Goal: Task Accomplishment & Management: Complete application form

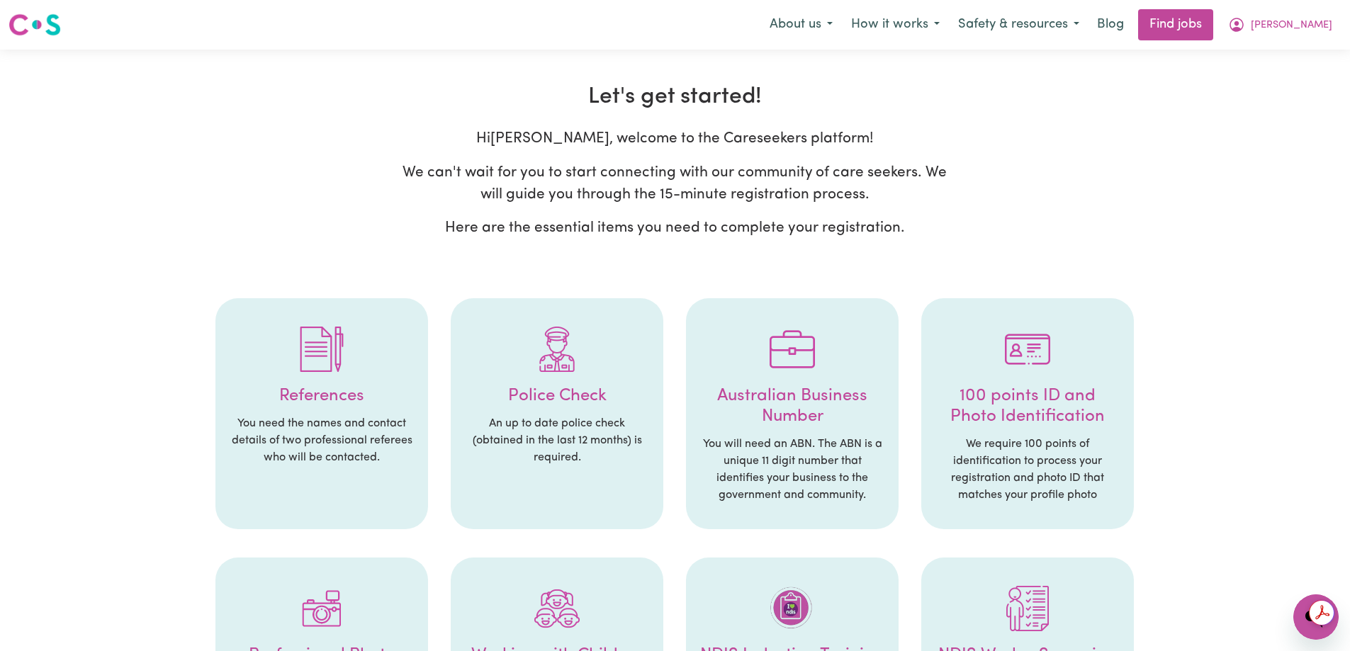
drag, startPoint x: 648, startPoint y: 128, endPoint x: 909, endPoint y: 133, distance: 260.8
click at [828, 132] on section "Let's get started! Hi [PERSON_NAME] , welcome to the Careseekers platform! We c…" at bounding box center [675, 612] width 1108 height 1056
click at [930, 133] on p "Hi [PERSON_NAME] , welcome to the Careseekers platform!" at bounding box center [675, 139] width 546 height 22
drag, startPoint x: 736, startPoint y: 132, endPoint x: 873, endPoint y: 133, distance: 137.5
click at [824, 132] on section "Let's get started! Hi [PERSON_NAME] , welcome to the Careseekers platform! We c…" at bounding box center [675, 612] width 1108 height 1056
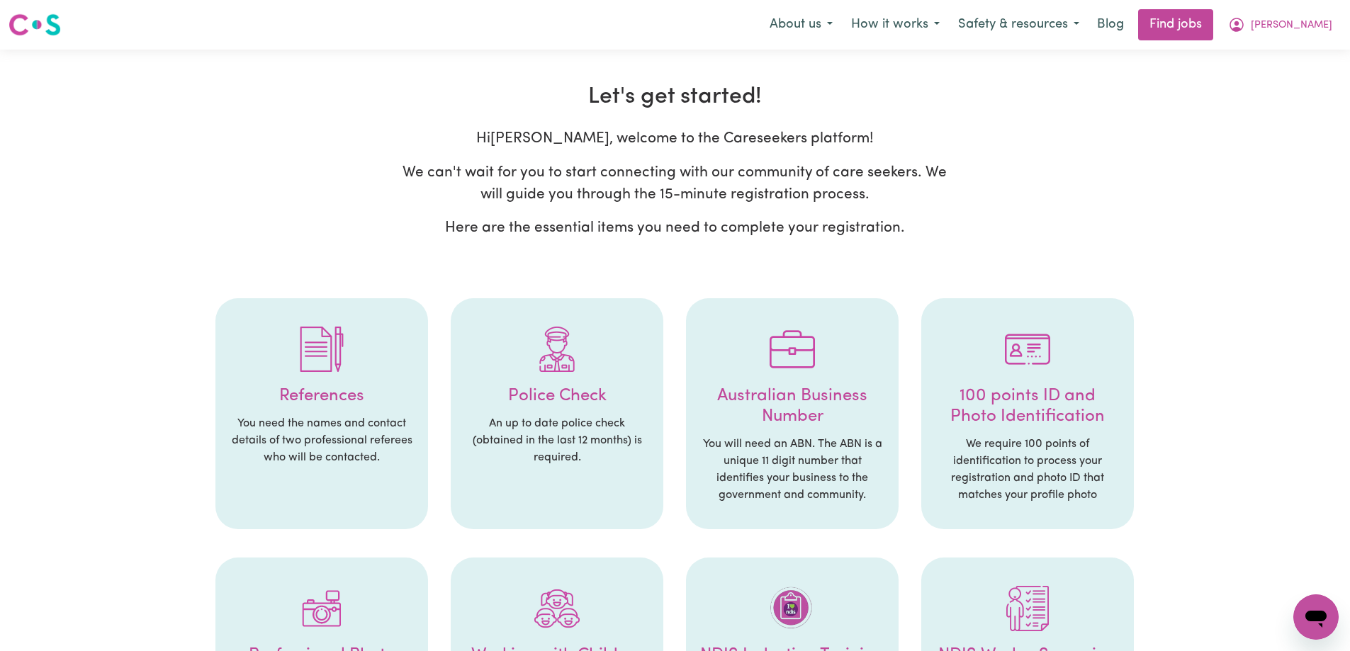
click at [875, 133] on p "Hi [PERSON_NAME] , welcome to the Careseekers platform!" at bounding box center [675, 139] width 546 height 22
drag, startPoint x: 653, startPoint y: 168, endPoint x: 901, endPoint y: 173, distance: 248.8
click at [778, 169] on p "We can't wait for you to start connecting with our community of care seekers. W…" at bounding box center [675, 184] width 546 height 44
click at [903, 174] on p "We can't wait for you to start connecting with our community of care seekers. W…" at bounding box center [675, 184] width 546 height 44
drag, startPoint x: 497, startPoint y: 169, endPoint x: 792, endPoint y: 171, distance: 294.8
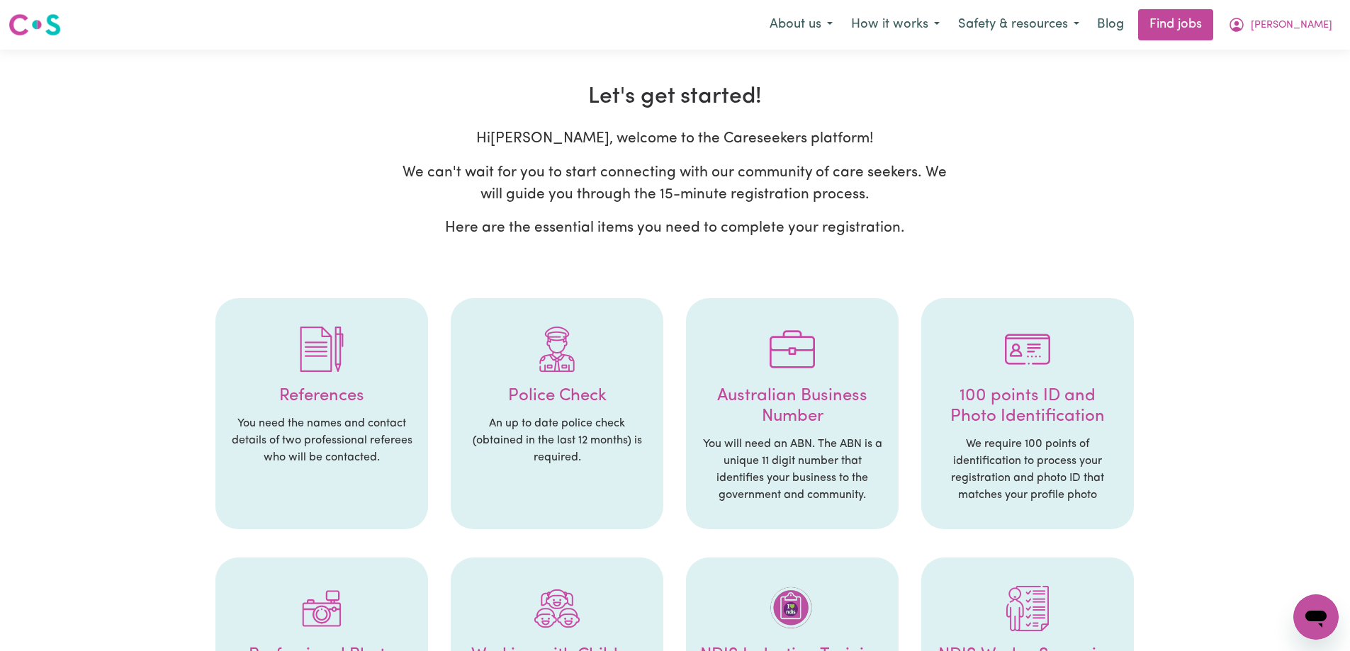
click at [572, 163] on p "We can't wait for you to start connecting with our community of care seekers. W…" at bounding box center [675, 184] width 546 height 44
click at [736, 185] on p "We can't wait for you to start connecting with our community of care seekers. W…" at bounding box center [675, 184] width 546 height 44
drag, startPoint x: 736, startPoint y: 157, endPoint x: 934, endPoint y: 159, distance: 198.4
click at [826, 159] on section "Let's get started! Hi [PERSON_NAME] , welcome to the Careseekers platform! We c…" at bounding box center [675, 612] width 1108 height 1056
drag, startPoint x: 980, startPoint y: 162, endPoint x: 882, endPoint y: 159, distance: 97.8
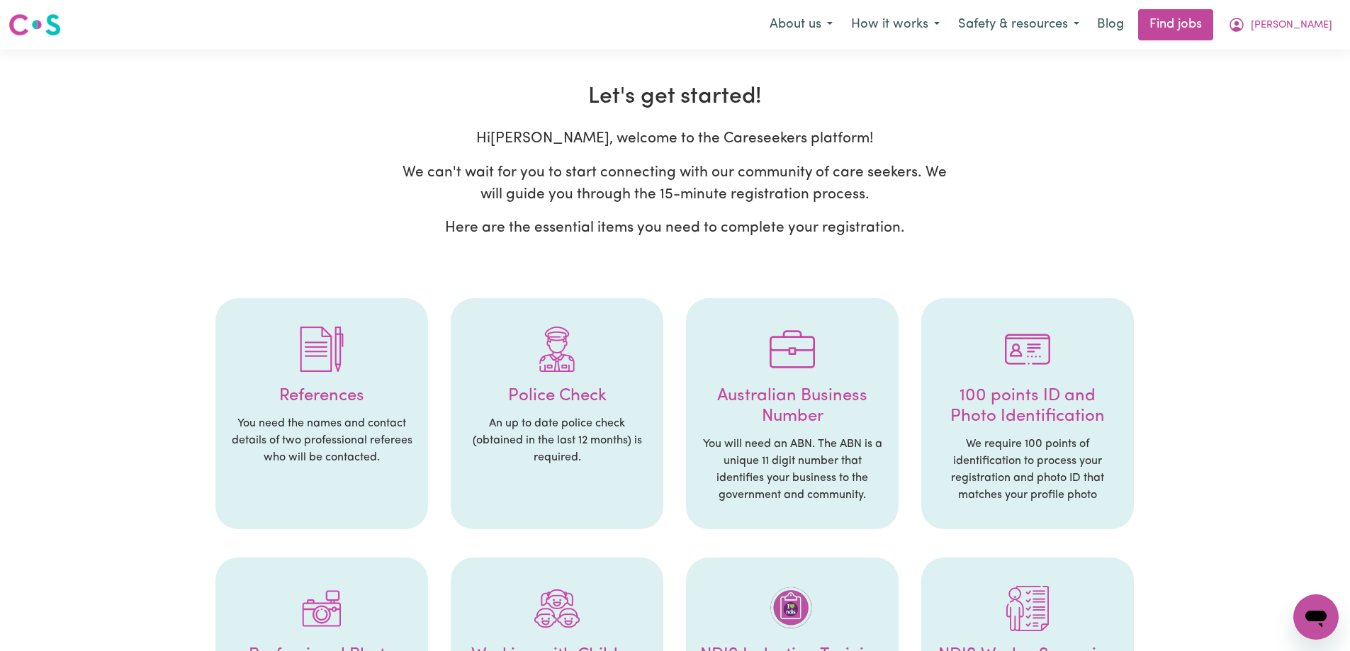
click at [968, 159] on div "Hi [PERSON_NAME] , welcome to the Careseekers platform! We can't wait for you t…" at bounding box center [675, 189] width 1125 height 123
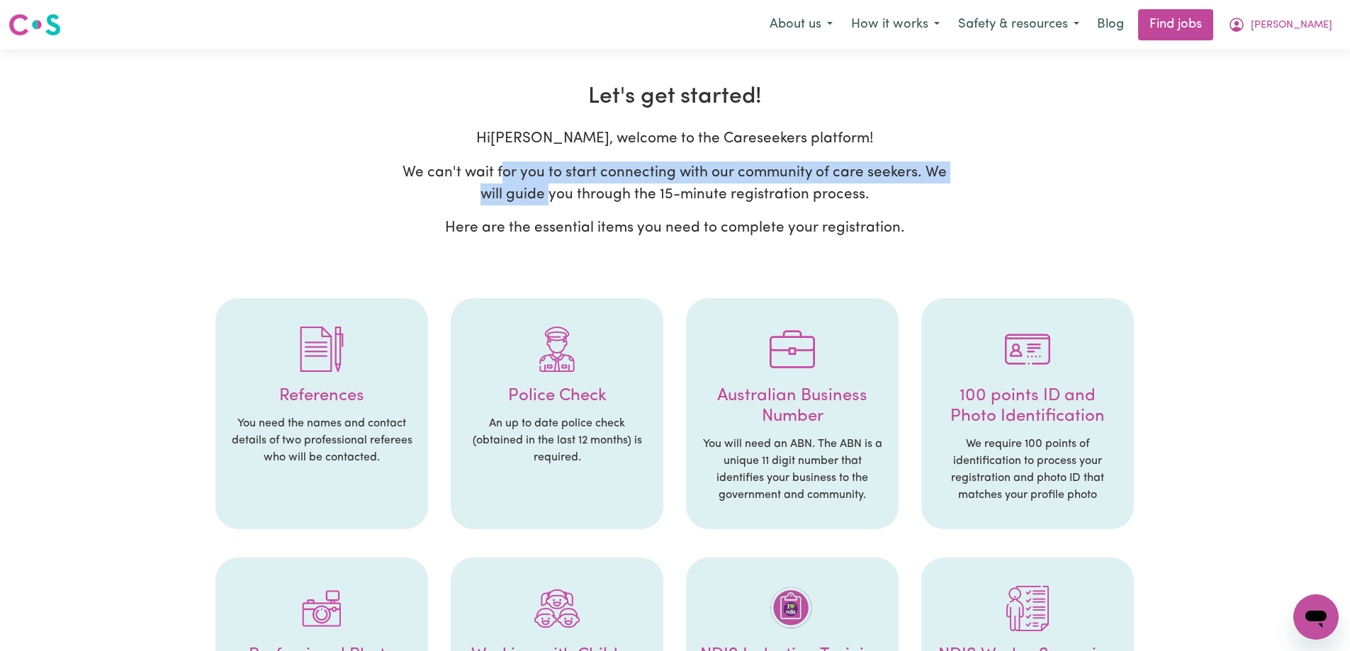
drag, startPoint x: 502, startPoint y: 181, endPoint x: 889, endPoint y: 189, distance: 387.0
click at [774, 189] on p "We can't wait for you to start connecting with our community of care seekers. W…" at bounding box center [675, 184] width 546 height 44
click at [974, 201] on div "Hi [PERSON_NAME] , welcome to the Careseekers platform! We can't wait for you t…" at bounding box center [675, 189] width 1125 height 123
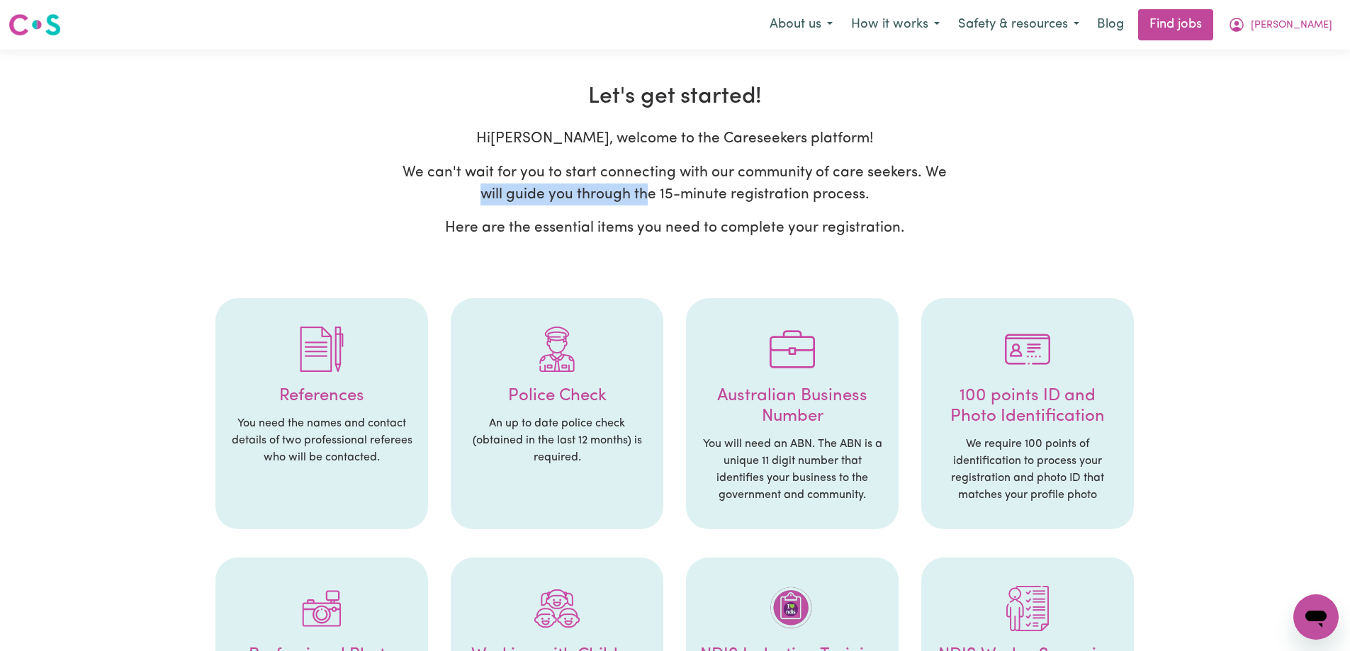
drag, startPoint x: 461, startPoint y: 192, endPoint x: 911, endPoint y: 207, distance: 450.2
click at [755, 203] on p "We can't wait for you to start connecting with our community of care seekers. W…" at bounding box center [675, 184] width 546 height 44
click at [911, 208] on div "Hi [PERSON_NAME] , welcome to the Careseekers platform! We can't wait for you t…" at bounding box center [675, 189] width 563 height 123
click at [446, 190] on div "Hi [PERSON_NAME] , welcome to the Careseekers platform! We can't wait for you t…" at bounding box center [675, 189] width 563 height 123
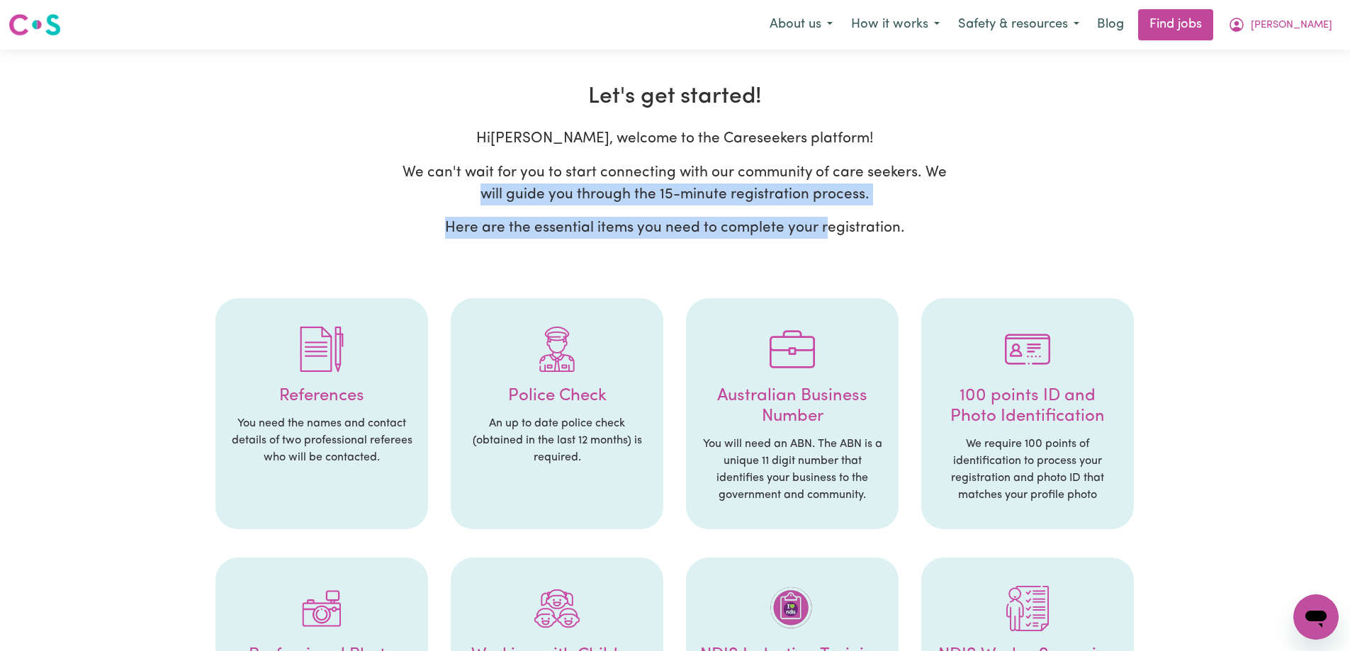
click at [411, 183] on p "We can't wait for you to start connecting with our community of care seekers. W…" at bounding box center [675, 184] width 546 height 44
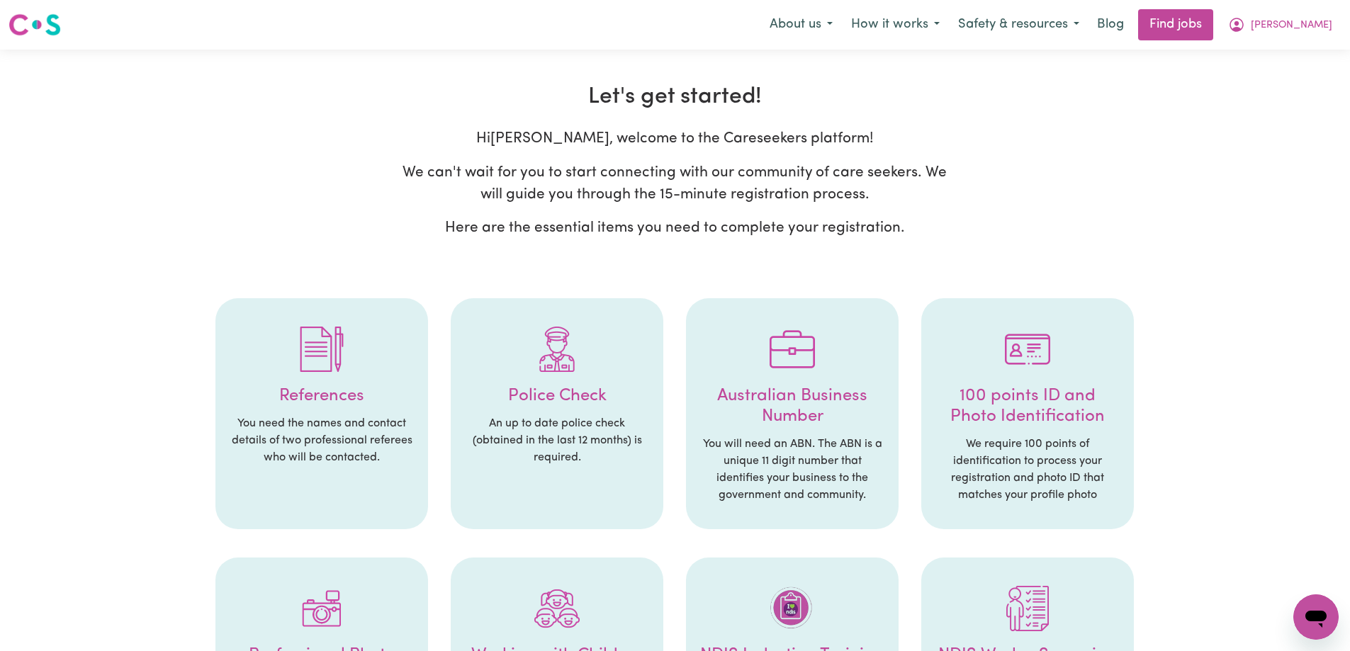
drag, startPoint x: 401, startPoint y: 163, endPoint x: 1009, endPoint y: 184, distance: 608.3
click at [726, 184] on div "Hi [PERSON_NAME] , welcome to the Careseekers platform! We can't wait for you t…" at bounding box center [675, 189] width 563 height 123
click at [1009, 184] on div "Hi [PERSON_NAME] , welcome to the Careseekers platform! We can't wait for you t…" at bounding box center [675, 189] width 1125 height 123
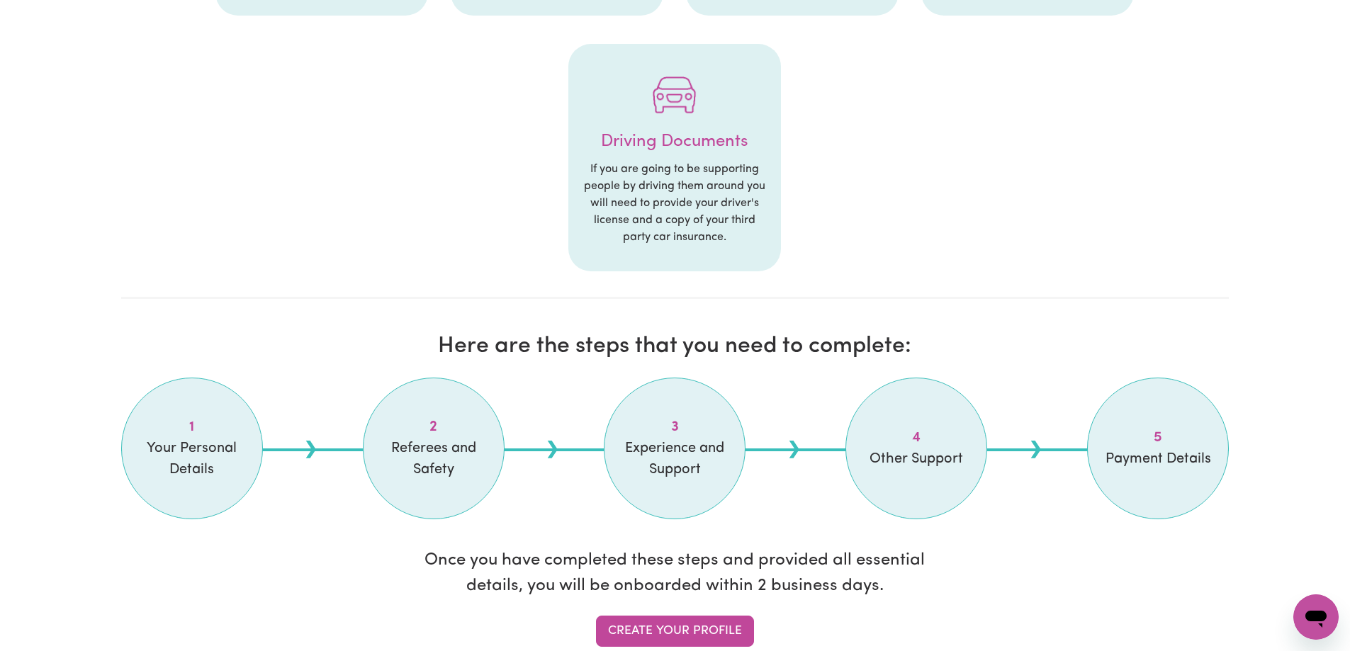
scroll to position [921, 0]
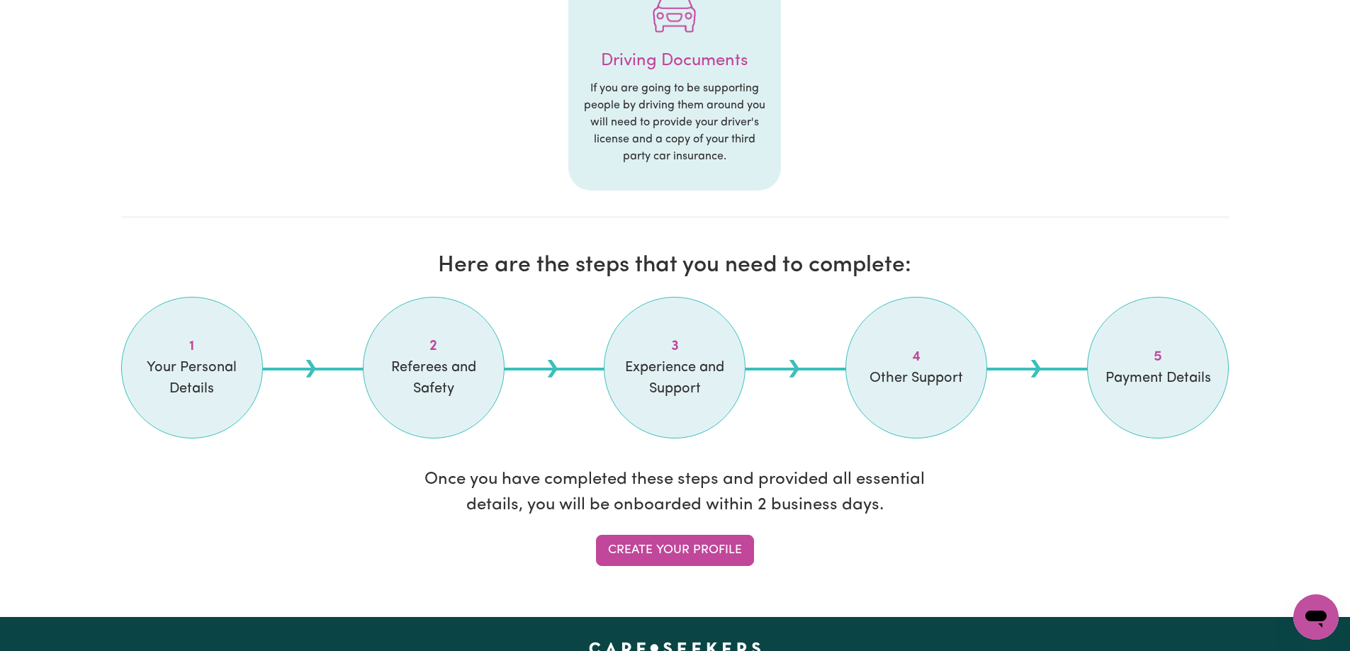
drag, startPoint x: 172, startPoint y: 346, endPoint x: 51, endPoint y: 348, distance: 121.2
click at [243, 385] on span "Your Personal Details" at bounding box center [192, 378] width 106 height 43
click at [308, 400] on ul "1 Your Personal Details 2 Referees and Safety 3 Experience and Support 4 Other …" at bounding box center [675, 368] width 1108 height 142
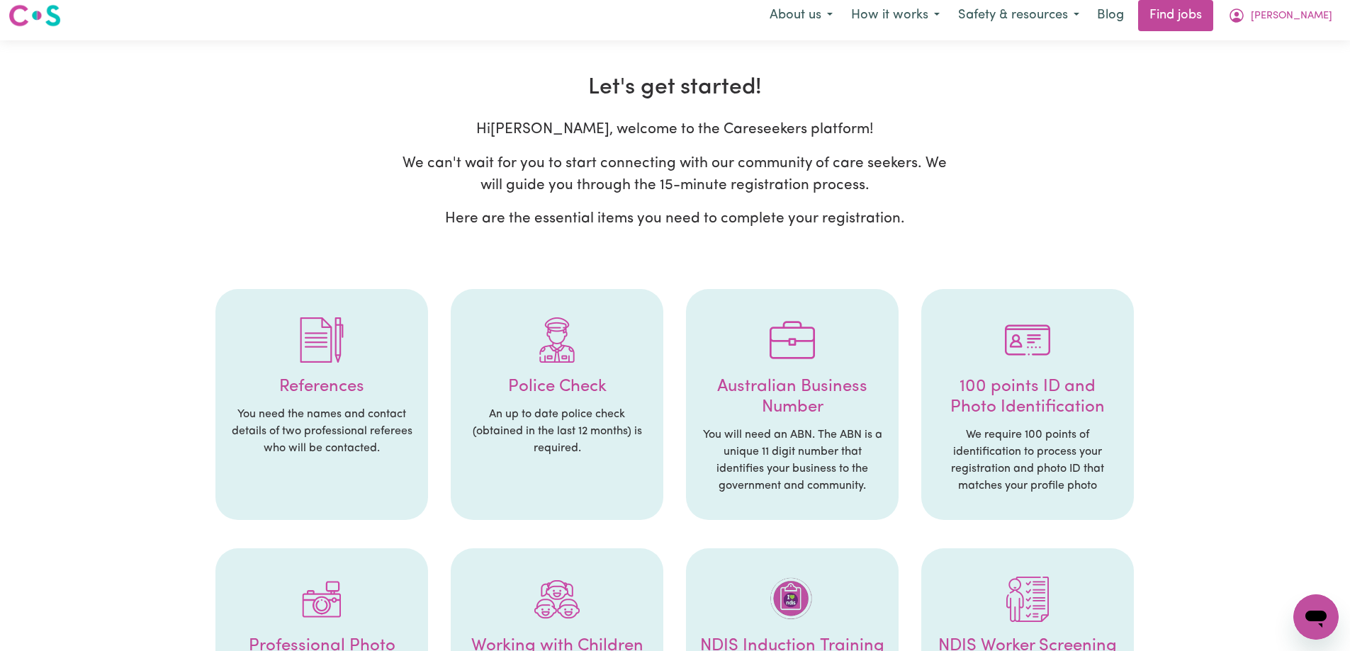
scroll to position [0, 0]
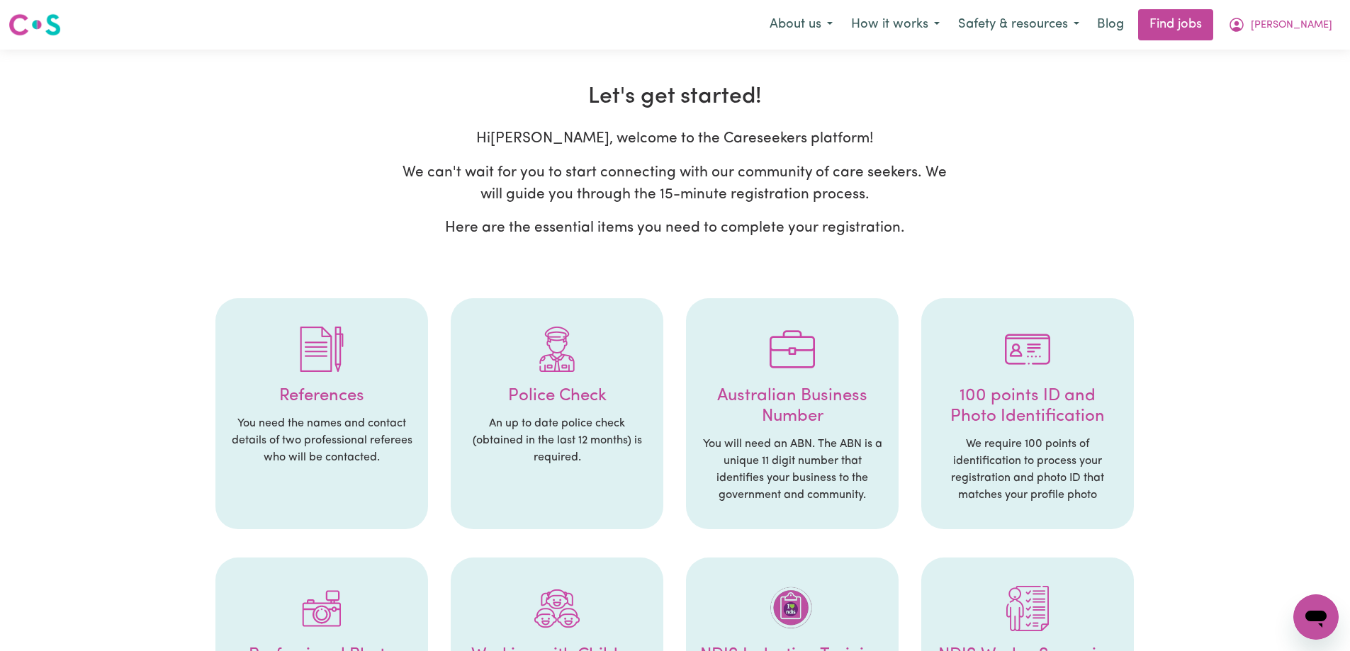
click at [536, 106] on h2 "Let's get started!" at bounding box center [675, 97] width 1108 height 27
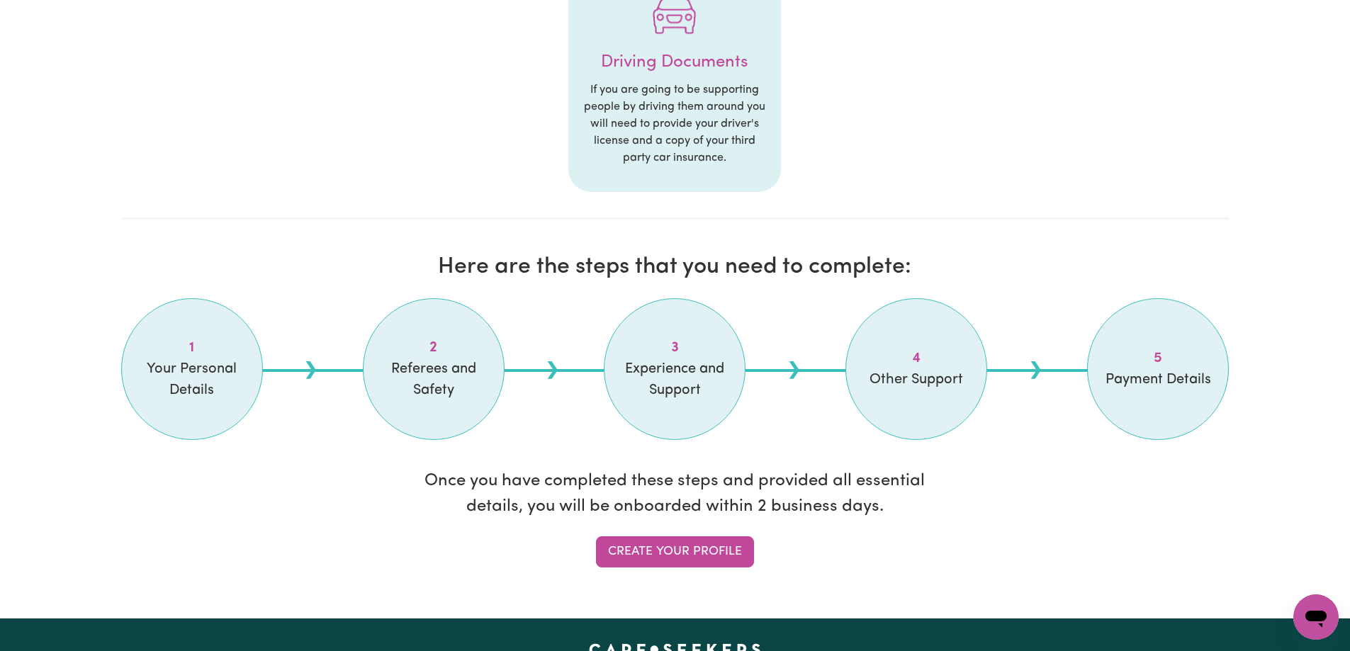
scroll to position [921, 0]
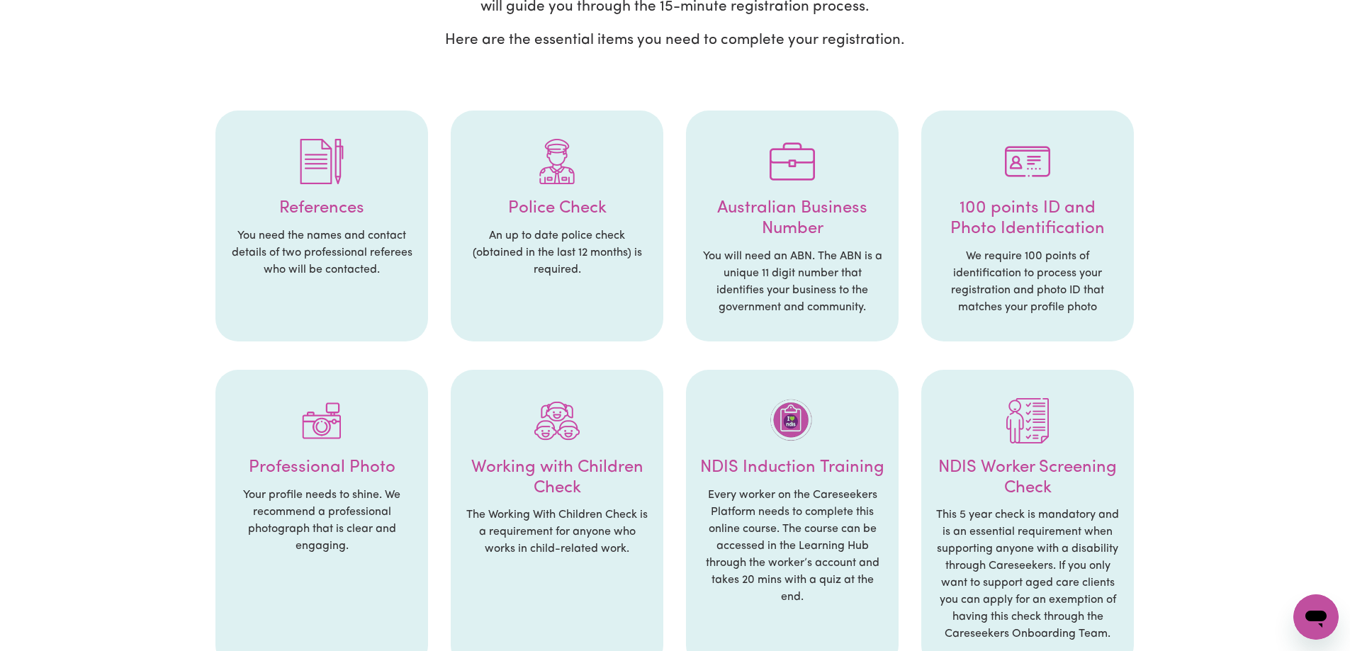
scroll to position [213, 0]
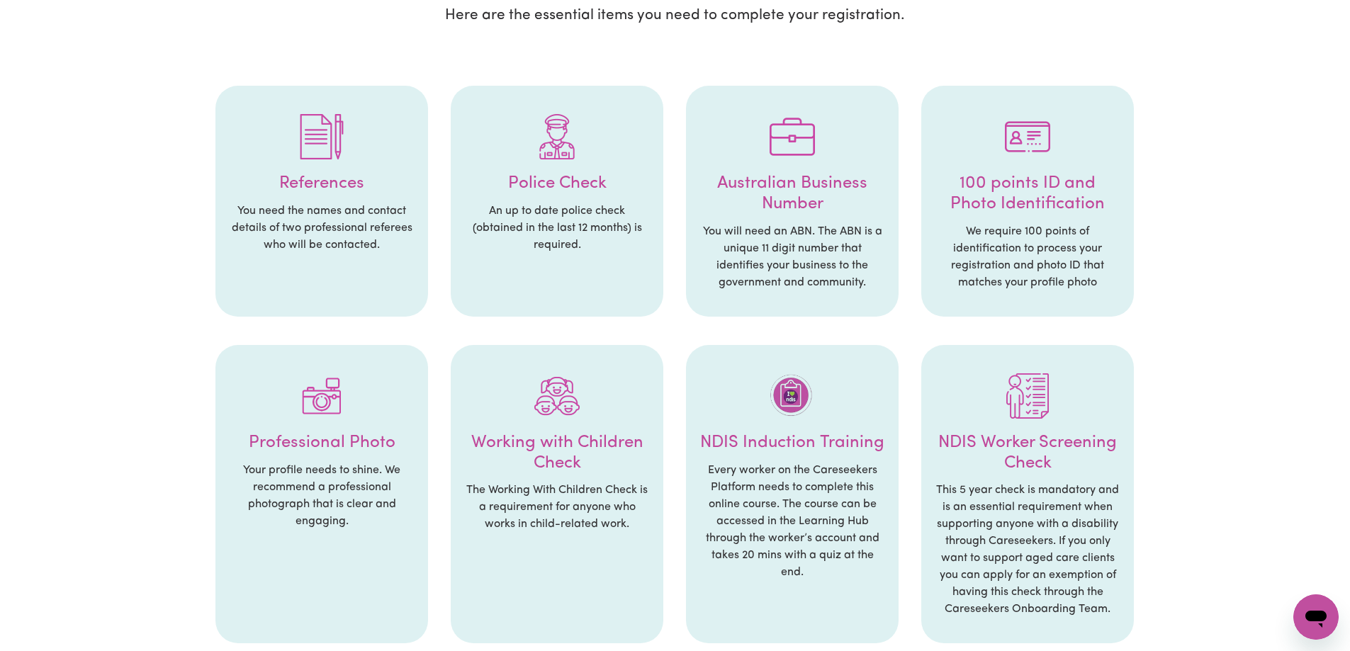
click at [121, 159] on ul "References You need the names and contact details of two professional referees …" at bounding box center [675, 493] width 1108 height 842
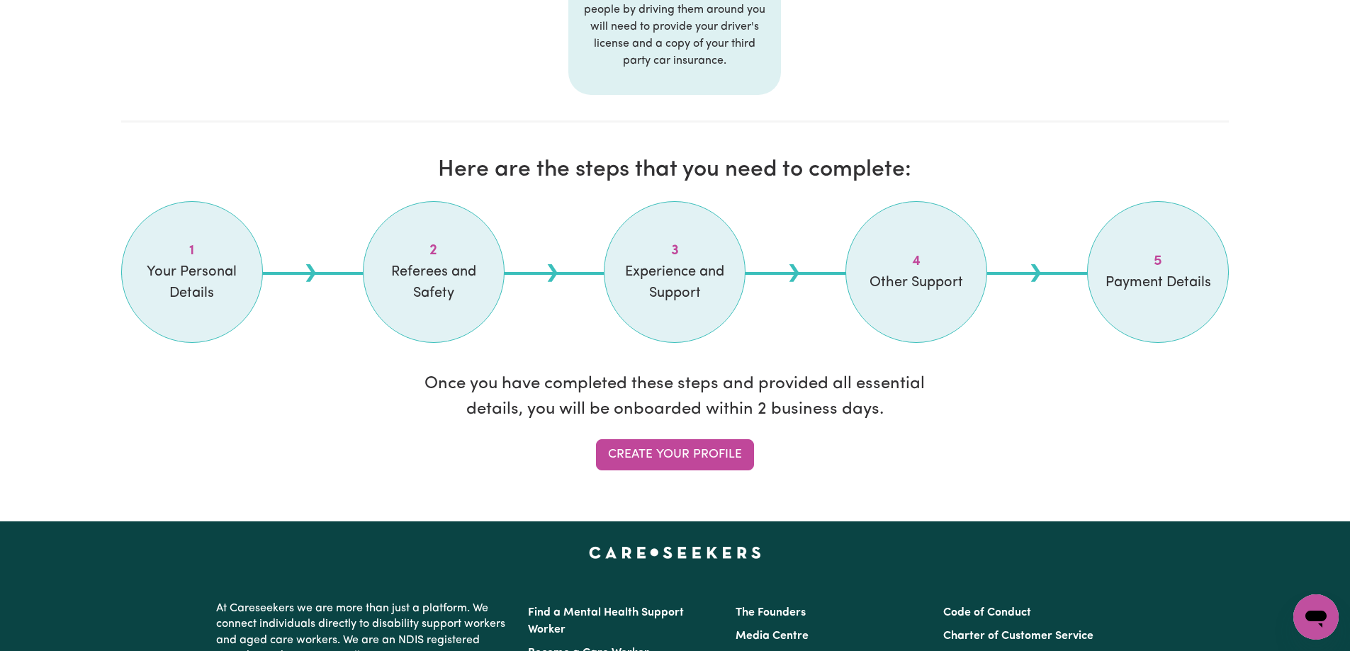
scroll to position [992, 0]
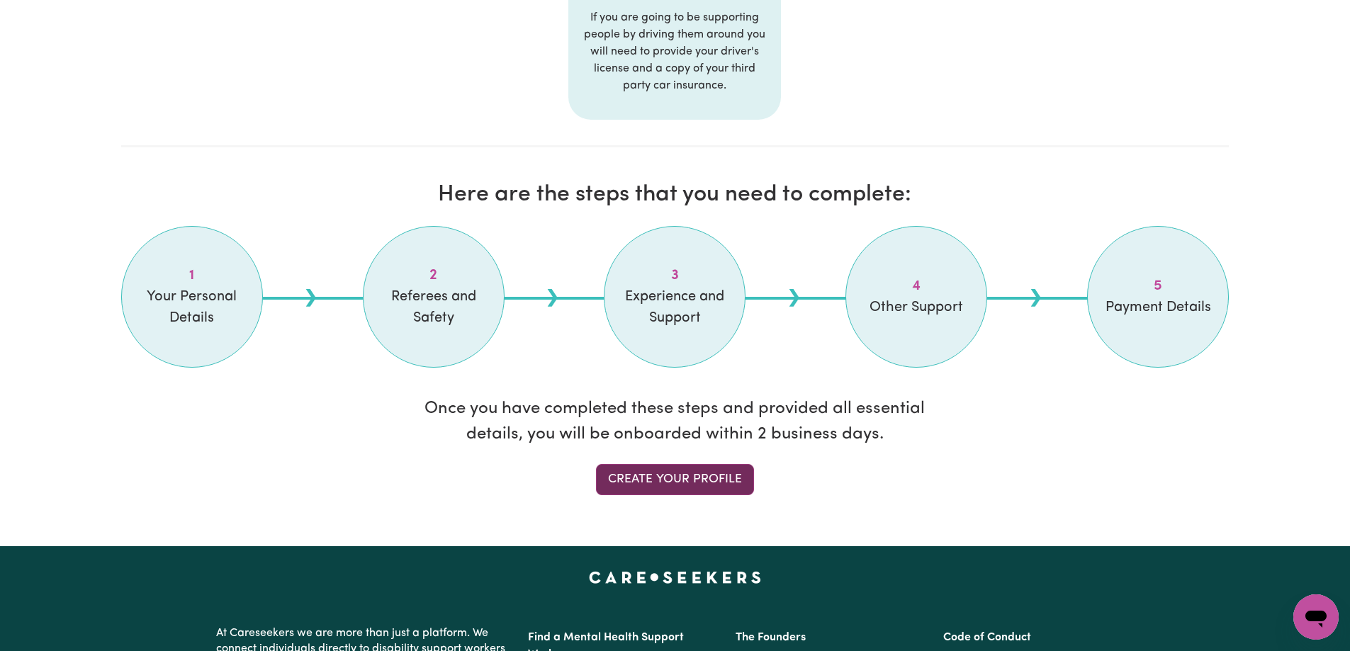
click at [716, 478] on link "Create your profile" at bounding box center [675, 479] width 158 height 31
select select "Studying a healthcare related degree or qualification"
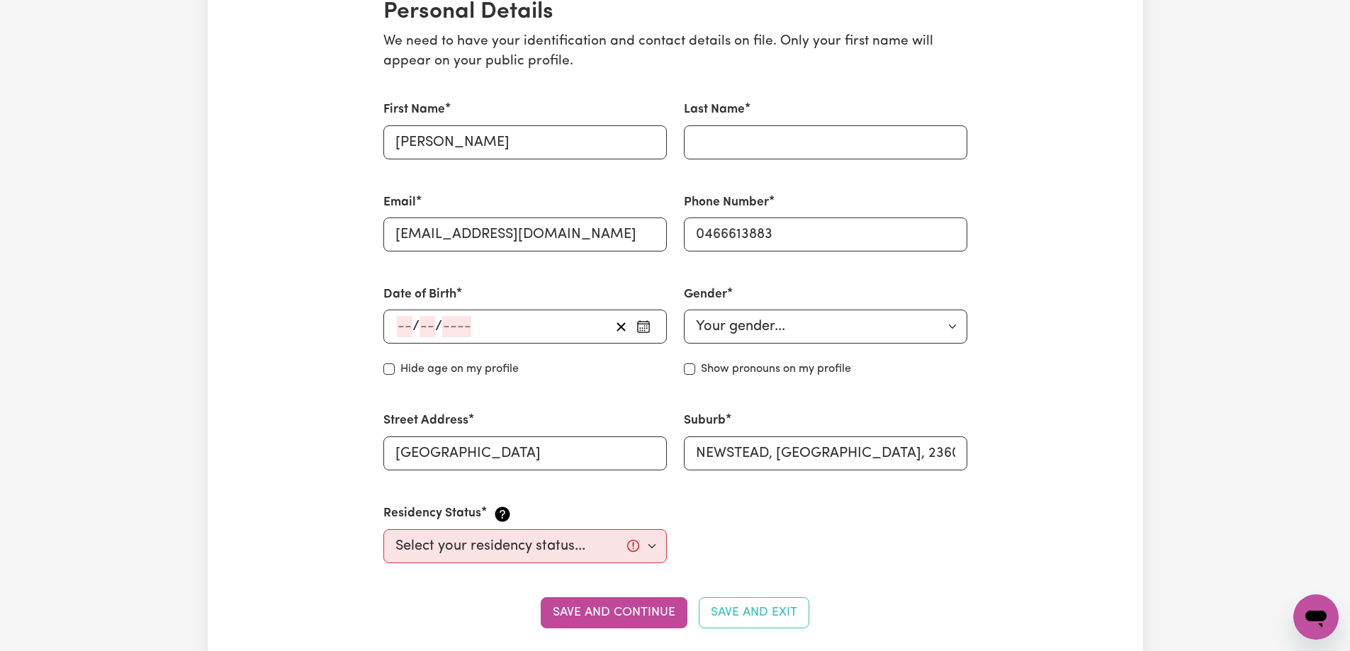
scroll to position [354, 0]
click at [460, 331] on input "number" at bounding box center [456, 325] width 29 height 21
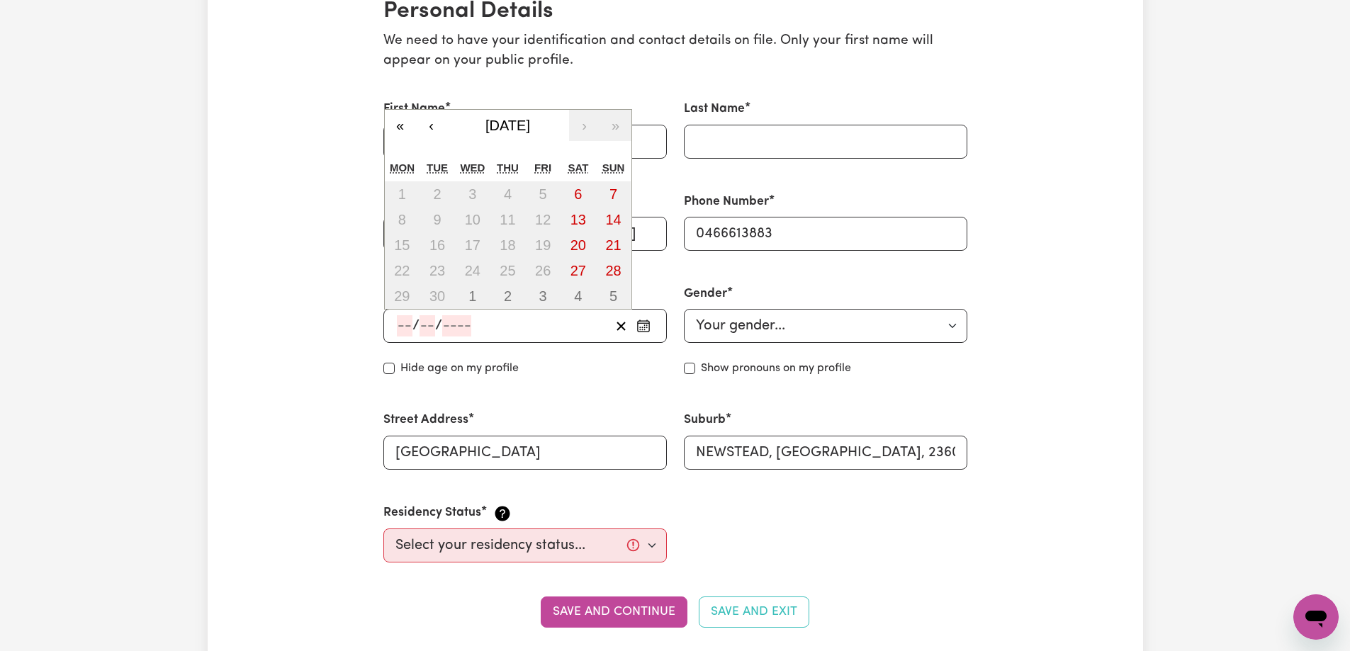
click at [426, 331] on input "number" at bounding box center [427, 325] width 16 height 21
click at [402, 328] on input "number" at bounding box center [405, 325] width 16 height 21
click at [400, 122] on button "«" at bounding box center [400, 125] width 31 height 31
click at [400, 122] on div "« ‹ [DATE] › » Mon Tue Wed Thu Fri Sat Sun 26 27 28 29 30 31 1 2 3 4 5 6 7 8 9 …" at bounding box center [508, 197] width 248 height 227
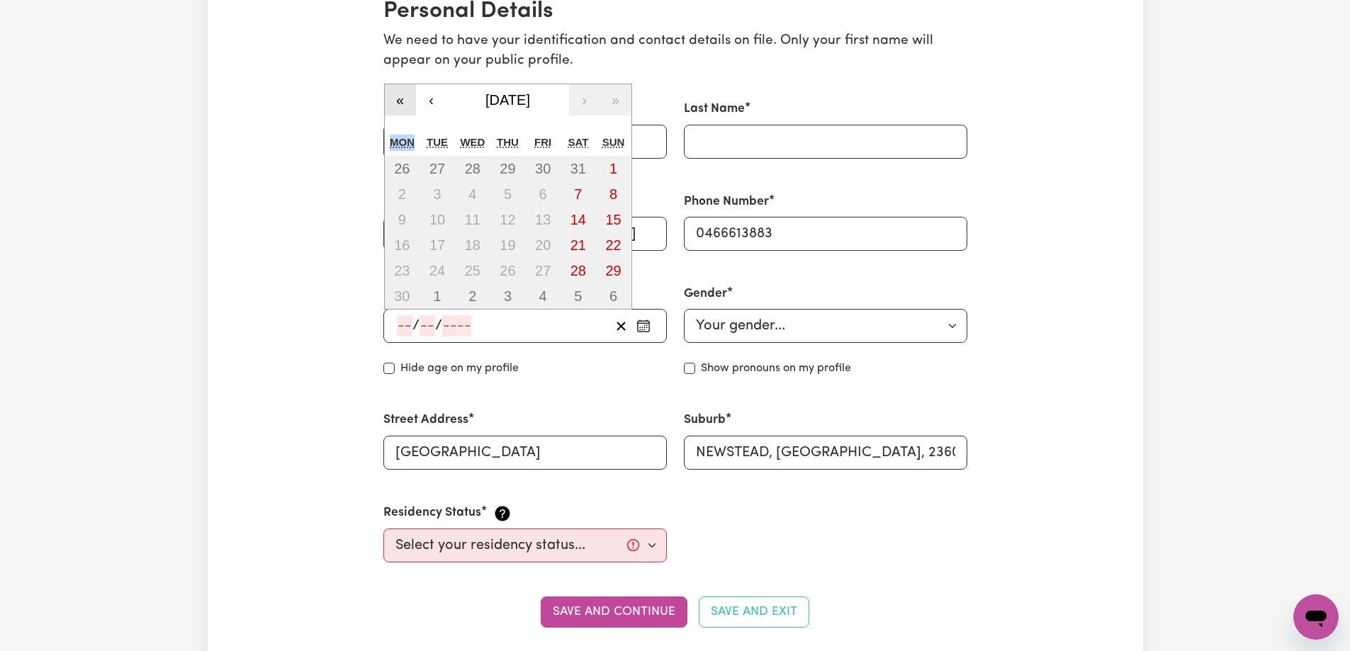
click at [400, 103] on button "«" at bounding box center [400, 99] width 31 height 31
click at [400, 103] on label "First Name" at bounding box center [414, 109] width 62 height 18
click at [400, 125] on input "[PERSON_NAME]" at bounding box center [524, 142] width 283 height 34
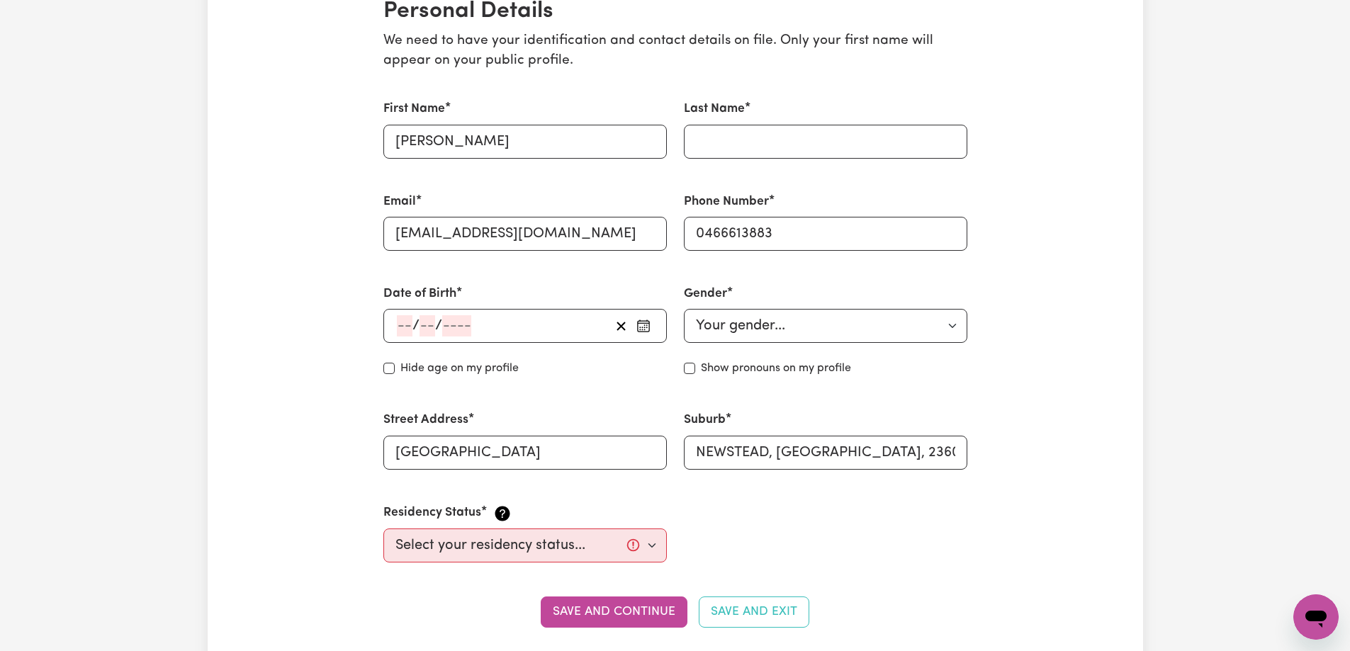
click at [411, 332] on input "number" at bounding box center [405, 325] width 16 height 21
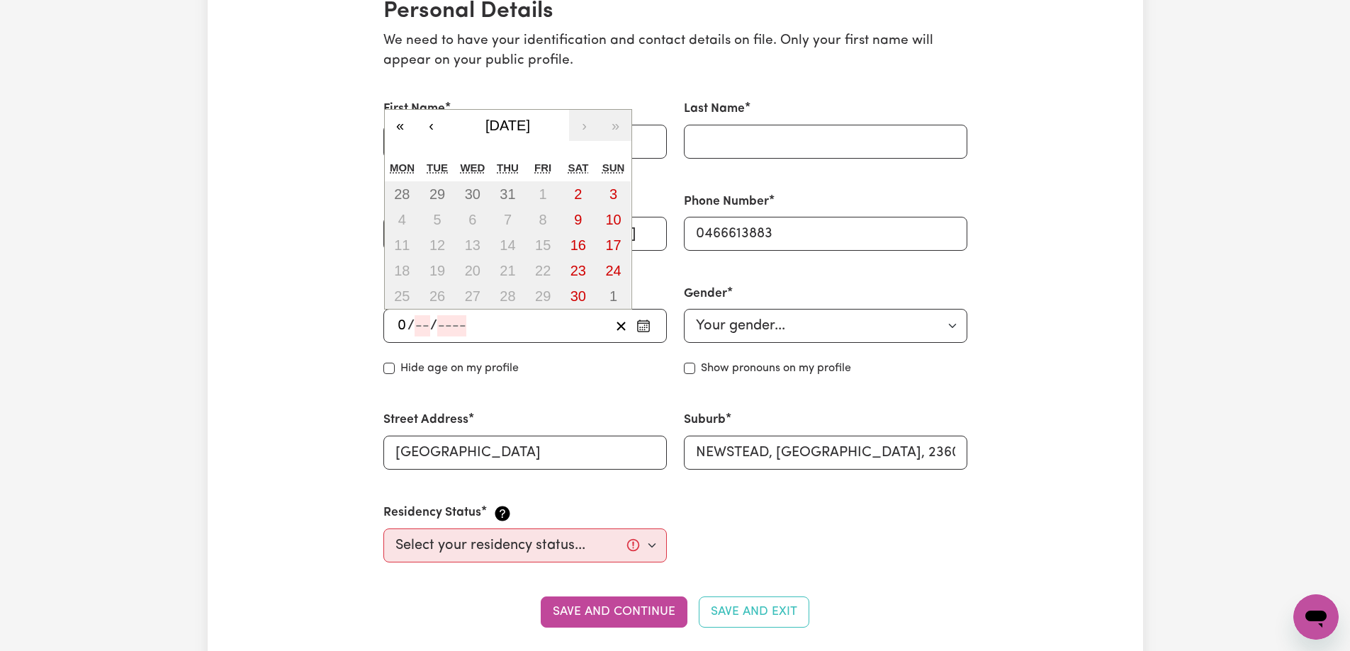
type input "02"
type input "06"
type input "200"
type input "[DATE]"
type input "2"
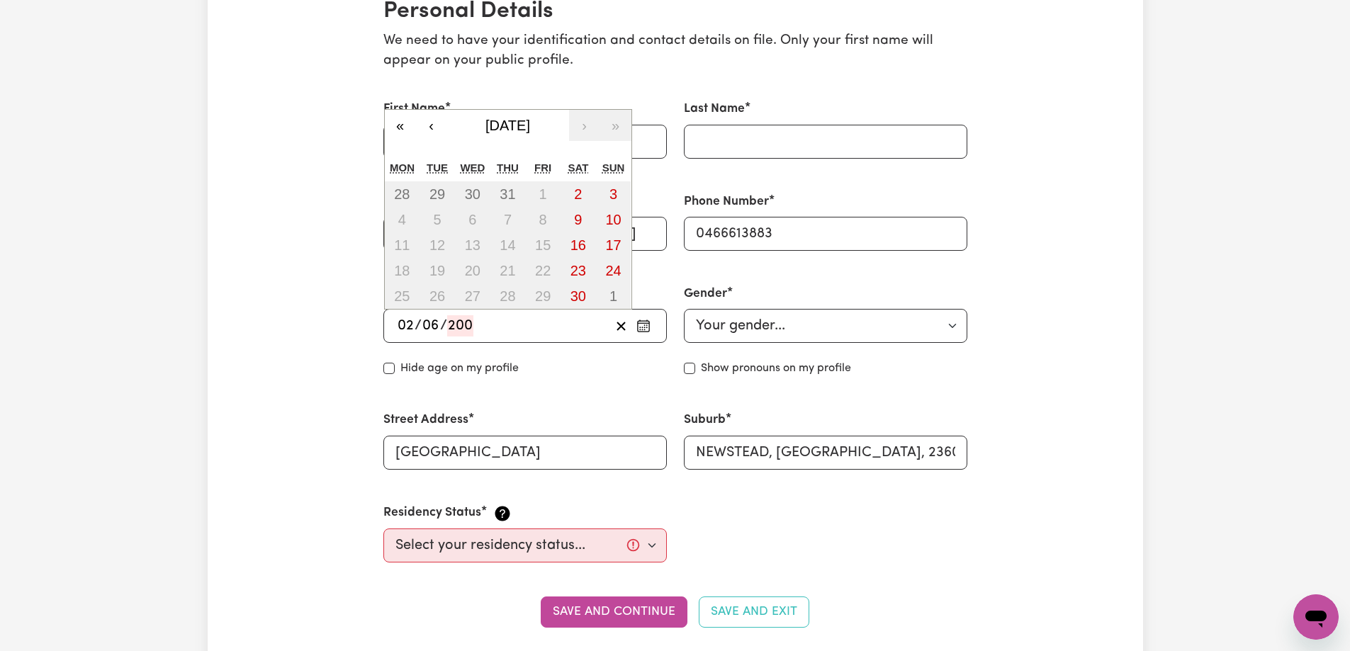
type input "6"
type input "2002"
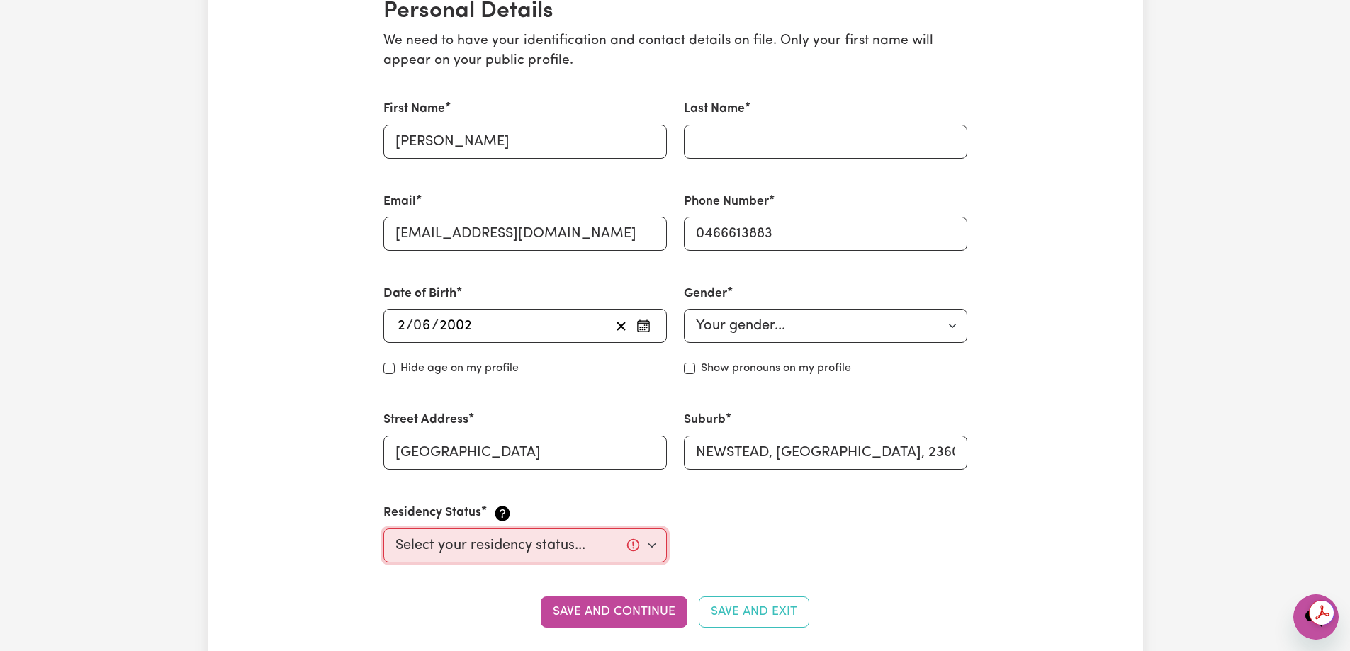
click at [530, 553] on select "Select your residency status... [DEMOGRAPHIC_DATA] citizen Australian PR [DEMOG…" at bounding box center [524, 546] width 283 height 34
select select "[DEMOGRAPHIC_DATA] Work Visa"
click at [383, 529] on select "Select your residency status... [DEMOGRAPHIC_DATA] citizen Australian PR [DEMOG…" at bounding box center [524, 546] width 283 height 34
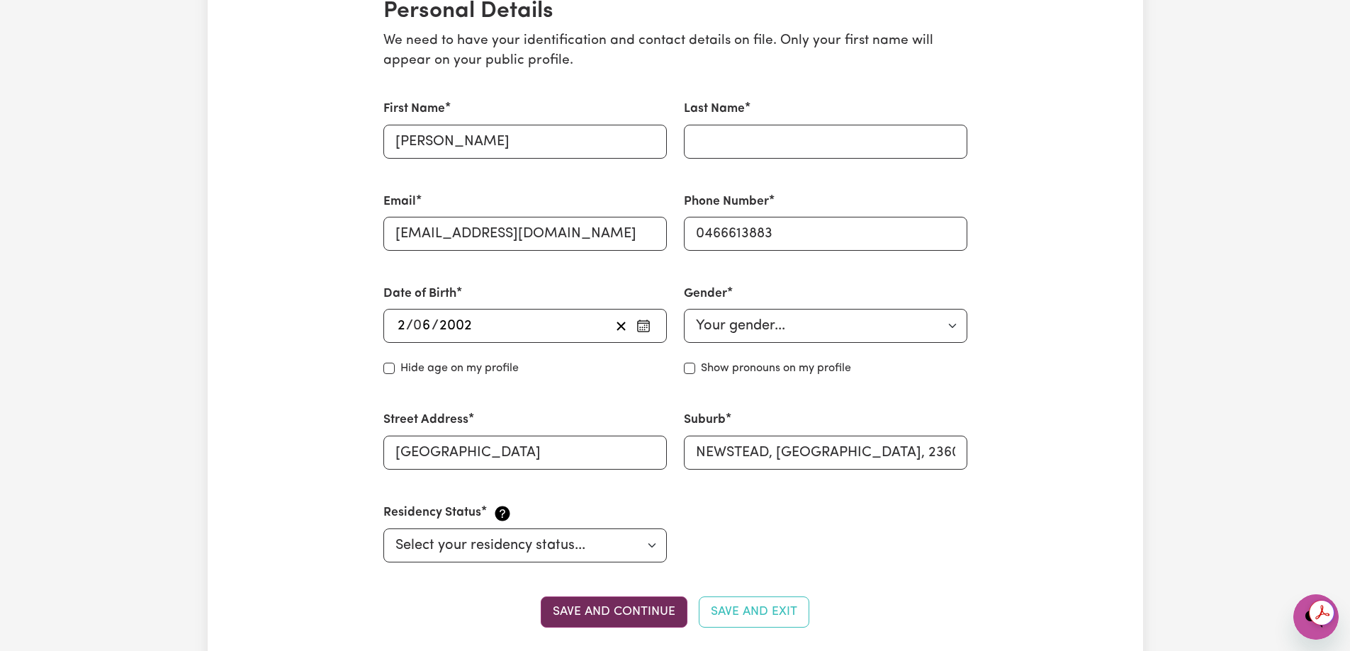
click at [611, 614] on button "Save and continue" at bounding box center [614, 612] width 147 height 31
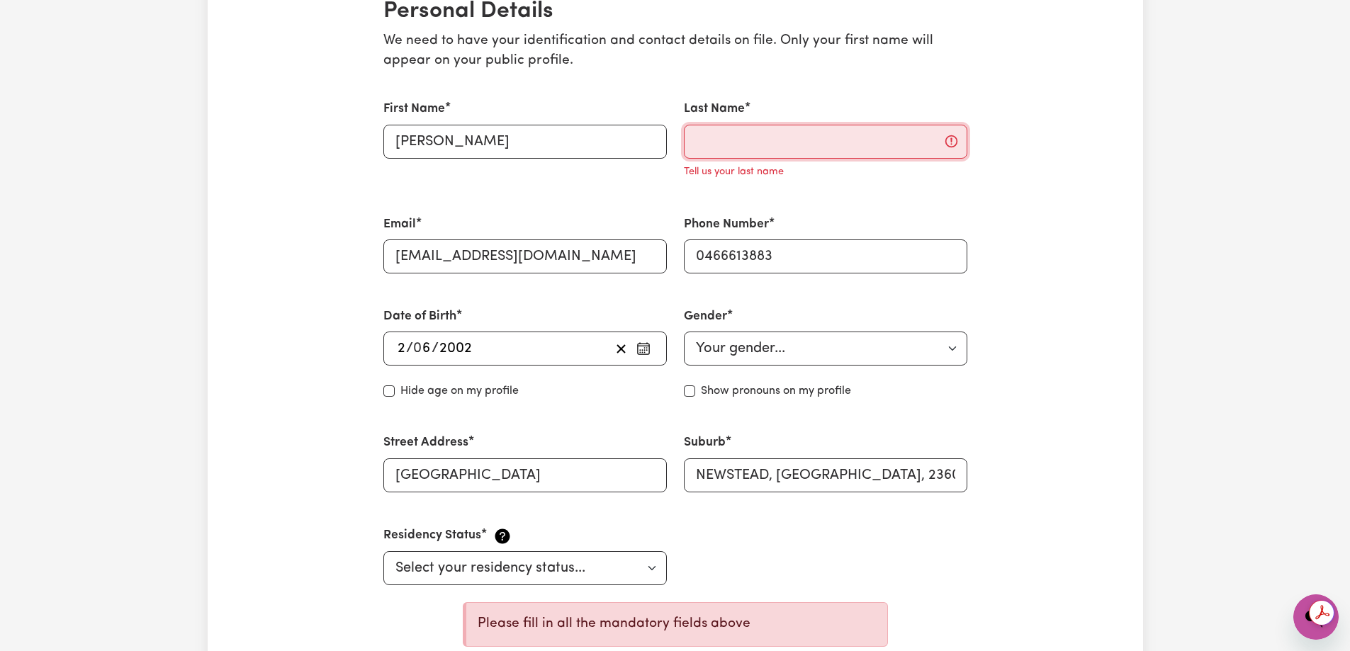
click at [812, 133] on input "Last Name" at bounding box center [825, 142] width 283 height 34
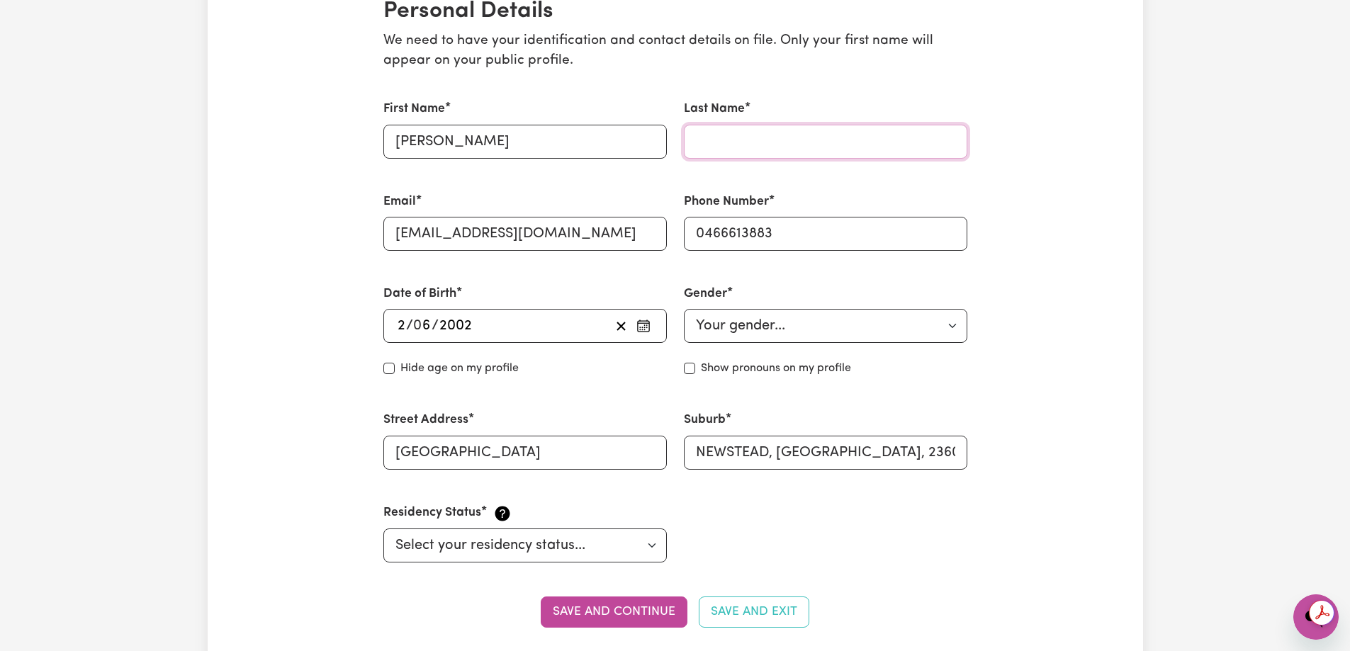
type input "[PERSON_NAME]"
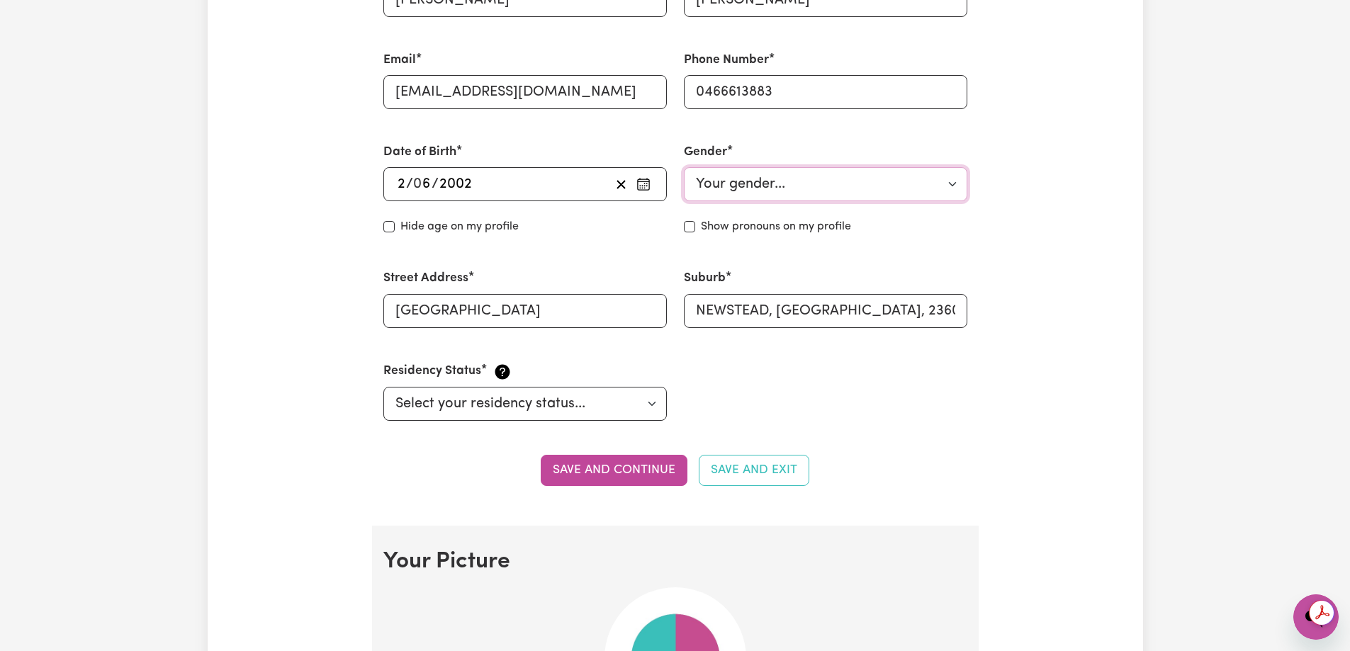
click at [808, 186] on select "Your gender... [DEMOGRAPHIC_DATA] [DEMOGRAPHIC_DATA] [DEMOGRAPHIC_DATA] Other P…" at bounding box center [825, 184] width 283 height 34
select select "[DEMOGRAPHIC_DATA]"
click at [684, 167] on select "Your gender... [DEMOGRAPHIC_DATA] [DEMOGRAPHIC_DATA] [DEMOGRAPHIC_DATA] Other P…" at bounding box center [825, 184] width 283 height 34
drag, startPoint x: 586, startPoint y: 451, endPoint x: 602, endPoint y: 454, distance: 15.8
click at [587, 452] on section "Personal Details We need to have your identification and contact details on fil…" at bounding box center [675, 179] width 607 height 692
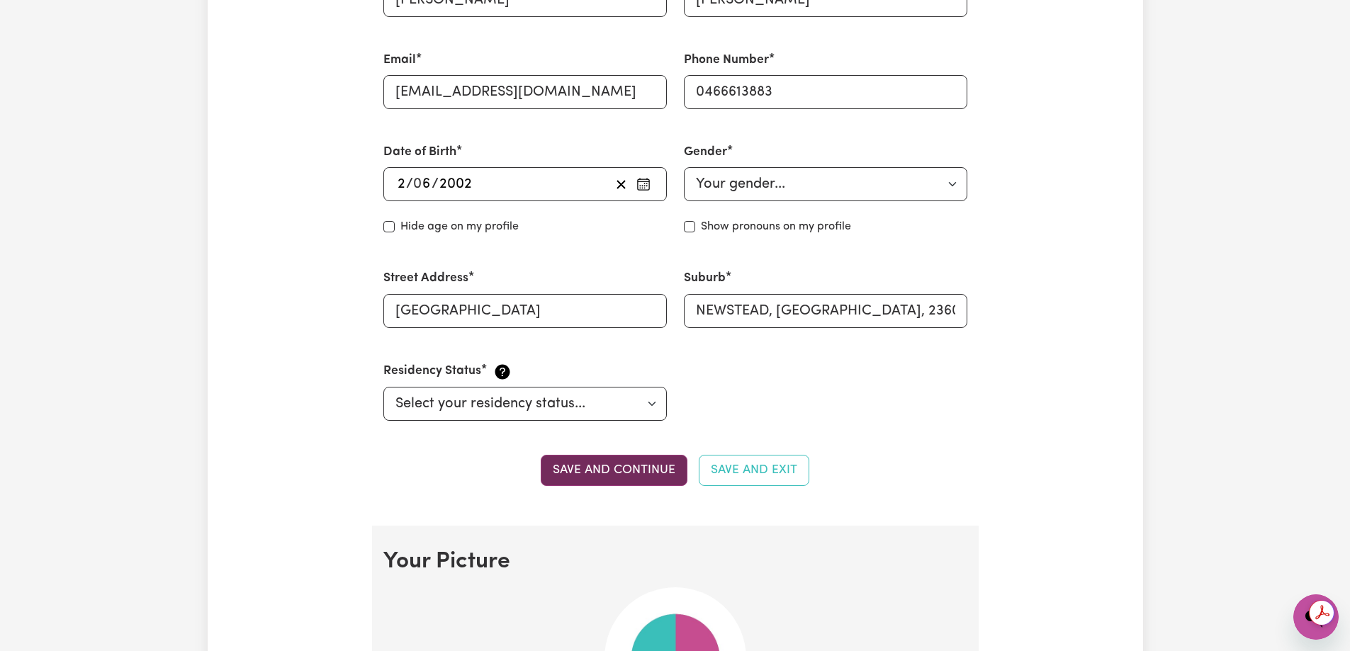
click at [643, 467] on button "Save and continue" at bounding box center [614, 470] width 147 height 31
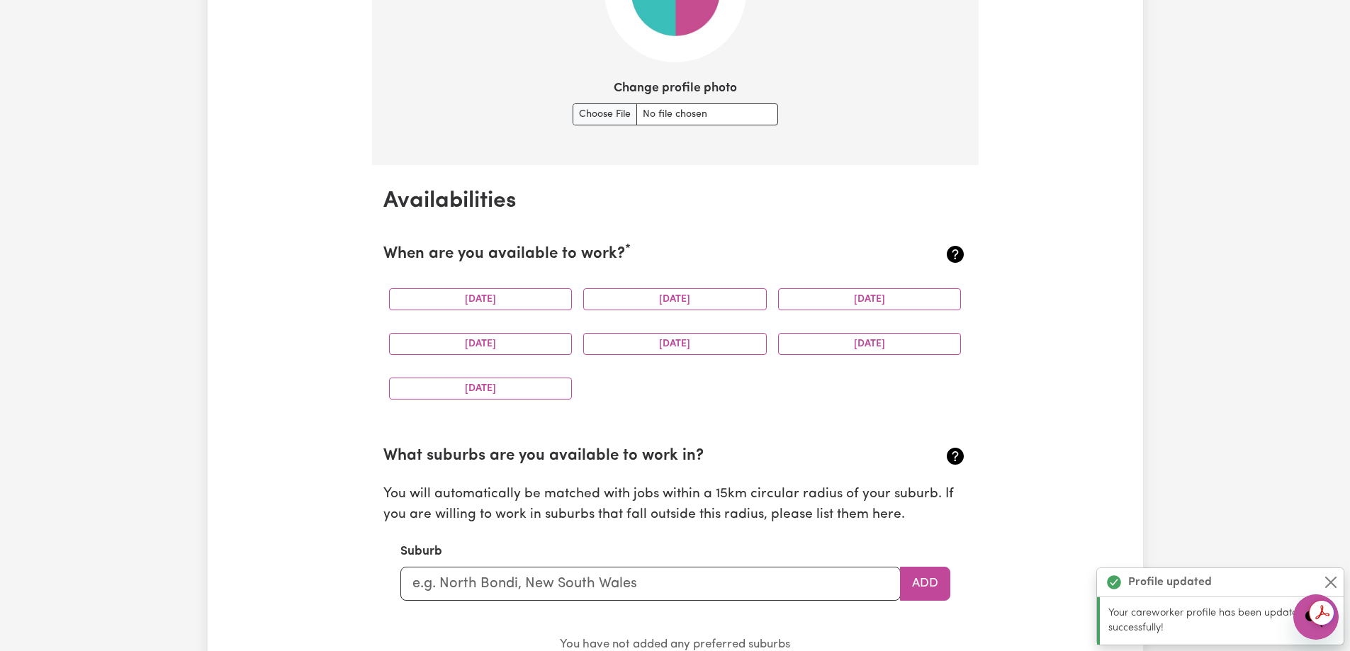
scroll to position [1163, 0]
click at [506, 305] on button "[DATE]" at bounding box center [481, 299] width 184 height 22
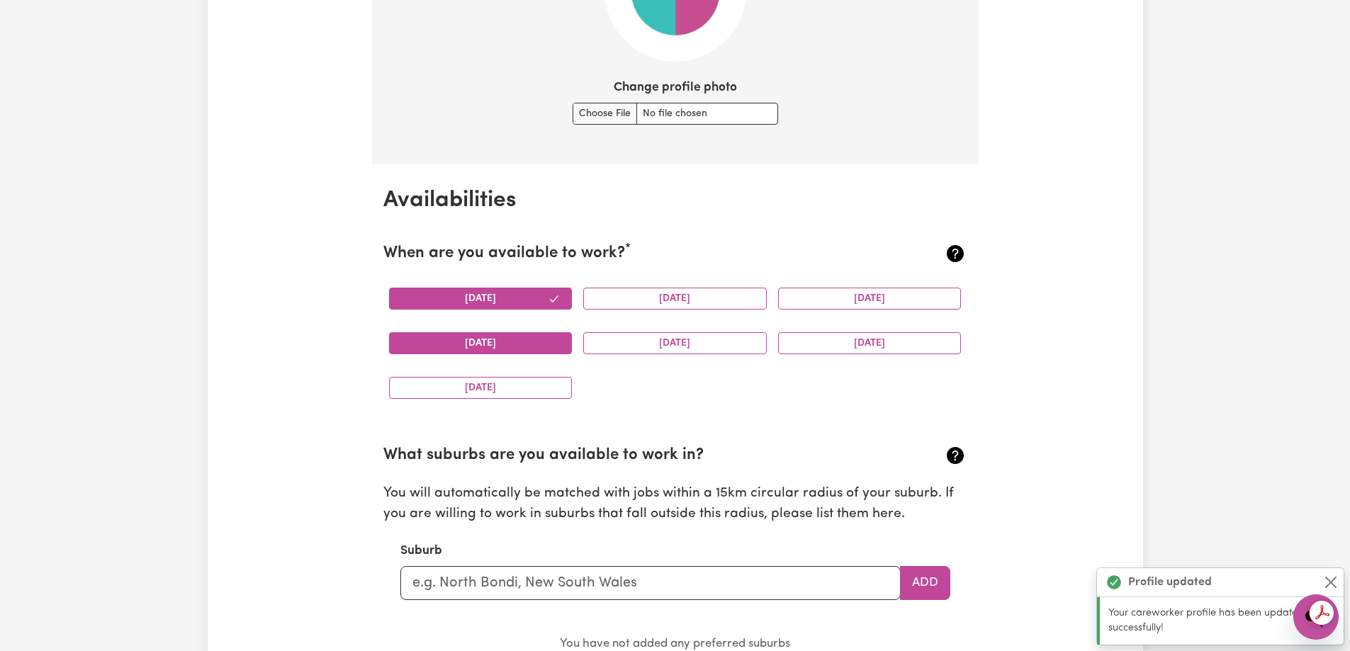
click at [507, 334] on button "[DATE]" at bounding box center [481, 343] width 184 height 22
click at [516, 385] on button "[DATE]" at bounding box center [481, 388] width 184 height 22
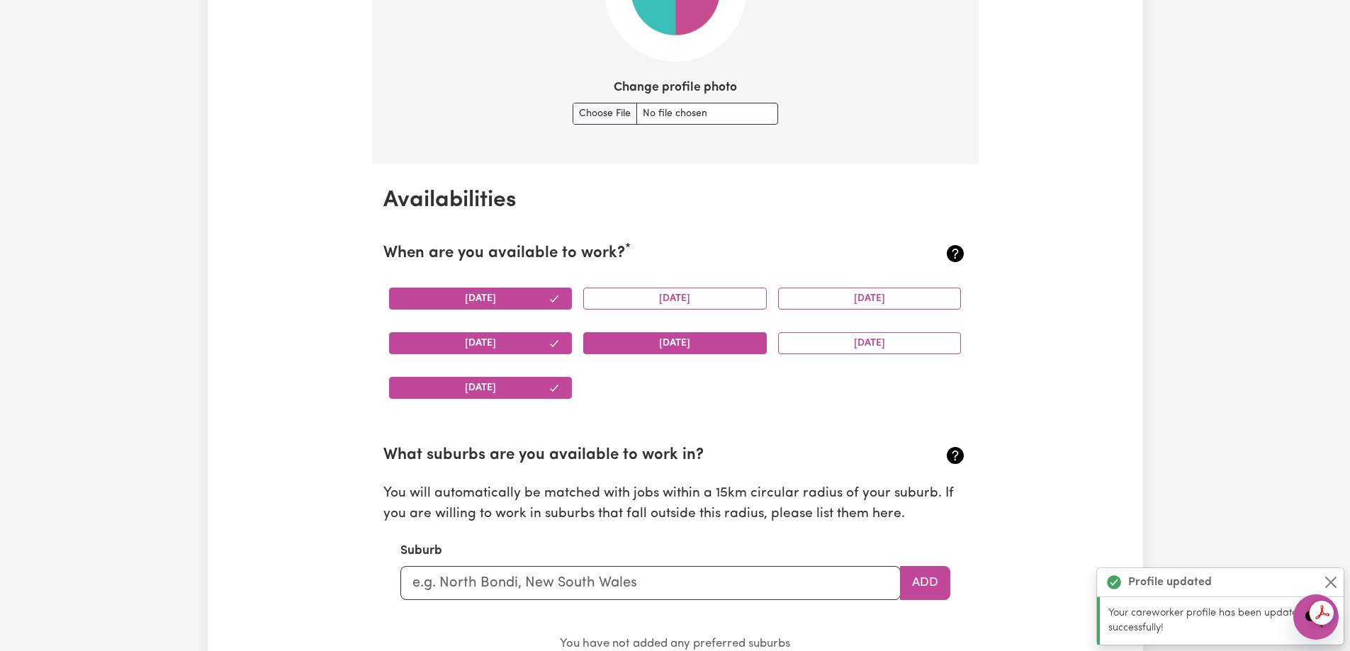
click at [718, 333] on button "[DATE]" at bounding box center [675, 343] width 184 height 22
drag, startPoint x: 703, startPoint y: 286, endPoint x: 899, endPoint y: 293, distance: 196.4
click at [723, 289] on div "[DATE]" at bounding box center [674, 298] width 195 height 45
drag, startPoint x: 899, startPoint y: 293, endPoint x: 830, endPoint y: 298, distance: 69.6
click at [900, 293] on button "[DATE]" at bounding box center [870, 299] width 184 height 22
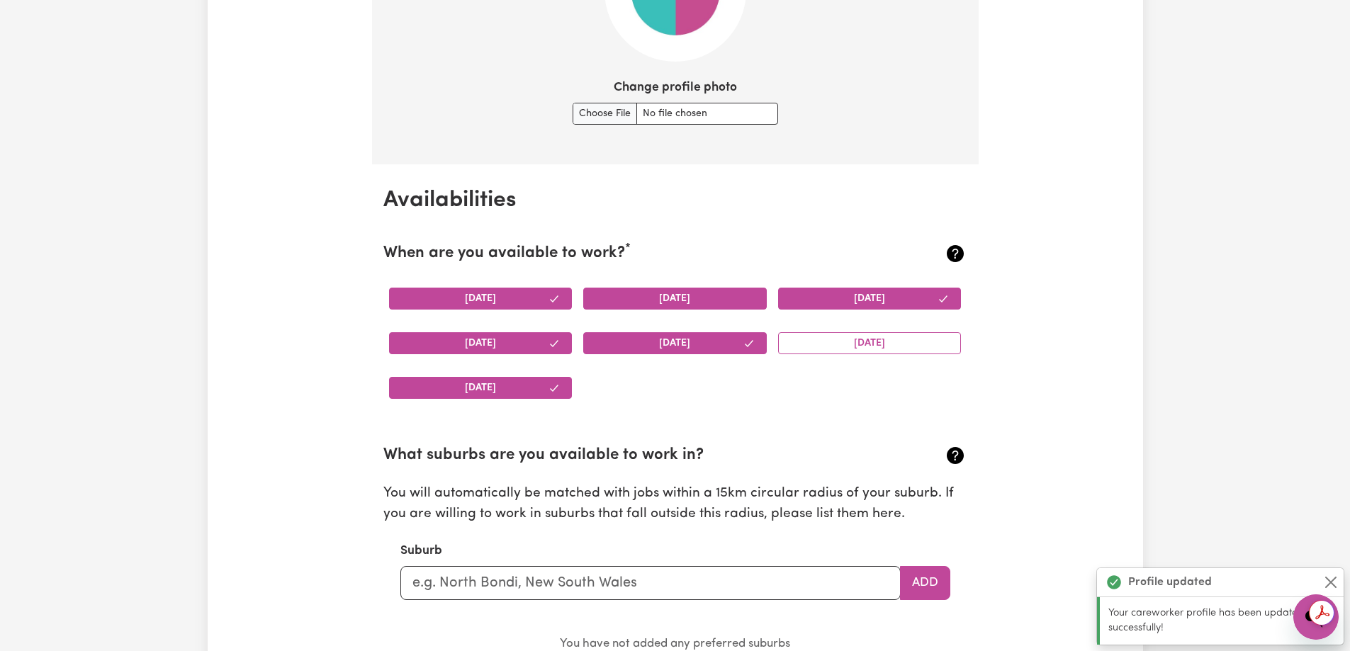
click at [716, 298] on button "[DATE]" at bounding box center [675, 299] width 184 height 22
click at [835, 350] on button "[DATE]" at bounding box center [870, 343] width 184 height 22
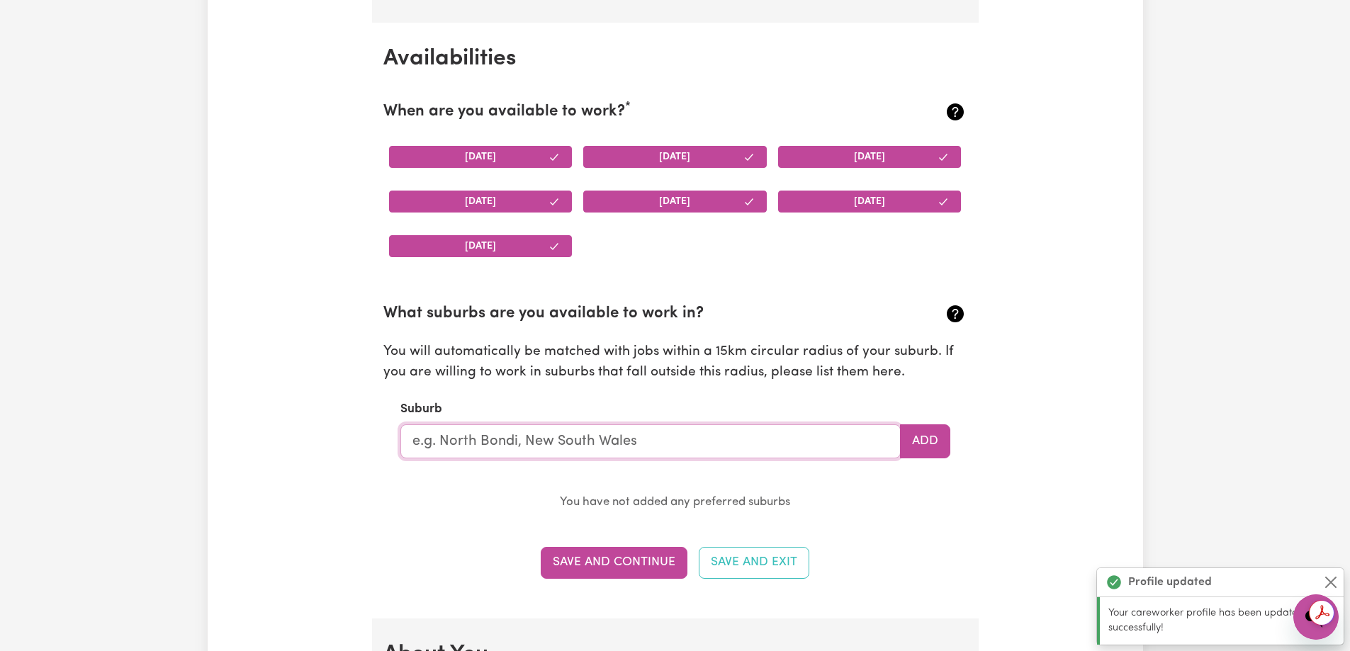
scroll to position [0, 0]
click at [606, 440] on input "text" at bounding box center [650, 441] width 500 height 34
type input "Greenslopes"
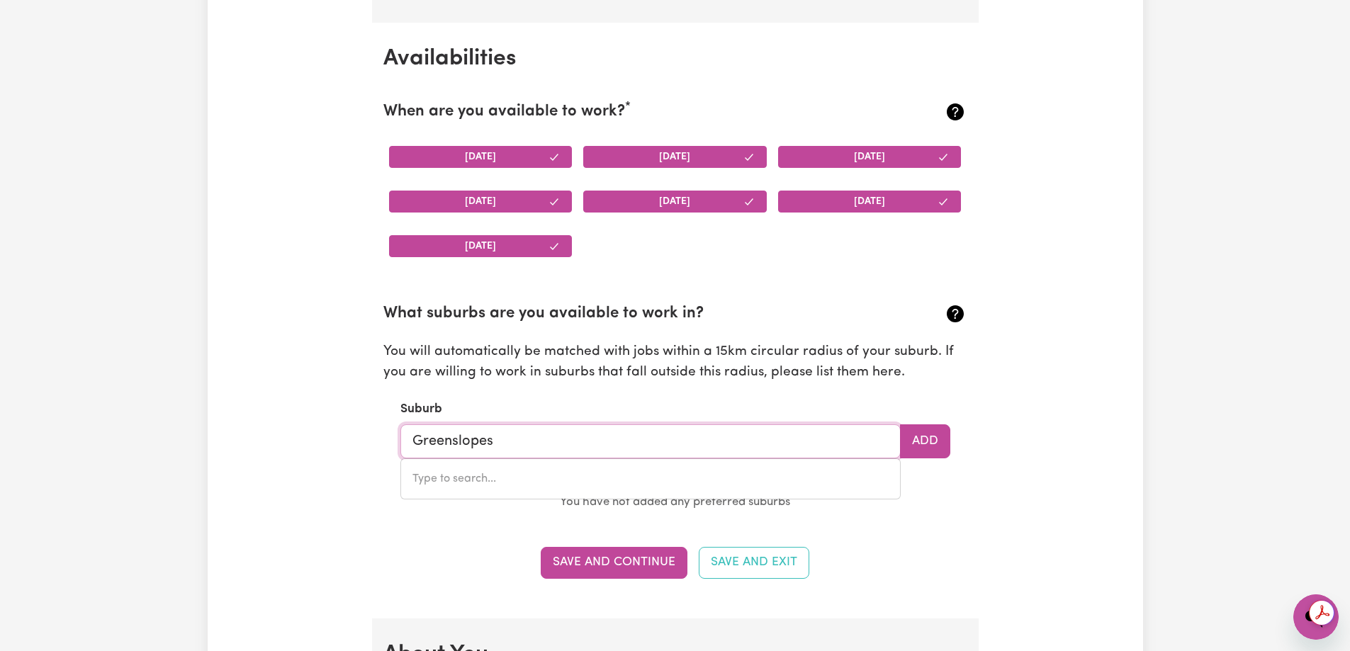
type input "Greenslopes, [GEOGRAPHIC_DATA], 4120"
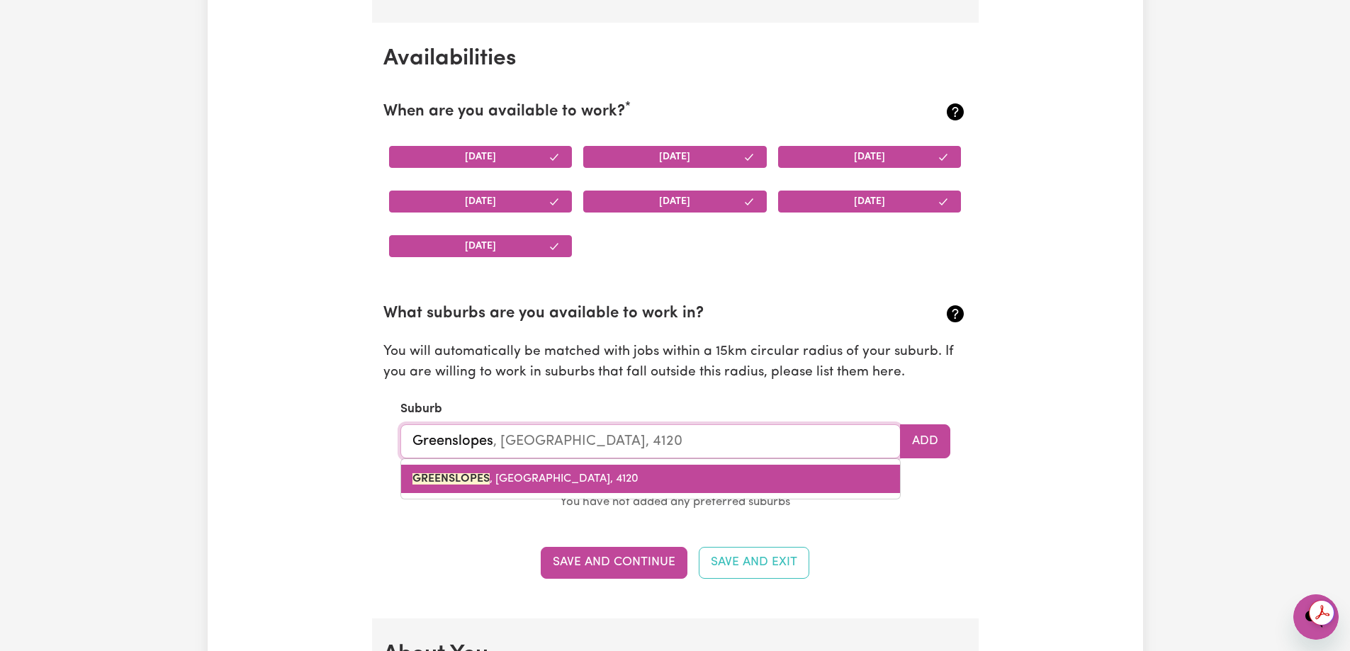
click at [670, 490] on link "GREENSLOPES , [GEOGRAPHIC_DATA], 4120" at bounding box center [650, 479] width 499 height 28
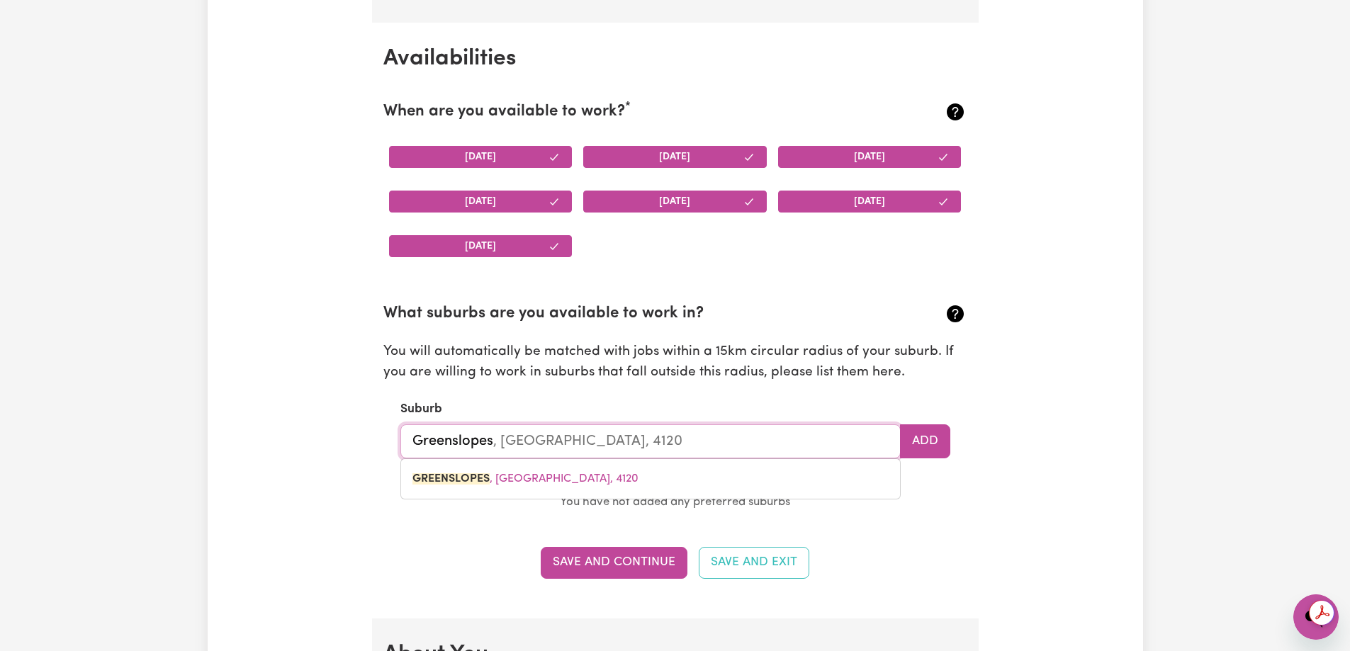
type input "GREENSLOPES, [GEOGRAPHIC_DATA], 4120"
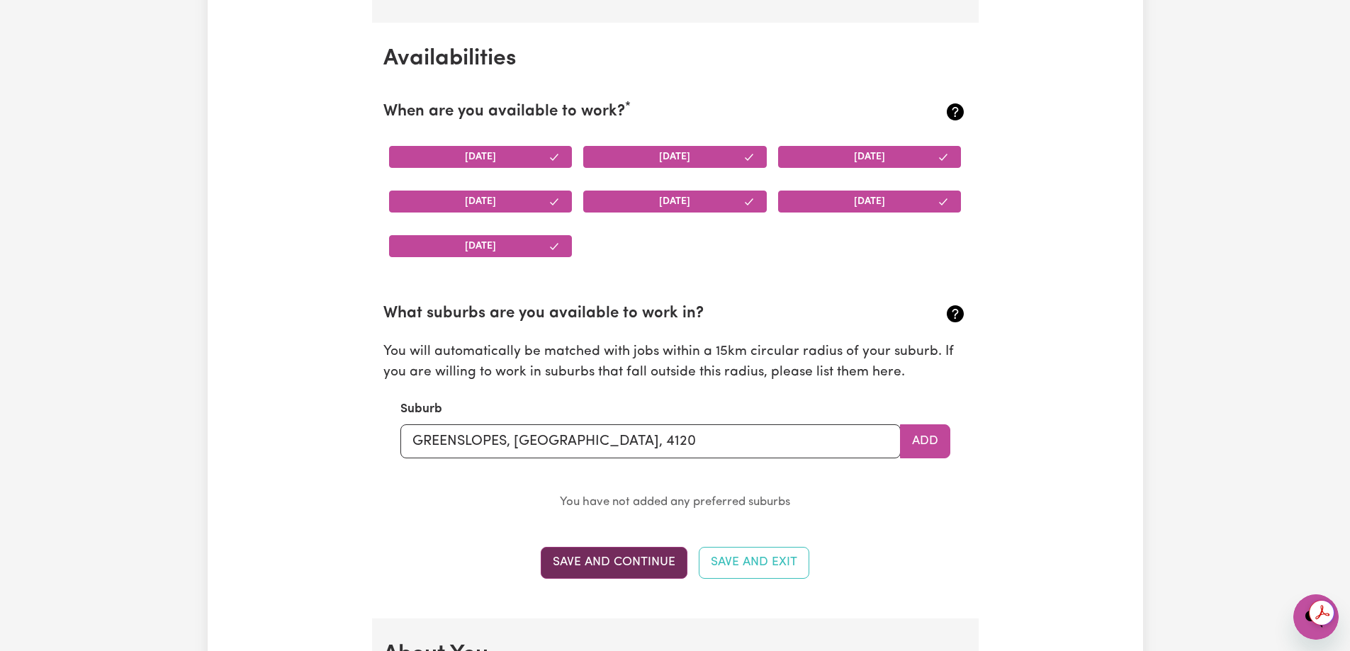
click at [642, 560] on button "Save and Continue" at bounding box center [614, 562] width 147 height 31
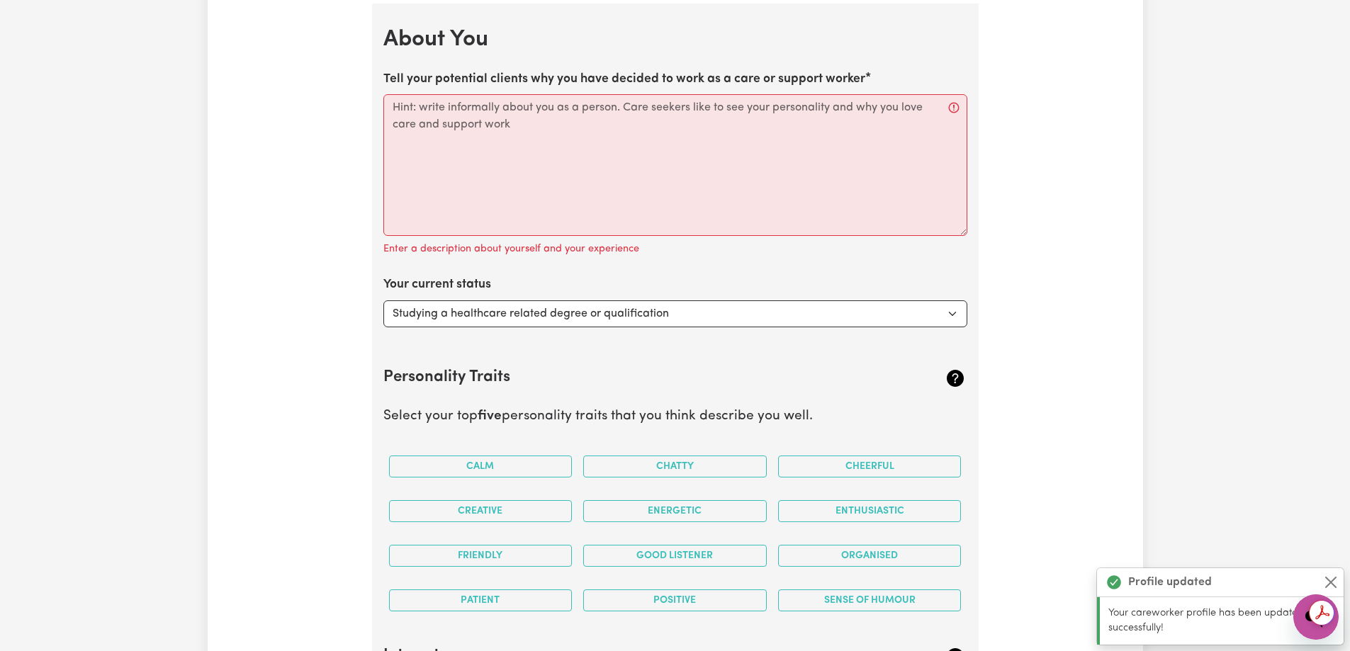
scroll to position [1923, 0]
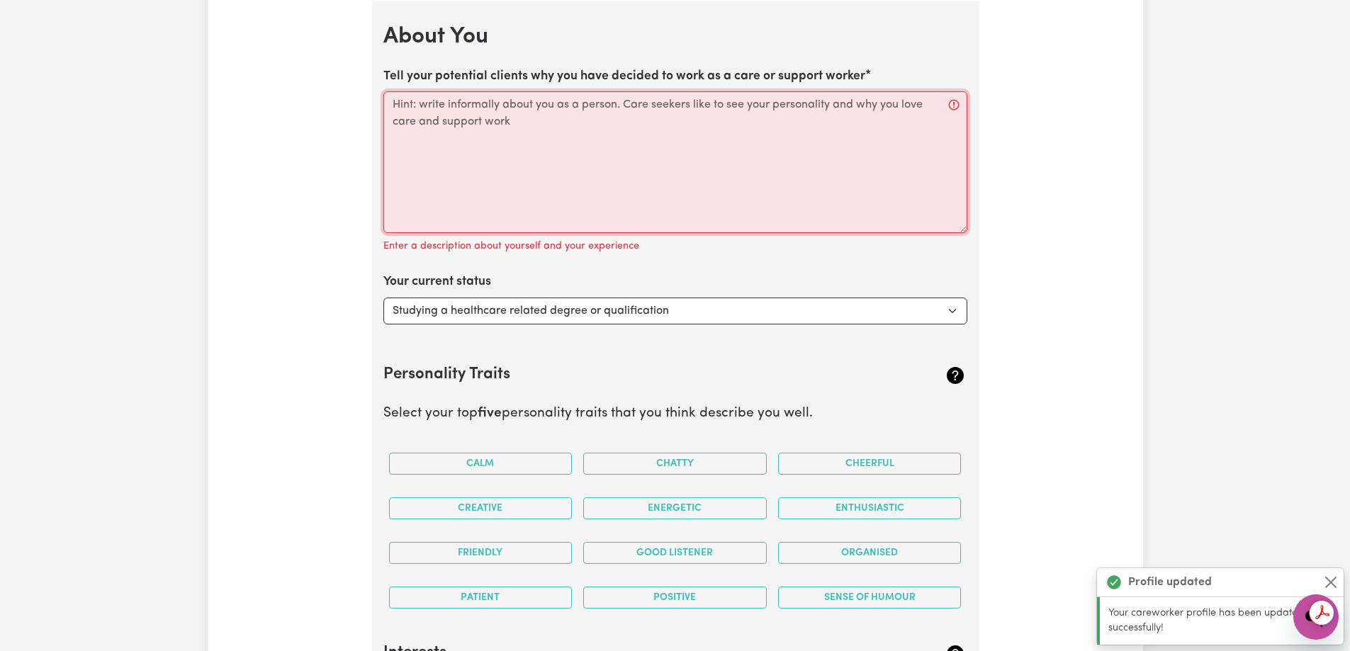
click at [502, 103] on textarea "Tell your potential clients why you have decided to work as a care or support w…" at bounding box center [675, 162] width 584 height 142
click at [640, 106] on textarea "Tell your potential clients why you have decided to work as a care or support w…" at bounding box center [675, 162] width 584 height 142
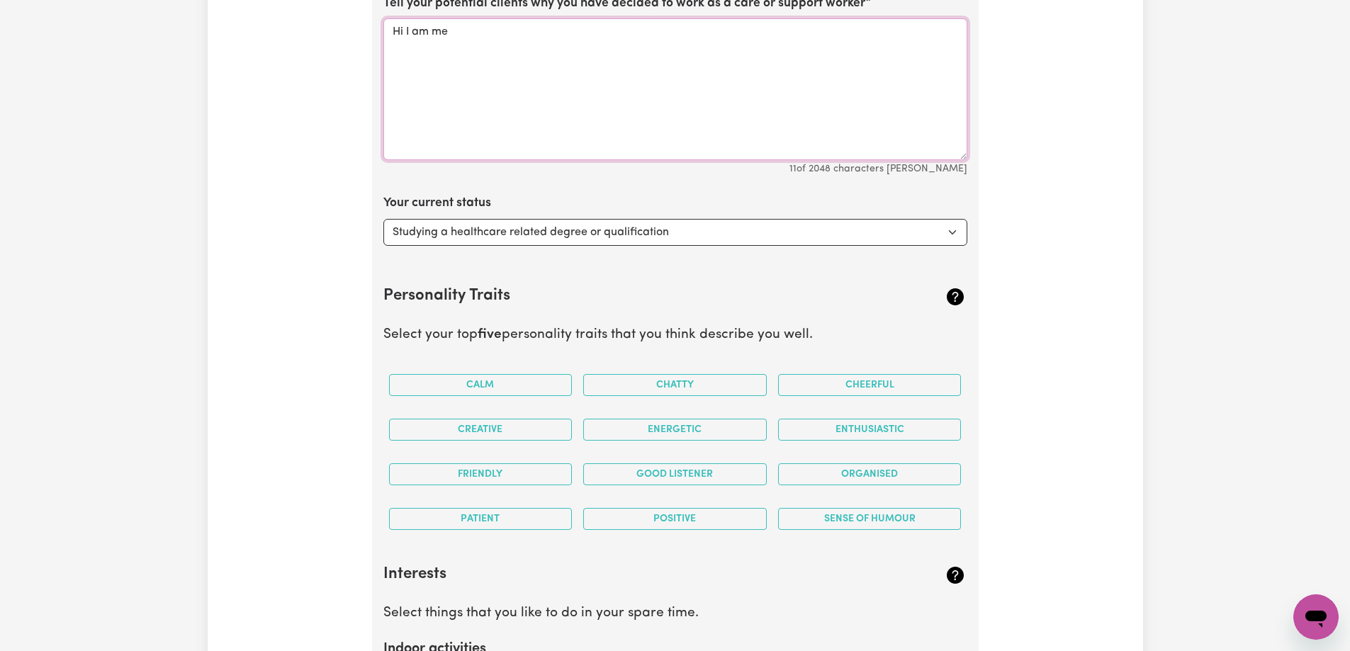
scroll to position [2065, 0]
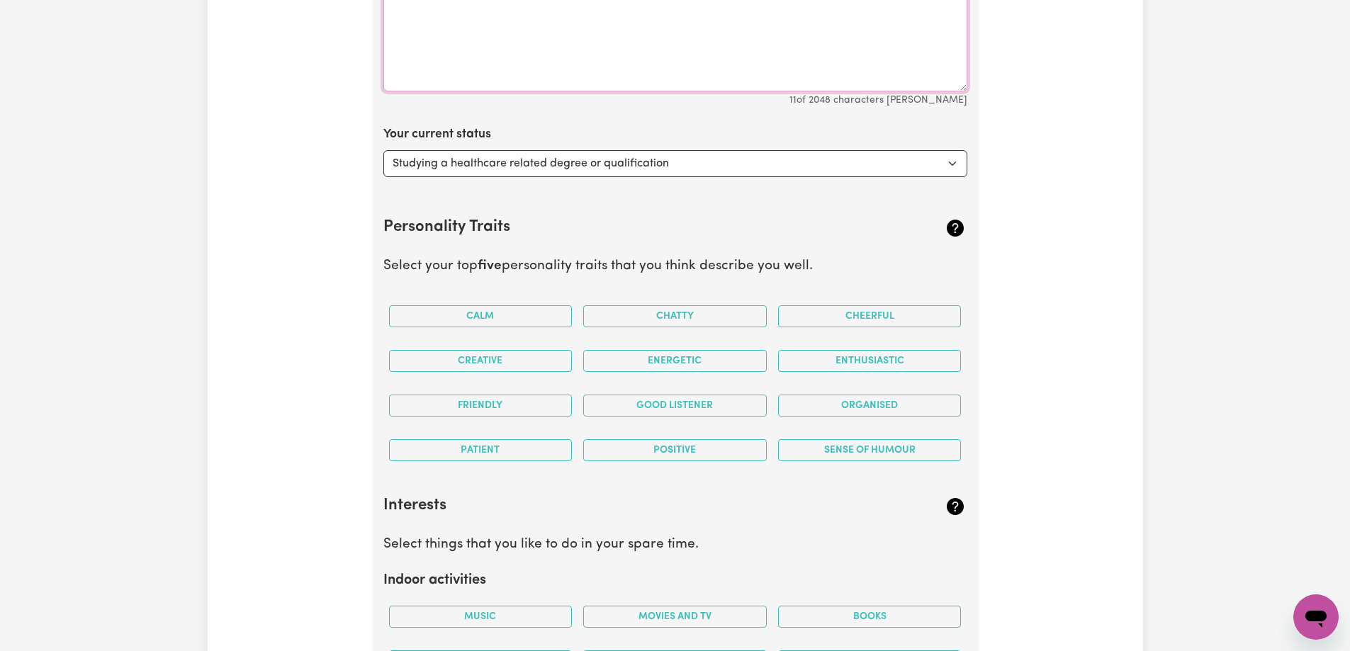
type textarea "Hi I am me"
drag, startPoint x: 523, startPoint y: 162, endPoint x: 531, endPoint y: 171, distance: 13.1
click at [524, 162] on select "Select... Studying a healthcare related degree or qualification Studying a non-…" at bounding box center [675, 163] width 584 height 27
select select "Looking for work - I just graduated"
click at [383, 150] on select "Select... Studying a healthcare related degree or qualification Studying a non-…" at bounding box center [675, 163] width 584 height 27
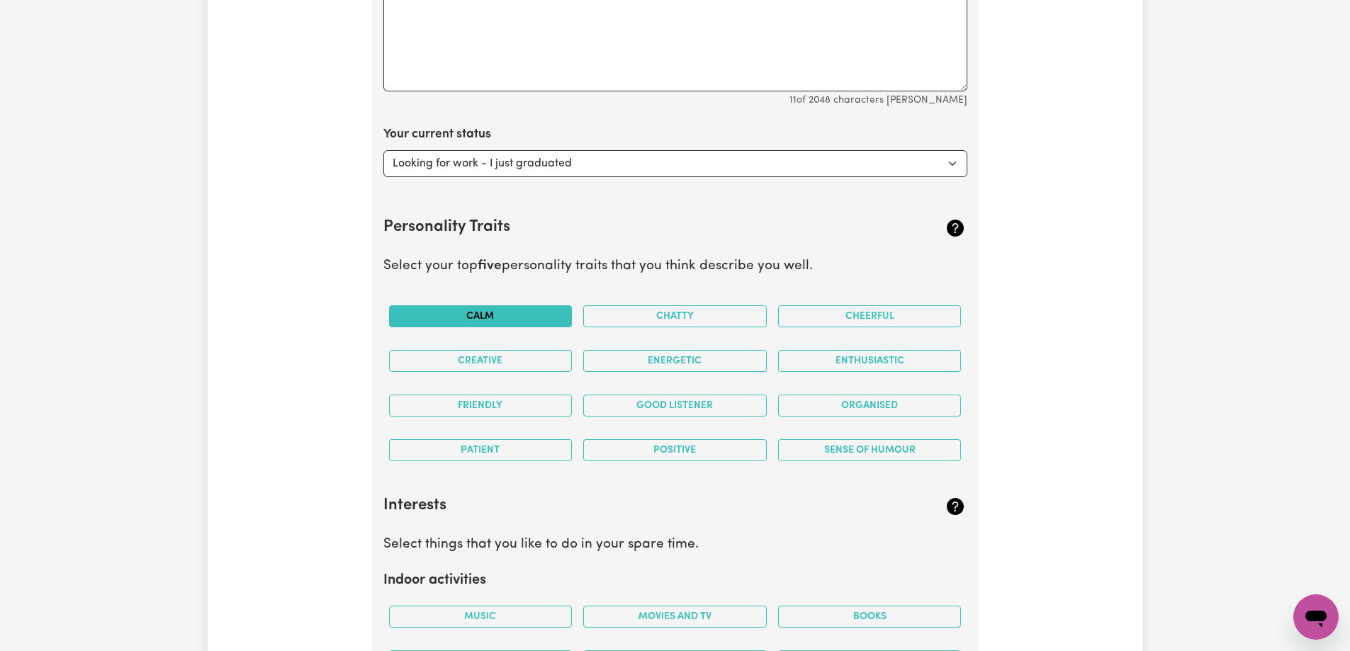
click at [500, 315] on button "Calm" at bounding box center [481, 316] width 184 height 22
click at [687, 317] on button "Chatty" at bounding box center [675, 316] width 184 height 22
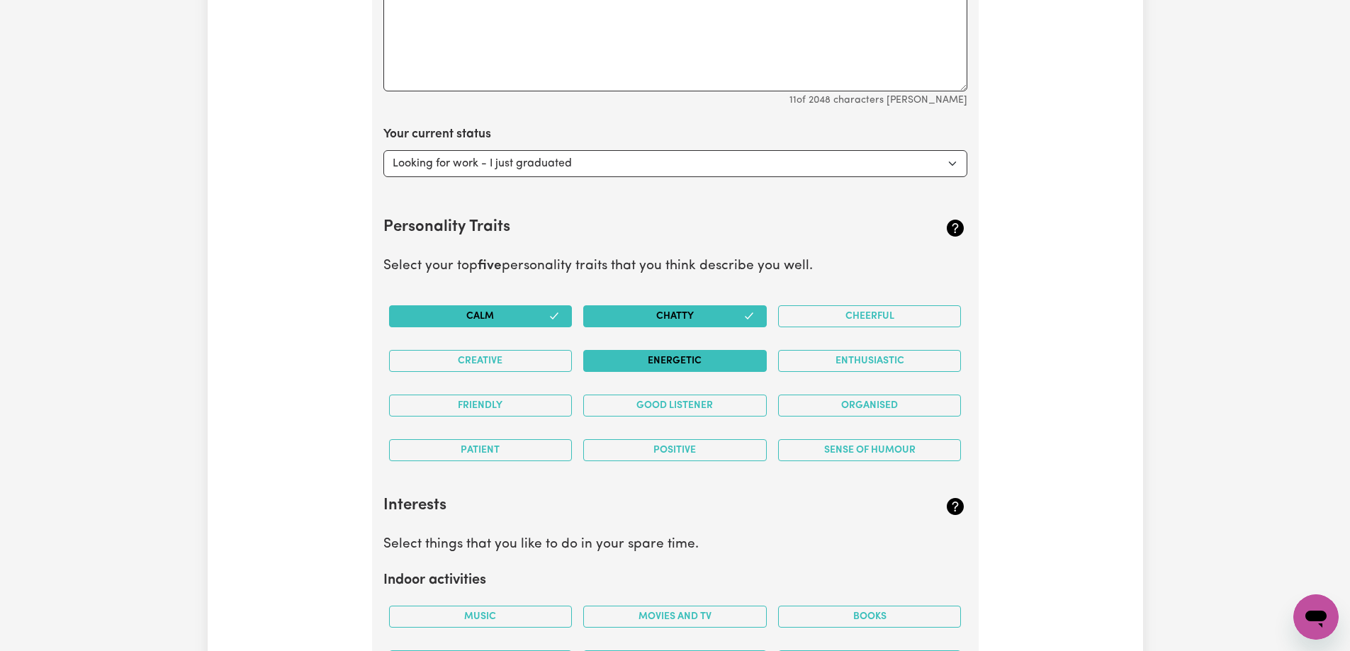
click at [670, 359] on button "Energetic" at bounding box center [675, 361] width 184 height 22
drag, startPoint x: 469, startPoint y: 359, endPoint x: 478, endPoint y: 384, distance: 27.1
click at [470, 359] on button "Creative" at bounding box center [481, 361] width 184 height 22
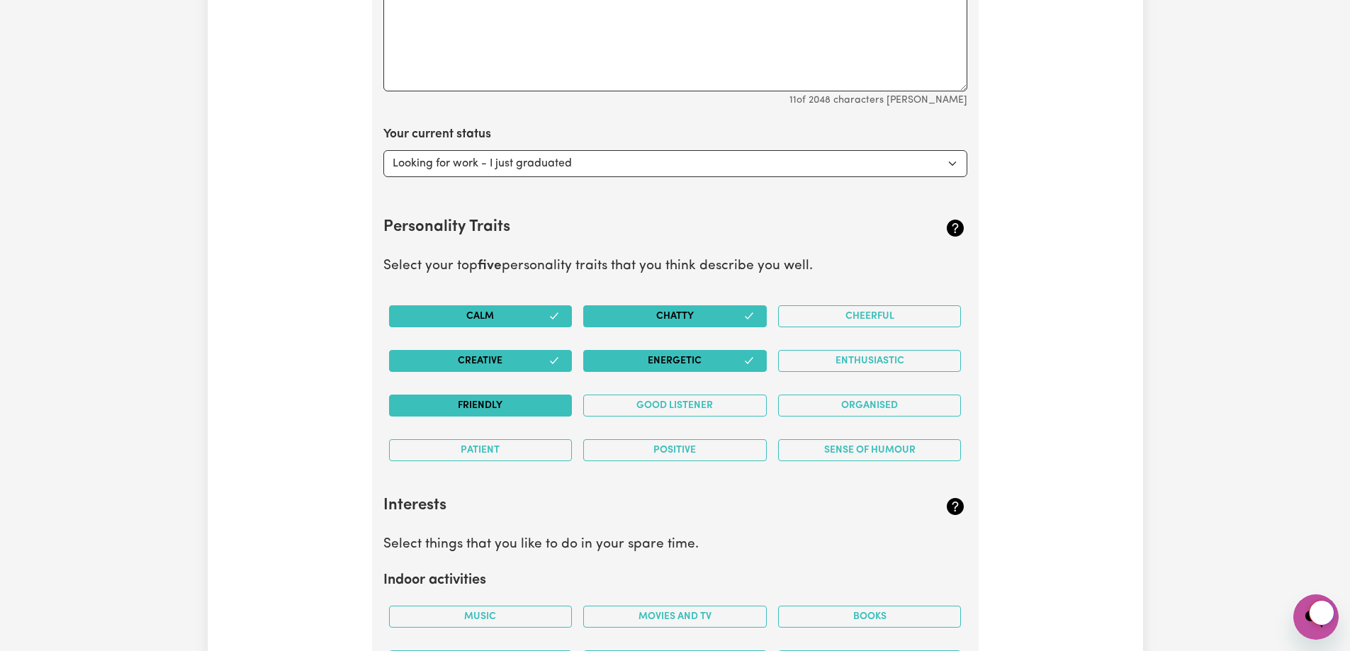
click at [483, 406] on button "Friendly" at bounding box center [481, 406] width 184 height 22
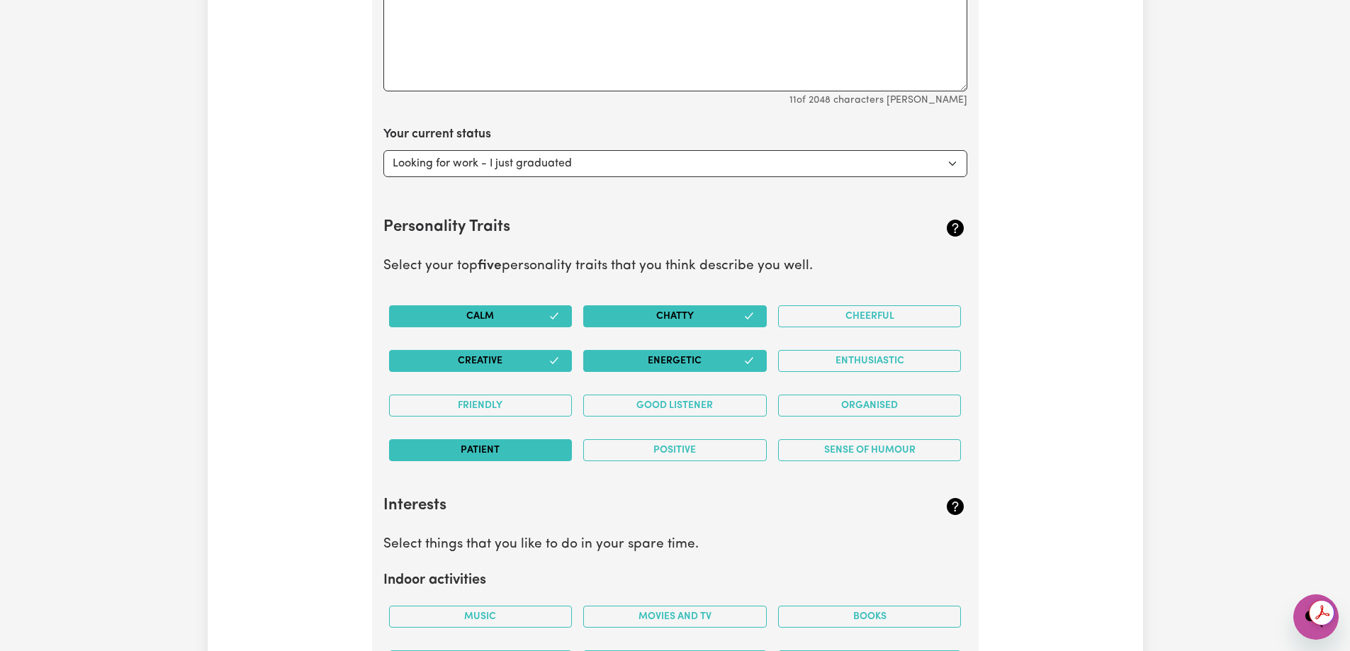
scroll to position [0, 0]
click at [474, 451] on button "Patient" at bounding box center [481, 450] width 184 height 22
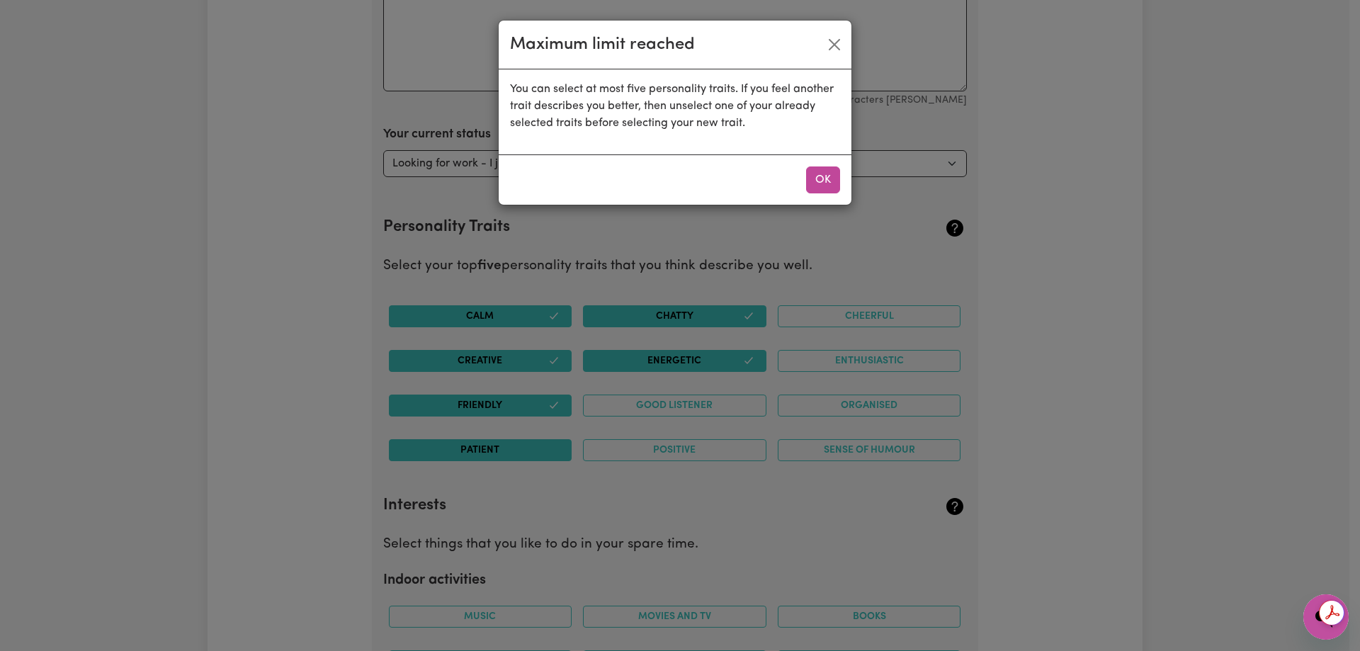
click at [679, 457] on div "Maximum limit reached You can select at most five personality traits. If you fe…" at bounding box center [680, 325] width 1360 height 651
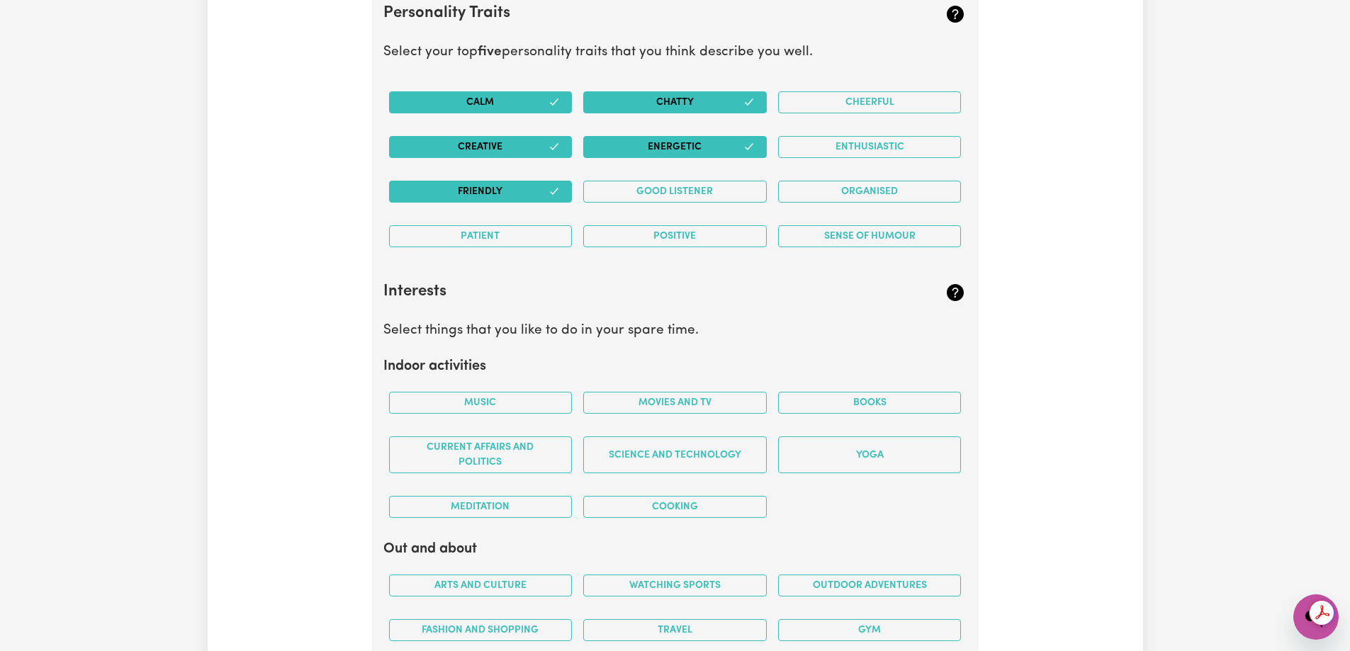
scroll to position [2348, 0]
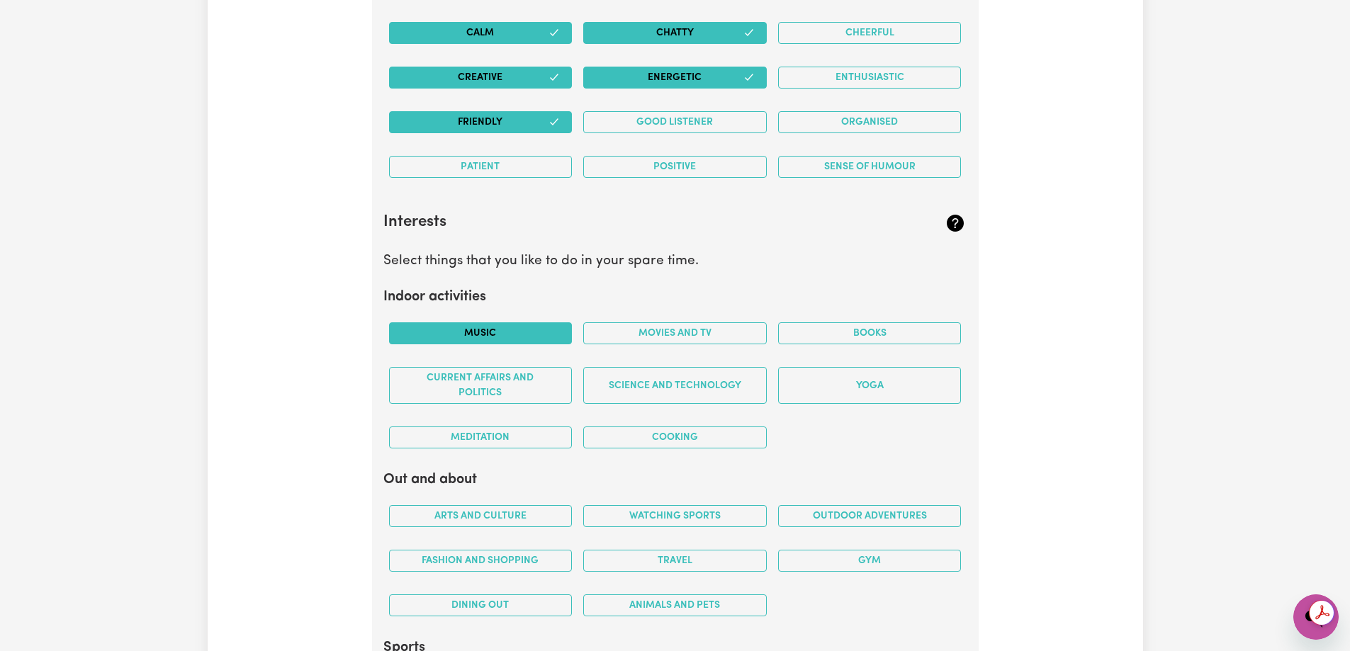
click at [490, 325] on button "Music" at bounding box center [481, 333] width 184 height 22
drag, startPoint x: 687, startPoint y: 328, endPoint x: 689, endPoint y: 393, distance: 64.5
click at [688, 328] on button "Movies and TV" at bounding box center [675, 333] width 184 height 22
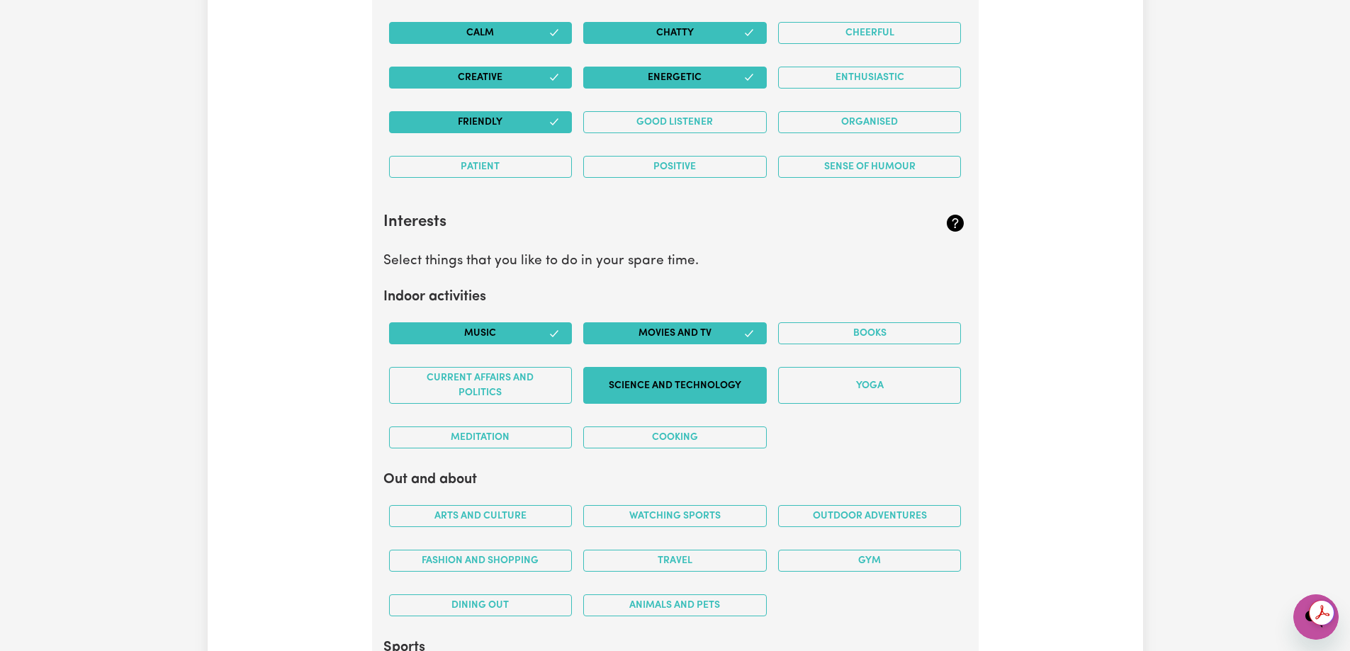
click at [689, 393] on button "Science and Technology" at bounding box center [675, 385] width 184 height 37
click at [526, 436] on button "Meditation" at bounding box center [481, 438] width 184 height 22
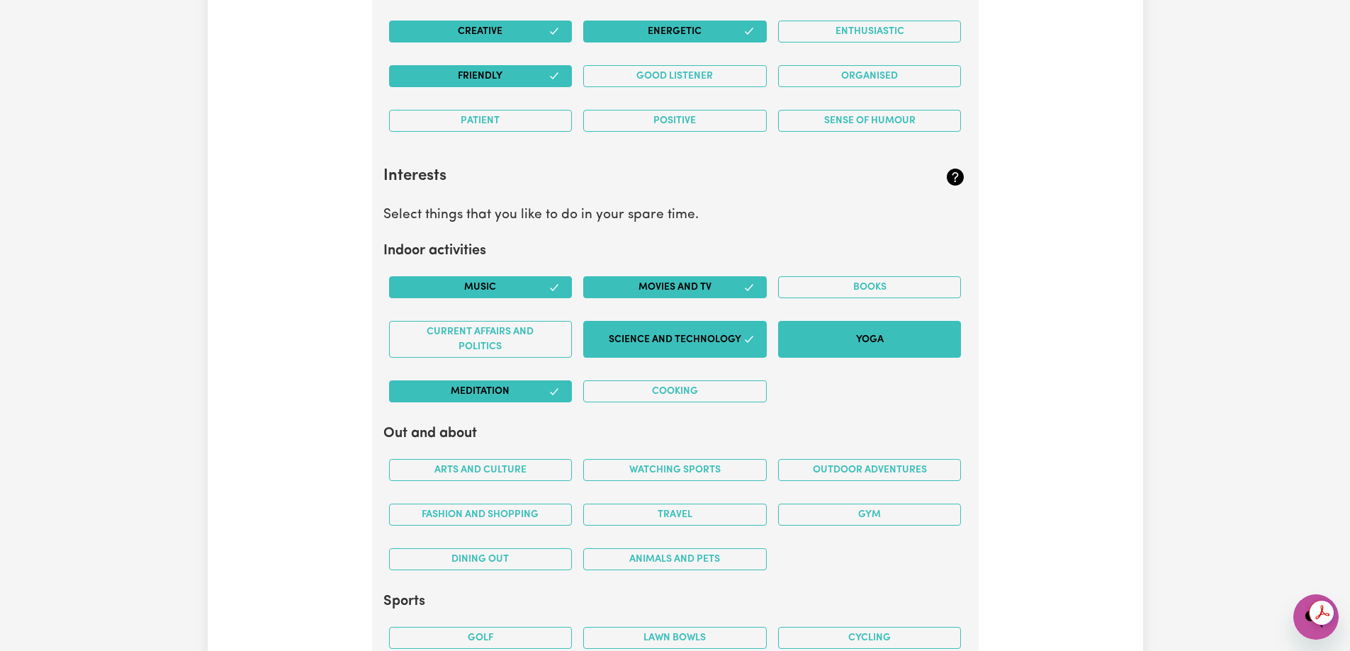
scroll to position [2419, 0]
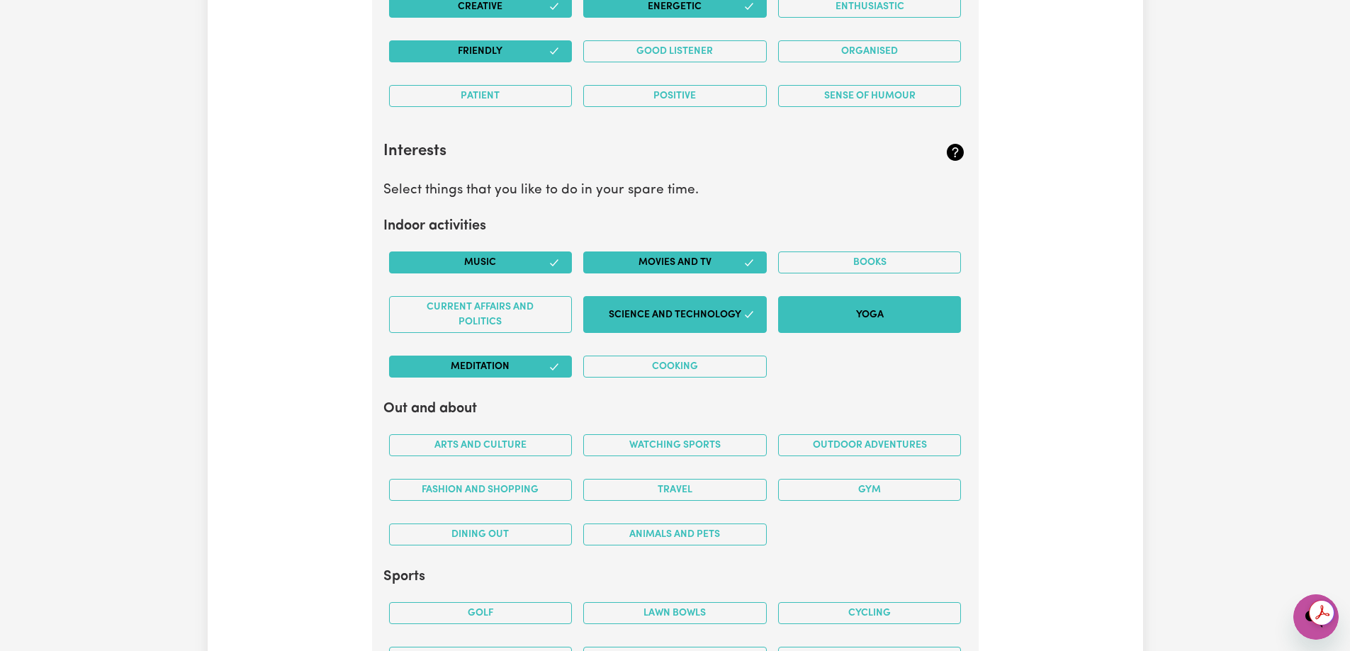
click at [850, 317] on button "Yoga" at bounding box center [870, 314] width 184 height 37
click at [857, 269] on button "Books" at bounding box center [870, 263] width 184 height 22
click at [473, 289] on div "Current Affairs and Politics" at bounding box center [480, 315] width 195 height 60
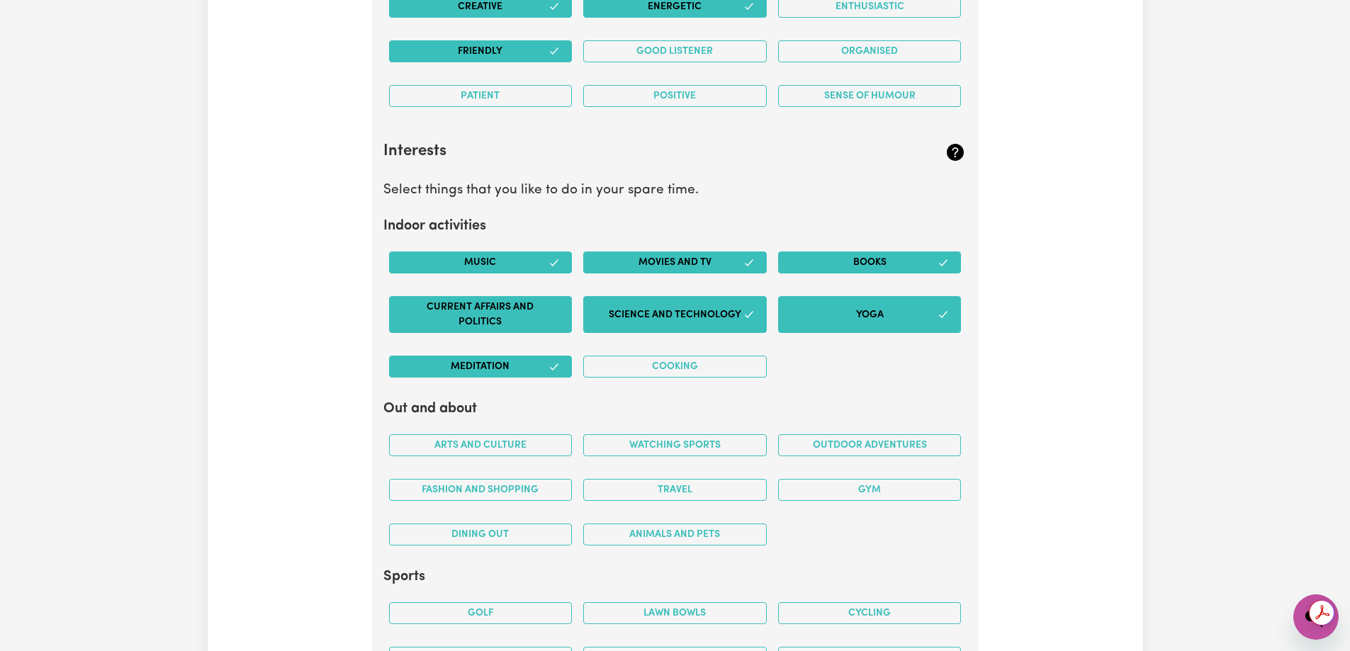
click at [531, 321] on button "Current Affairs and Politics" at bounding box center [481, 314] width 184 height 37
click at [676, 379] on div "Cooking" at bounding box center [674, 366] width 195 height 45
click at [721, 376] on button "Cooking" at bounding box center [675, 367] width 184 height 22
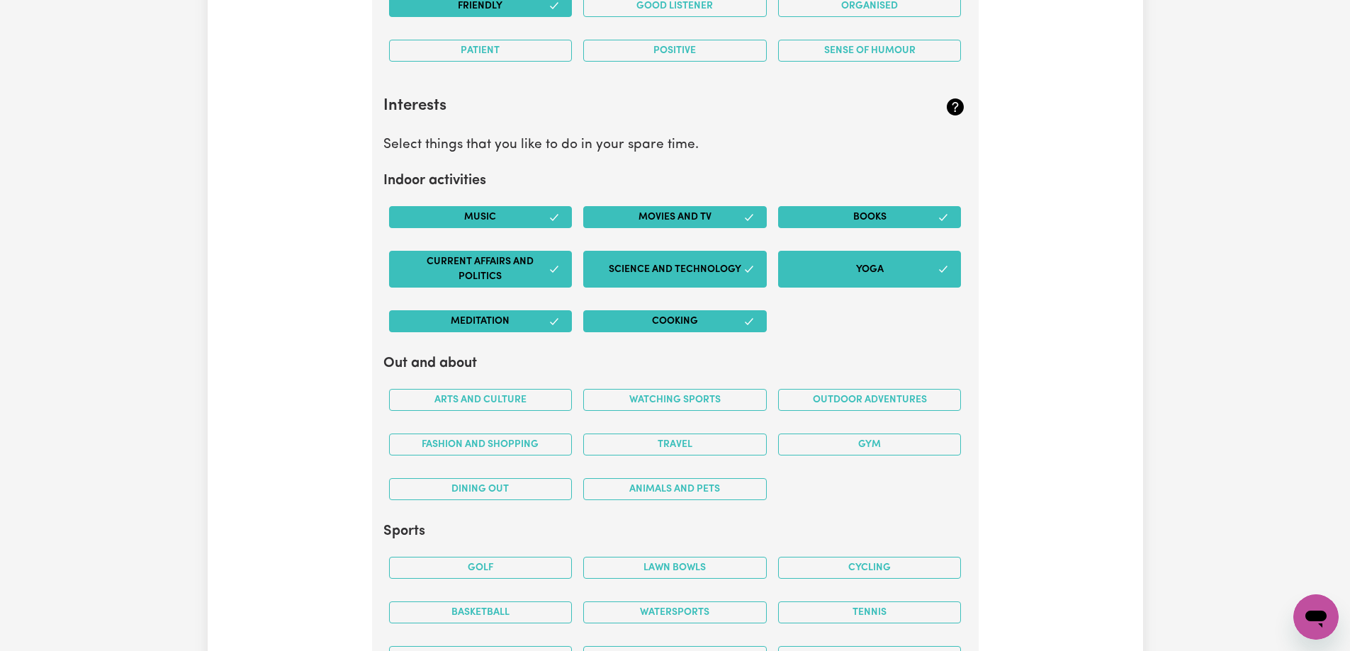
scroll to position [2490, 0]
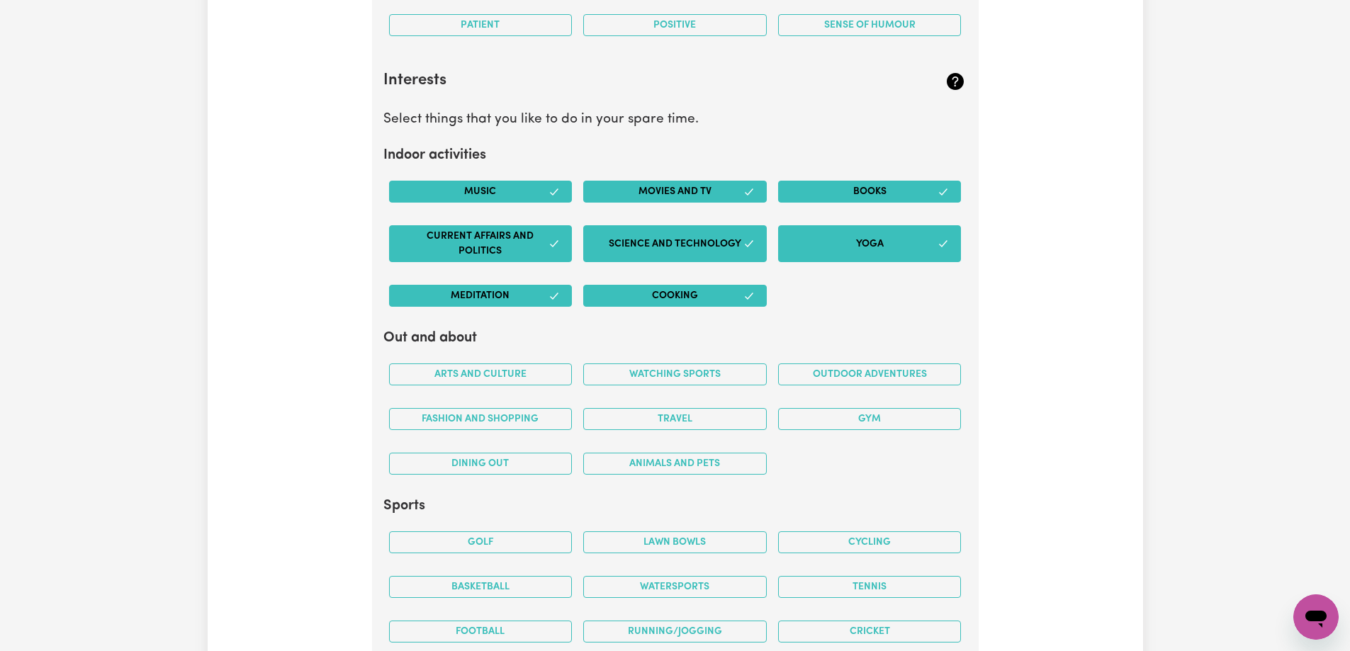
drag, startPoint x: 525, startPoint y: 368, endPoint x: 519, endPoint y: 401, distance: 33.2
click at [524, 371] on button "Arts and Culture" at bounding box center [481, 375] width 184 height 22
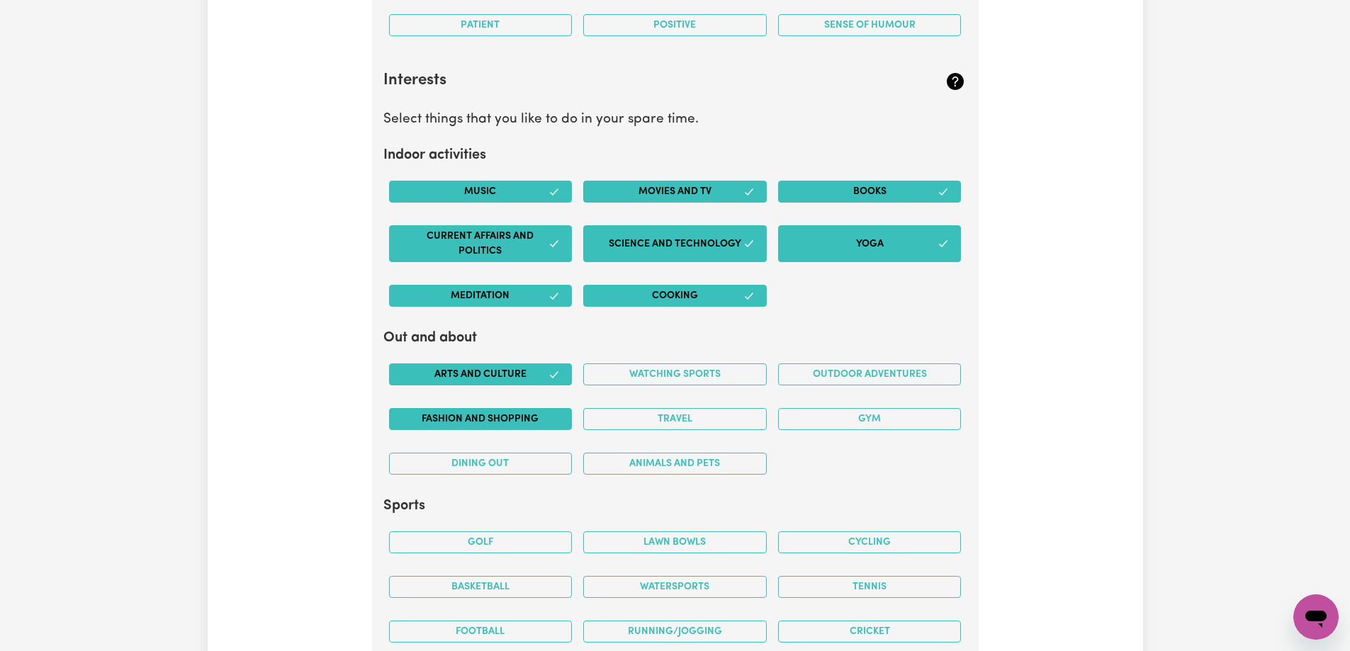
drag, startPoint x: 519, startPoint y: 401, endPoint x: 522, endPoint y: 429, distance: 27.8
click at [519, 403] on div "Fashion and shopping" at bounding box center [480, 419] width 195 height 45
click at [522, 429] on button "Fashion and shopping" at bounding box center [481, 419] width 184 height 22
drag, startPoint x: 522, startPoint y: 449, endPoint x: 591, endPoint y: 453, distance: 68.8
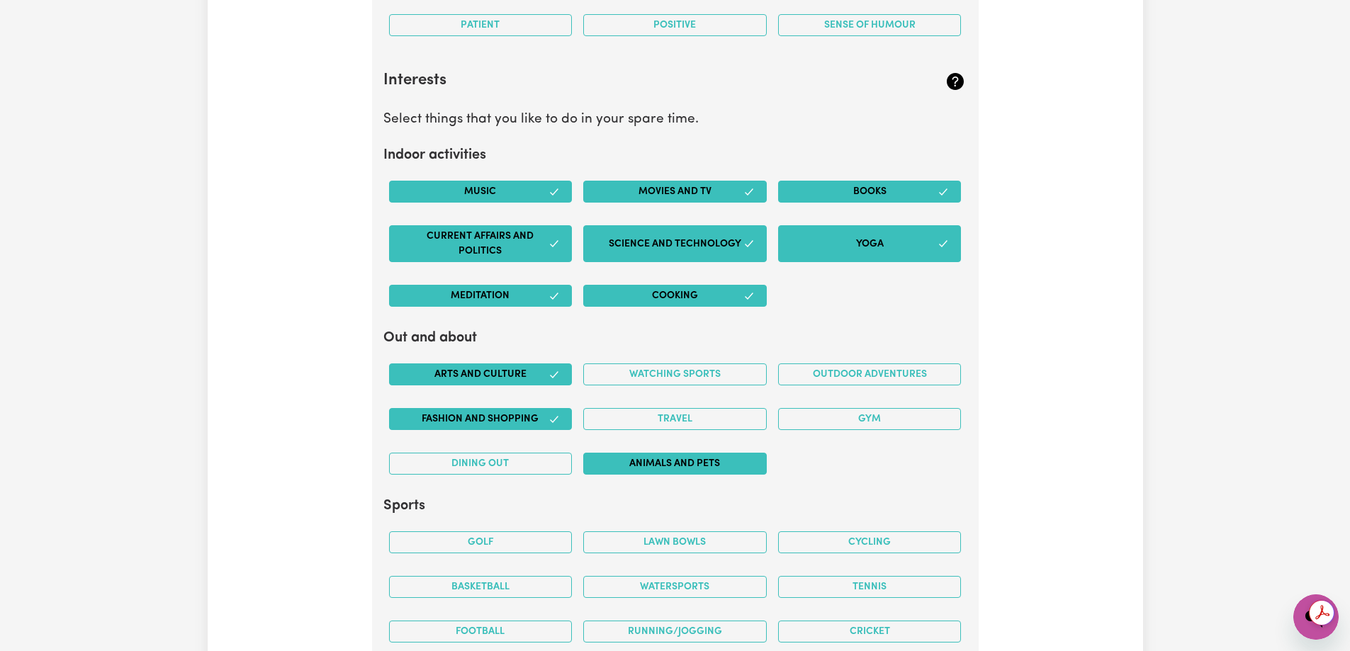
click at [523, 449] on div "Dining out" at bounding box center [480, 463] width 195 height 45
click at [641, 463] on button "Animals and pets" at bounding box center [675, 464] width 184 height 22
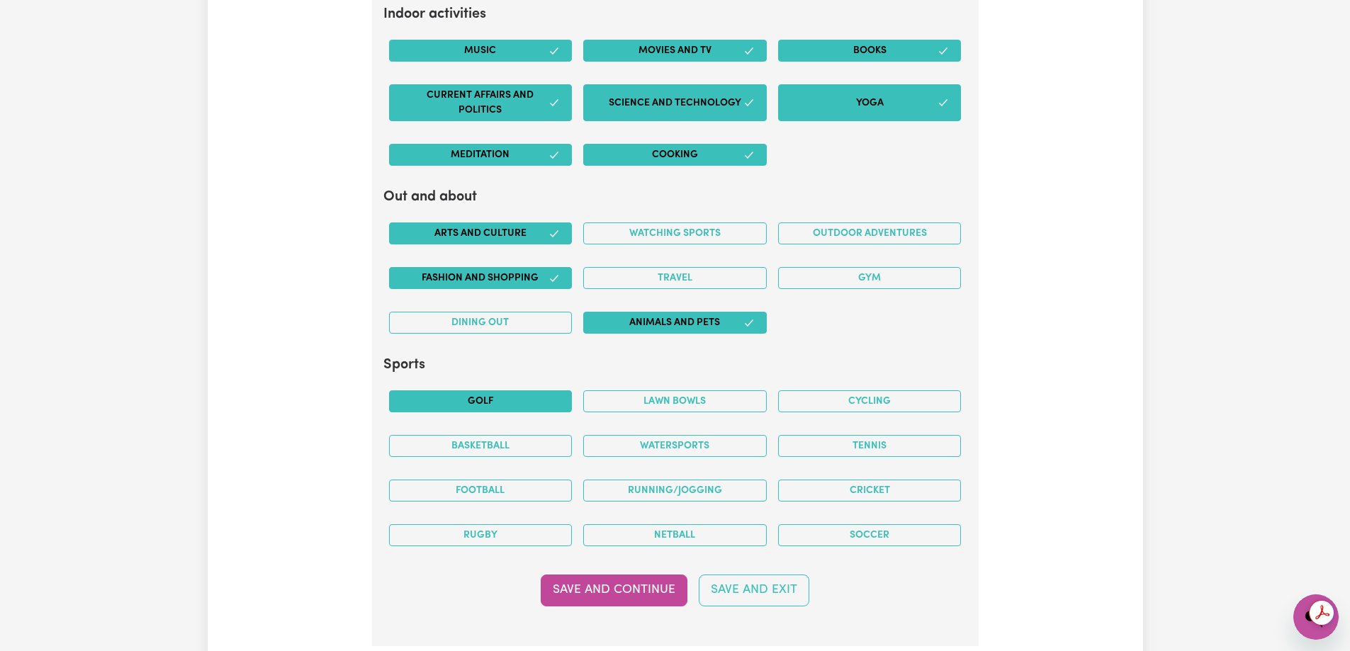
scroll to position [2632, 0]
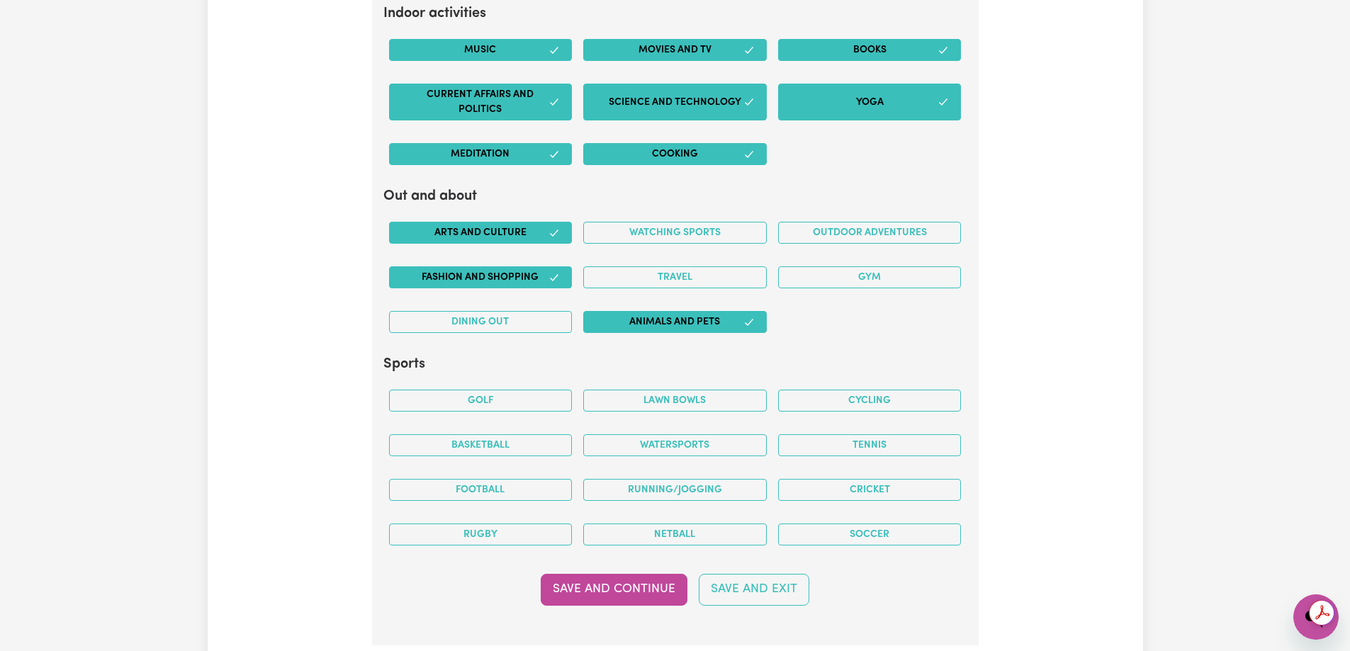
click at [549, 407] on button "Golf" at bounding box center [481, 401] width 184 height 22
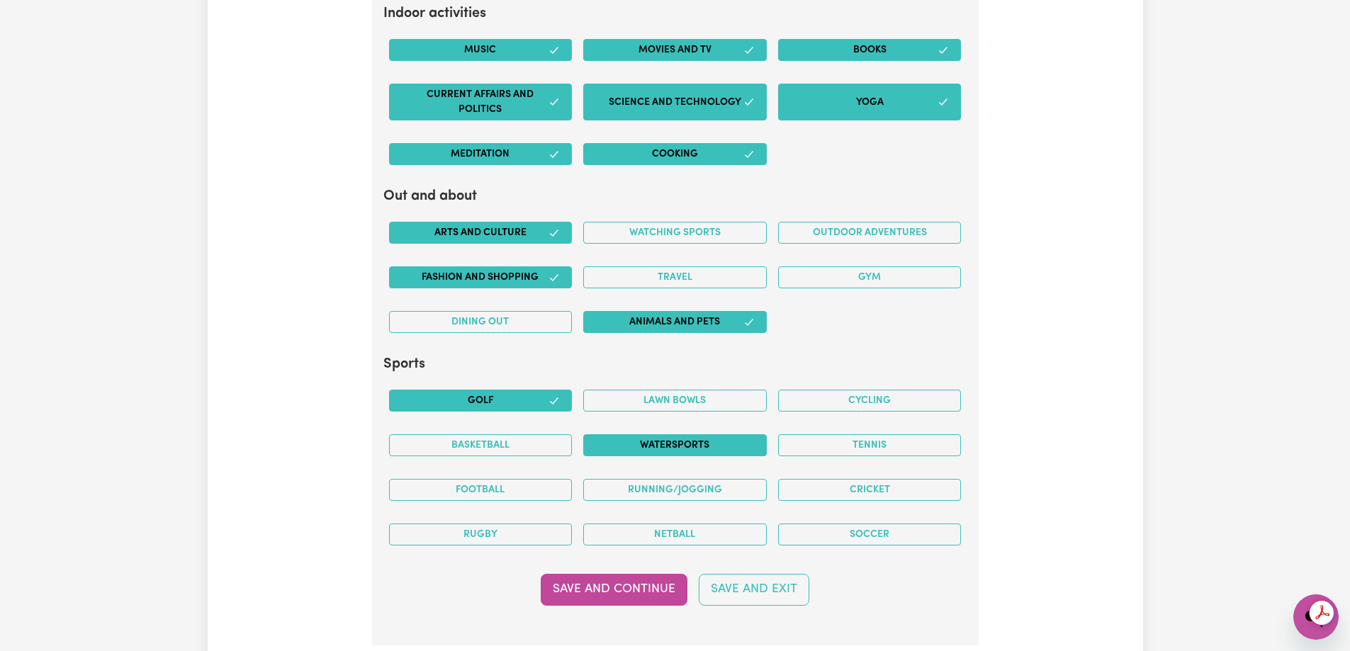
click at [663, 440] on button "Watersports" at bounding box center [675, 445] width 184 height 22
click at [782, 488] on button "Cricket" at bounding box center [870, 490] width 184 height 22
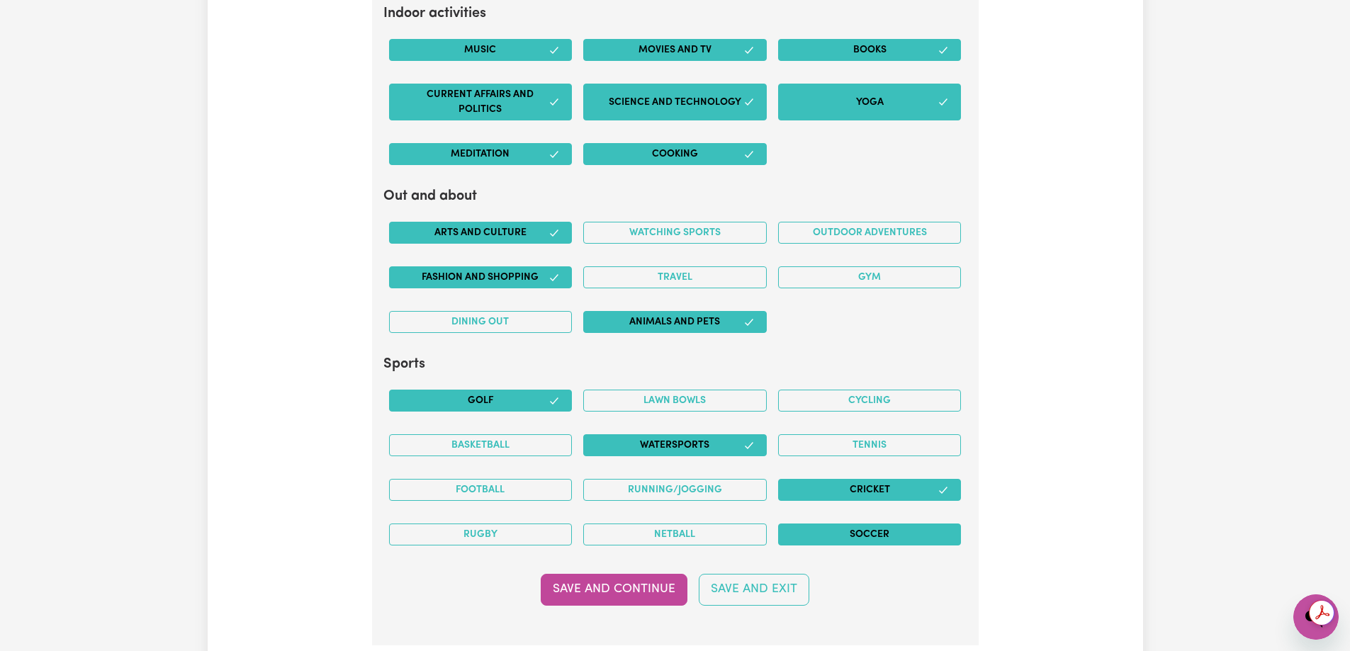
drag, startPoint x: 862, startPoint y: 520, endPoint x: 874, endPoint y: 535, distance: 19.6
click at [862, 524] on div "Soccer" at bounding box center [869, 534] width 195 height 45
click at [876, 539] on button "Soccer" at bounding box center [870, 535] width 184 height 22
click at [618, 597] on button "Save and Continue" at bounding box center [614, 589] width 147 height 31
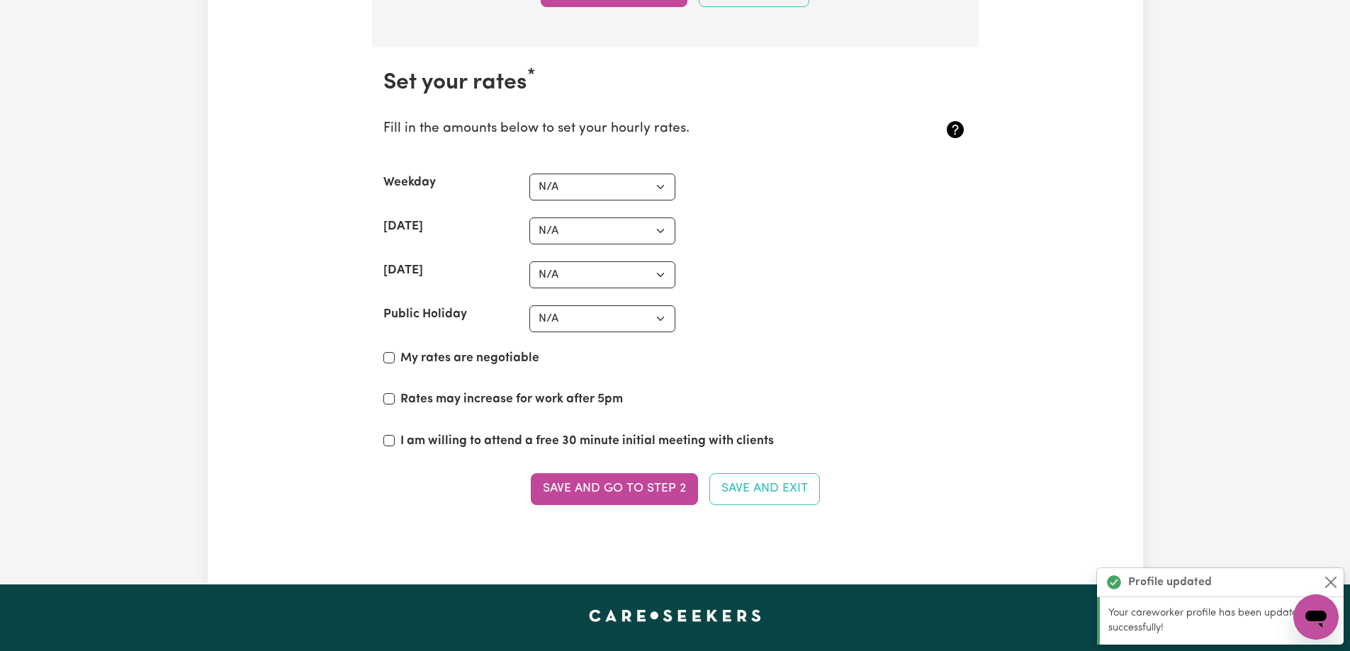
scroll to position [3206, 0]
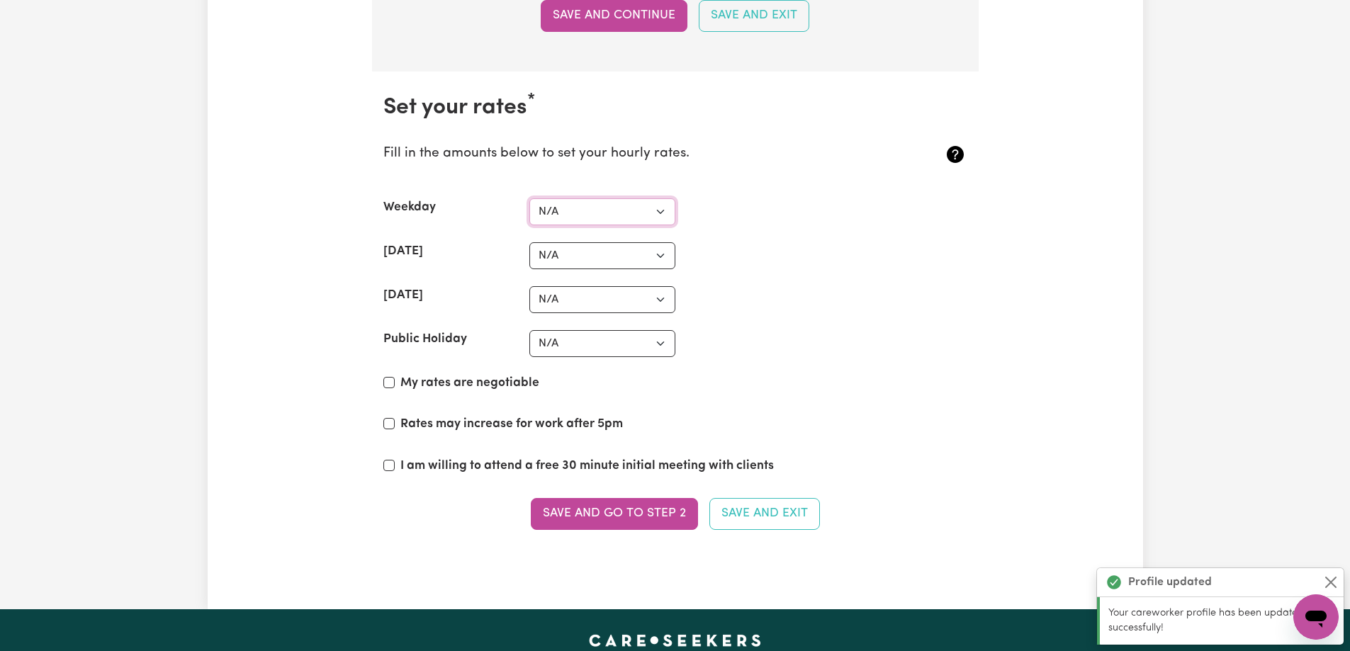
click at [624, 215] on select "N/A $37 $38 $39 $40 $41 $42 $43 $44 $45 $46 $47 $48 $49 $50 $51 $52 $53 $54 $55…" at bounding box center [602, 211] width 146 height 27
click at [606, 213] on select "N/A $37 $38 $39 $40 $41 $42 $43 $44 $45 $46 $47 $48 $49 $50 $51 $52 $53 $54 $55…" at bounding box center [602, 211] width 146 height 27
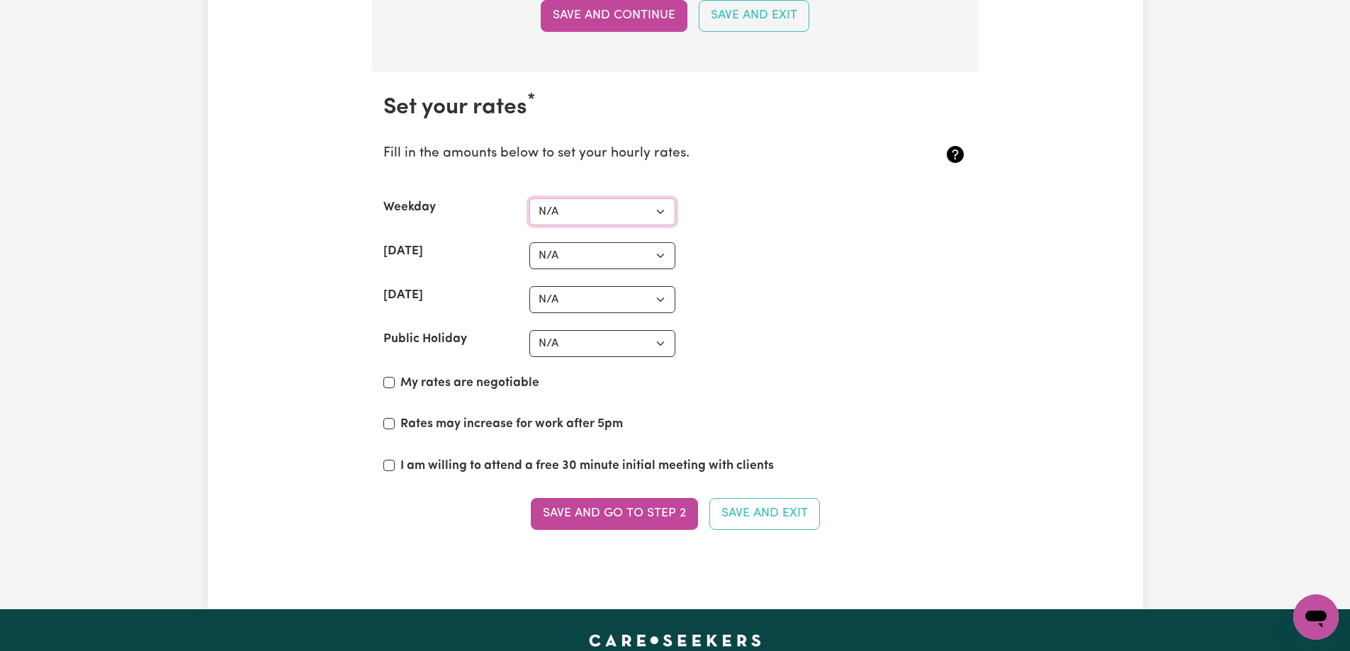
select select "158"
click at [529, 198] on select "N/A $37 $38 $39 $40 $41 $42 $43 $44 $45 $46 $47 $48 $49 $50 $51 $52 $53 $54 $55…" at bounding box center [602, 211] width 146 height 27
click at [592, 248] on select "N/A $37 $38 $39 $40 $41 $42 $43 $44 $45 $46 $47 $48 $49 $50 $51 $52 $53 $54 $55…" at bounding box center [602, 255] width 146 height 27
select select "43"
click at [529, 242] on select "N/A $37 $38 $39 $40 $41 $42 $43 $44 $45 $46 $47 $48 $49 $50 $51 $52 $53 $54 $55…" at bounding box center [602, 255] width 146 height 27
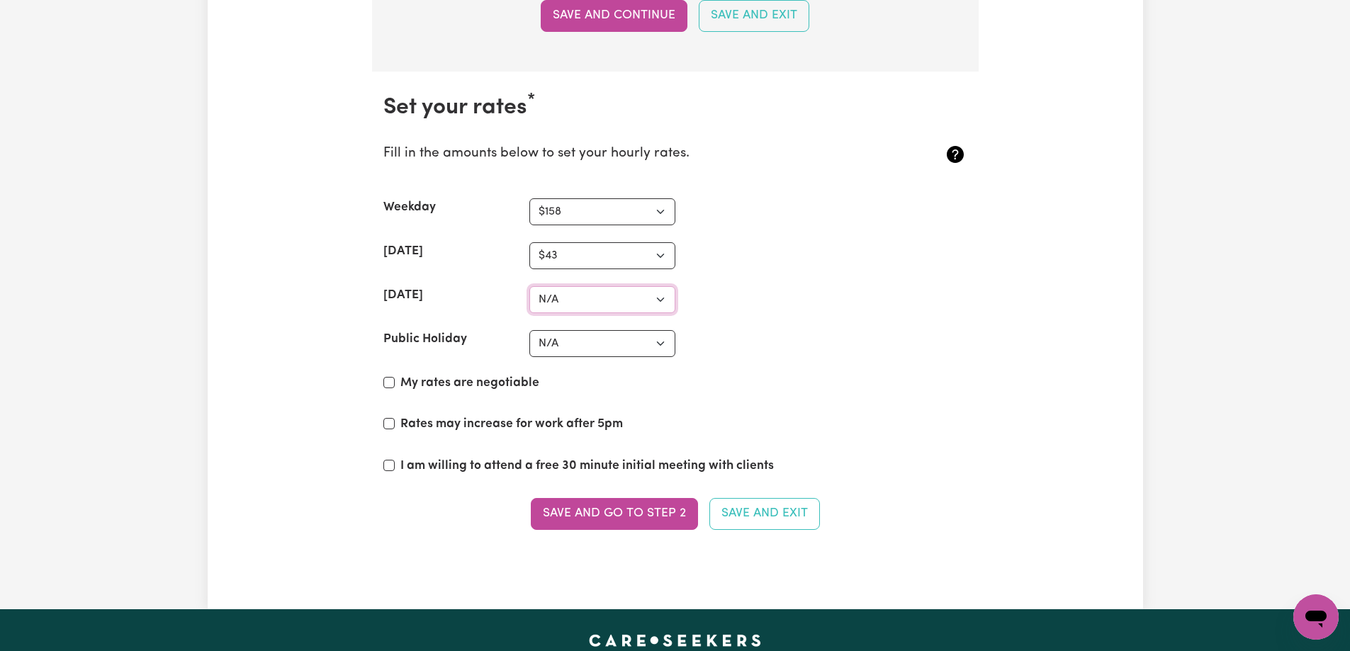
click at [602, 308] on select "N/A $37 $38 $39 $40 $41 $42 $43 $44 $45 $46 $47 $48 $49 $50 $51 $52 $53 $54 $55…" at bounding box center [602, 299] width 146 height 27
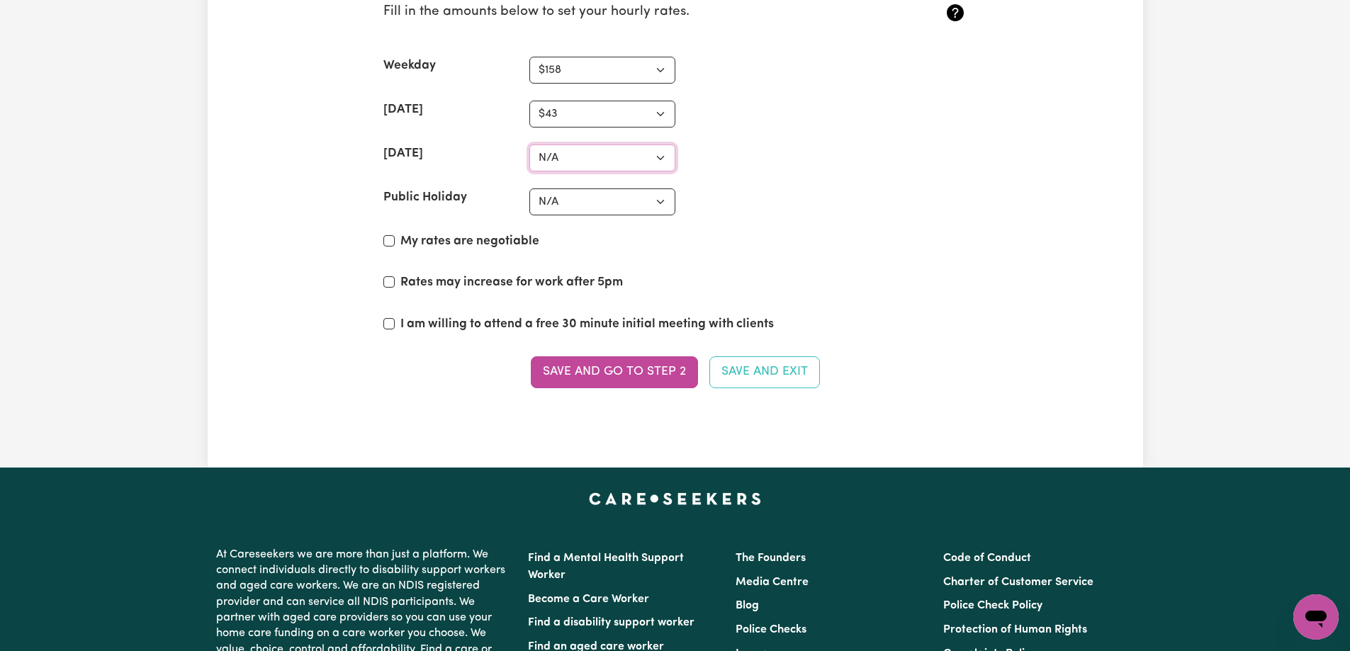
scroll to position [3135, 0]
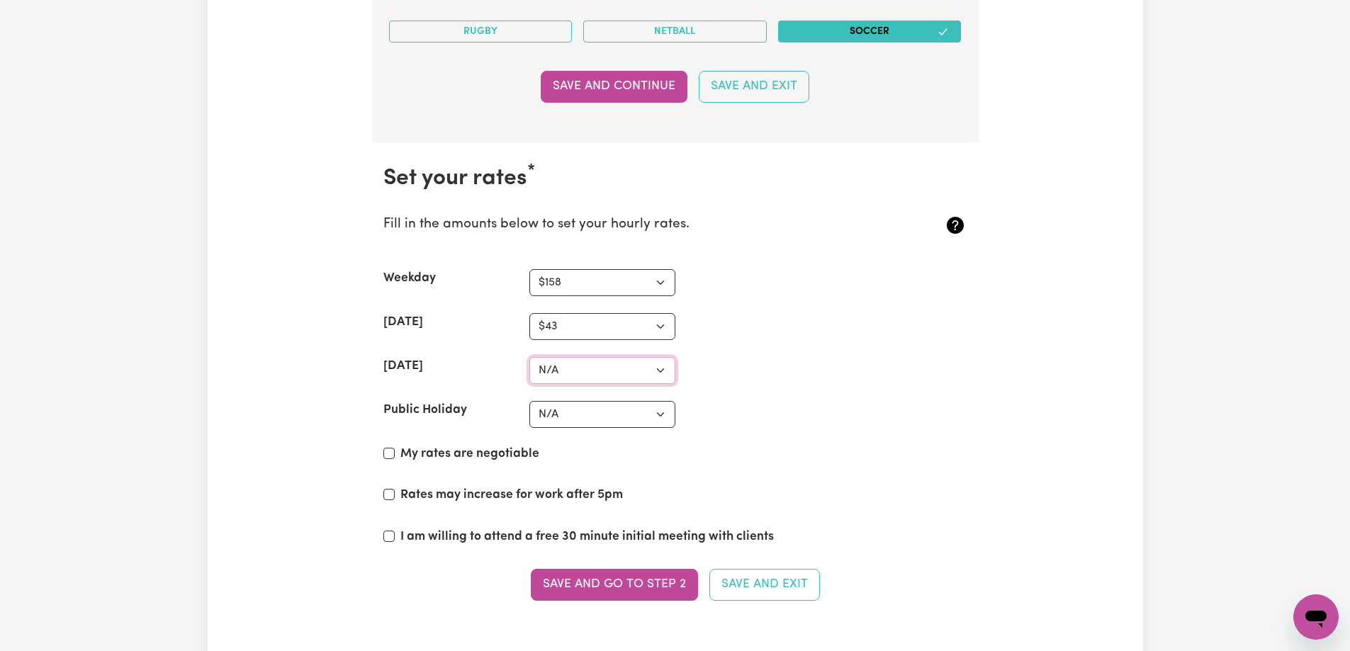
click at [602, 380] on select "N/A $37 $38 $39 $40 $41 $42 $43 $44 $45 $46 $47 $48 $49 $50 $51 $52 $53 $54 $55…" at bounding box center [602, 370] width 146 height 27
select select "159"
click at [529, 357] on select "N/A $37 $38 $39 $40 $41 $42 $43 $44 $45 $46 $47 $48 $49 $50 $51 $52 $53 $54 $55…" at bounding box center [602, 370] width 146 height 27
click at [621, 415] on select "N/A $37 $38 $39 $40 $41 $42 $43 $44 $45 $46 $47 $48 $49 $50 $51 $52 $53 $54 $55…" at bounding box center [602, 414] width 146 height 27
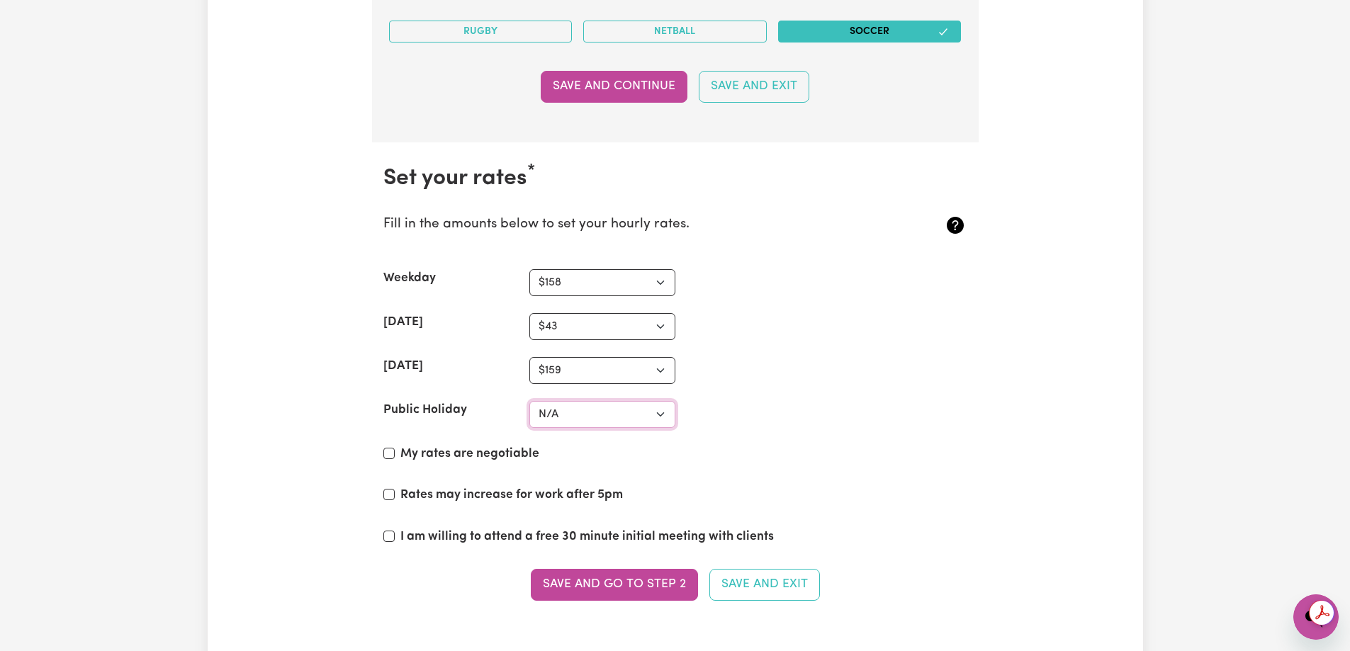
select select "127"
click at [529, 401] on select "N/A $37 $38 $39 $40 $41 $42 $43 $44 $45 $46 $47 $48 $49 $50 $51 $52 $53 $54 $55…" at bounding box center [602, 414] width 146 height 27
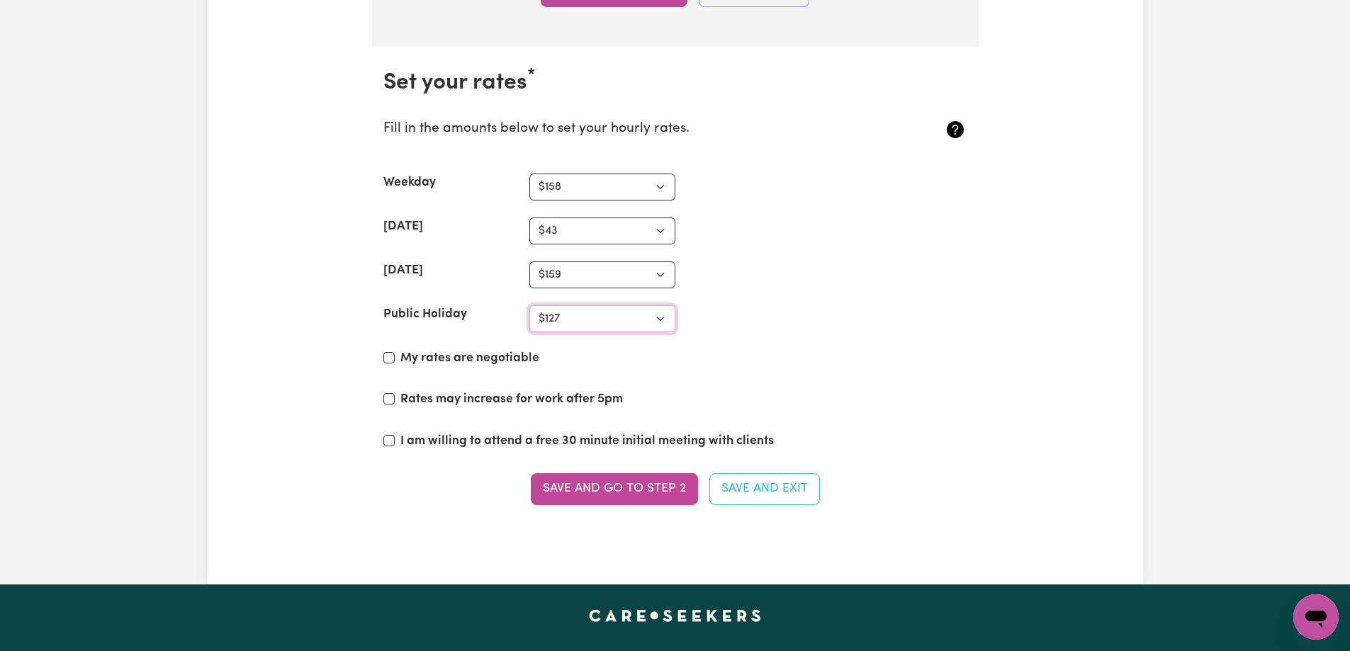
scroll to position [3276, 0]
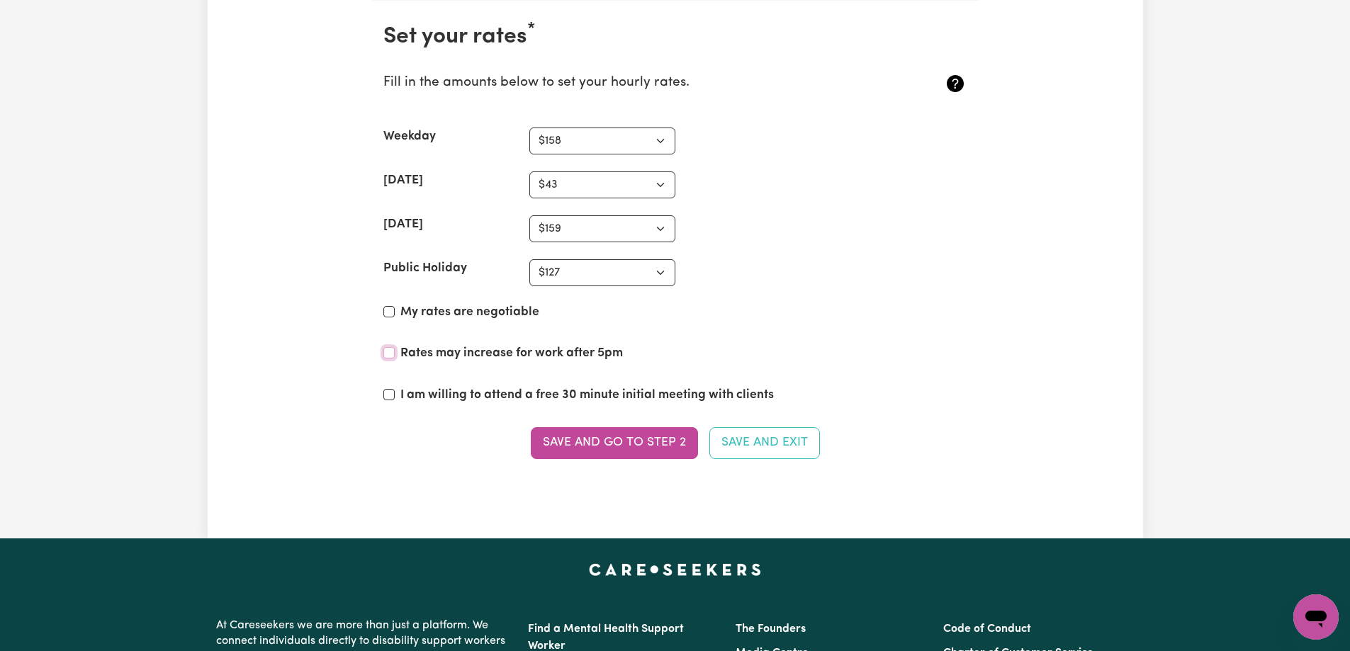
drag, startPoint x: 393, startPoint y: 351, endPoint x: 505, endPoint y: 369, distance: 113.3
click at [394, 351] on input "Rates may increase for work after 5pm" at bounding box center [388, 352] width 11 height 11
checkbox input "true"
click at [645, 448] on button "Save and go to Step 2" at bounding box center [614, 442] width 167 height 31
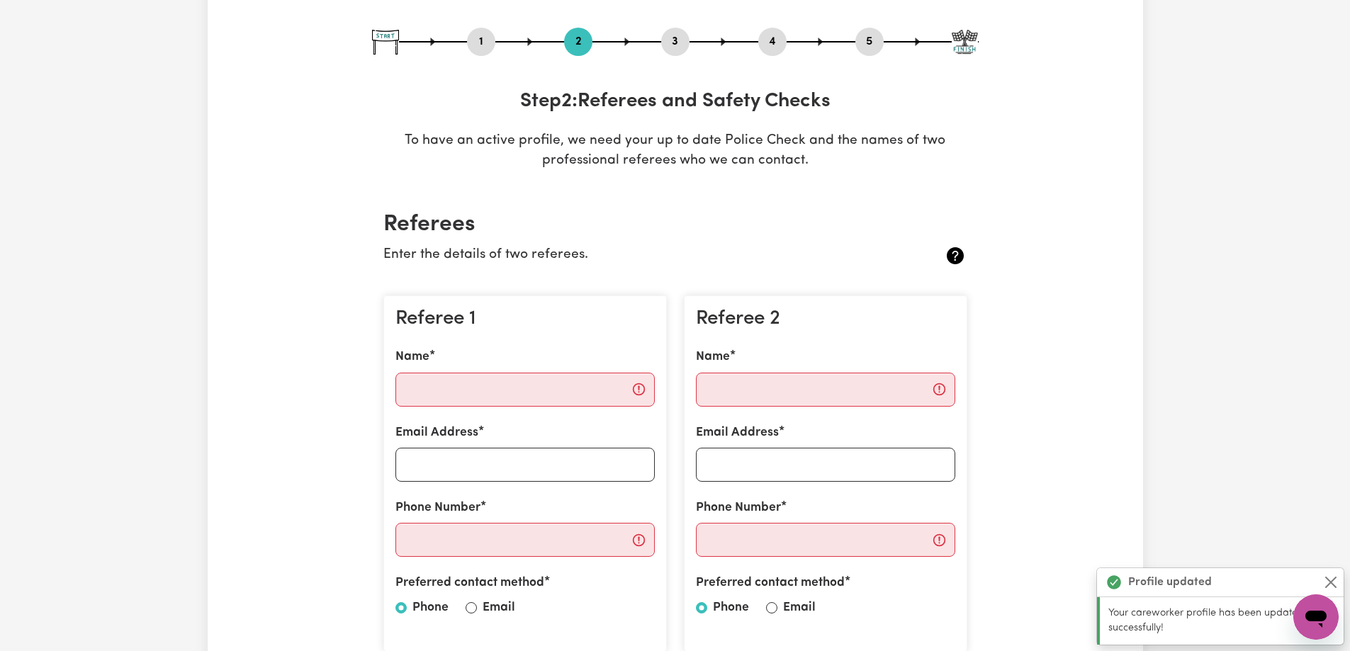
scroll to position [142, 0]
click at [536, 387] on input "Name" at bounding box center [524, 389] width 259 height 34
type input "[PERSON_NAME]"
type input "[EMAIL_ADDRESS][DOMAIN_NAME]"
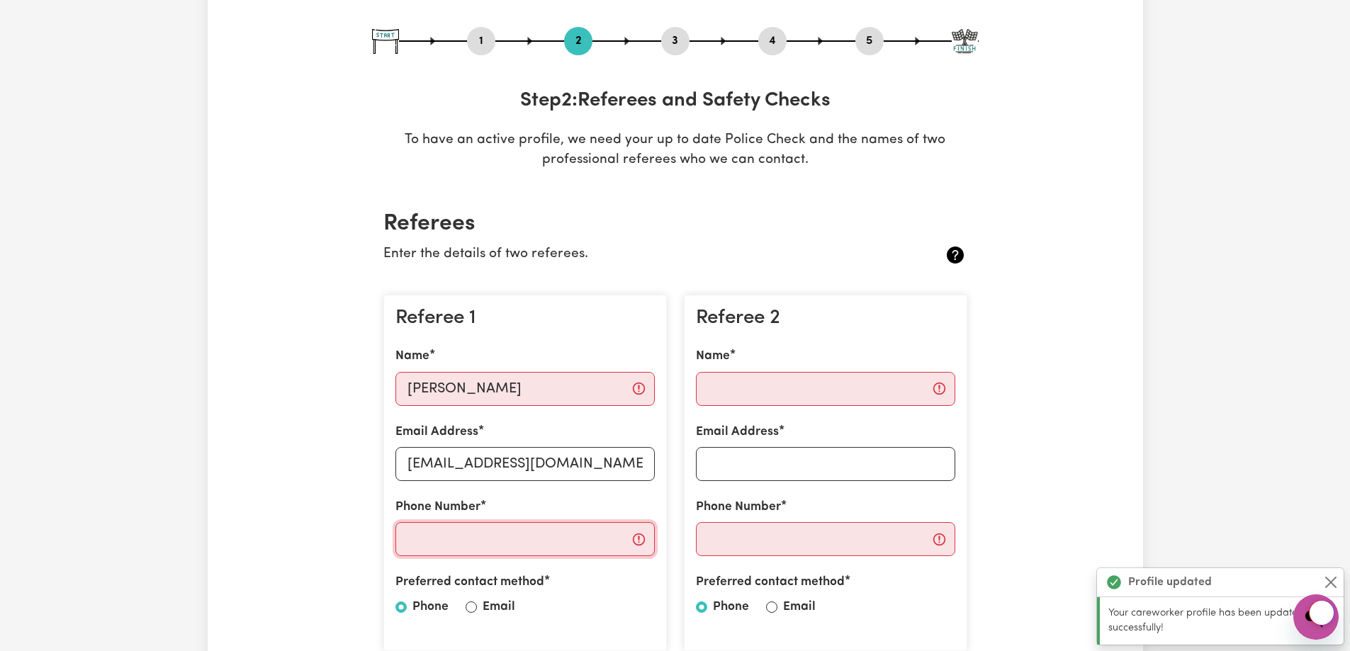
type input "0466613883"
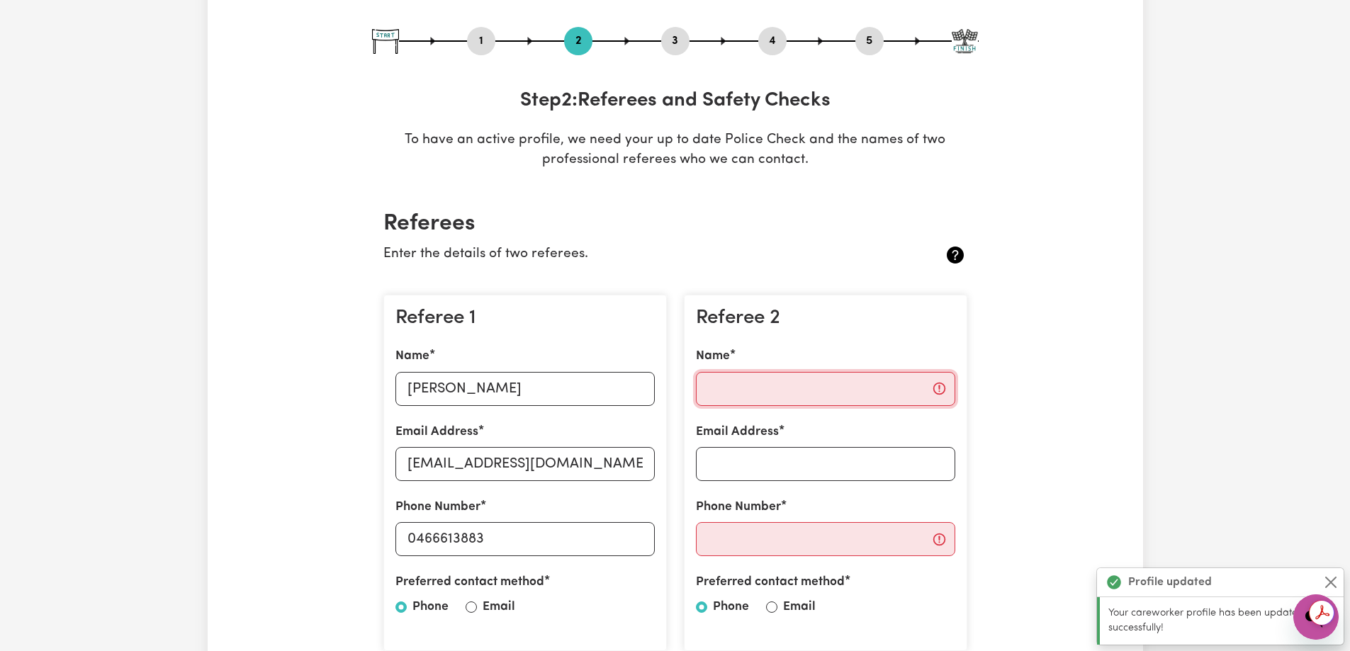
click at [749, 393] on input "Name" at bounding box center [825, 389] width 259 height 34
type input "[PERSON_NAME]"
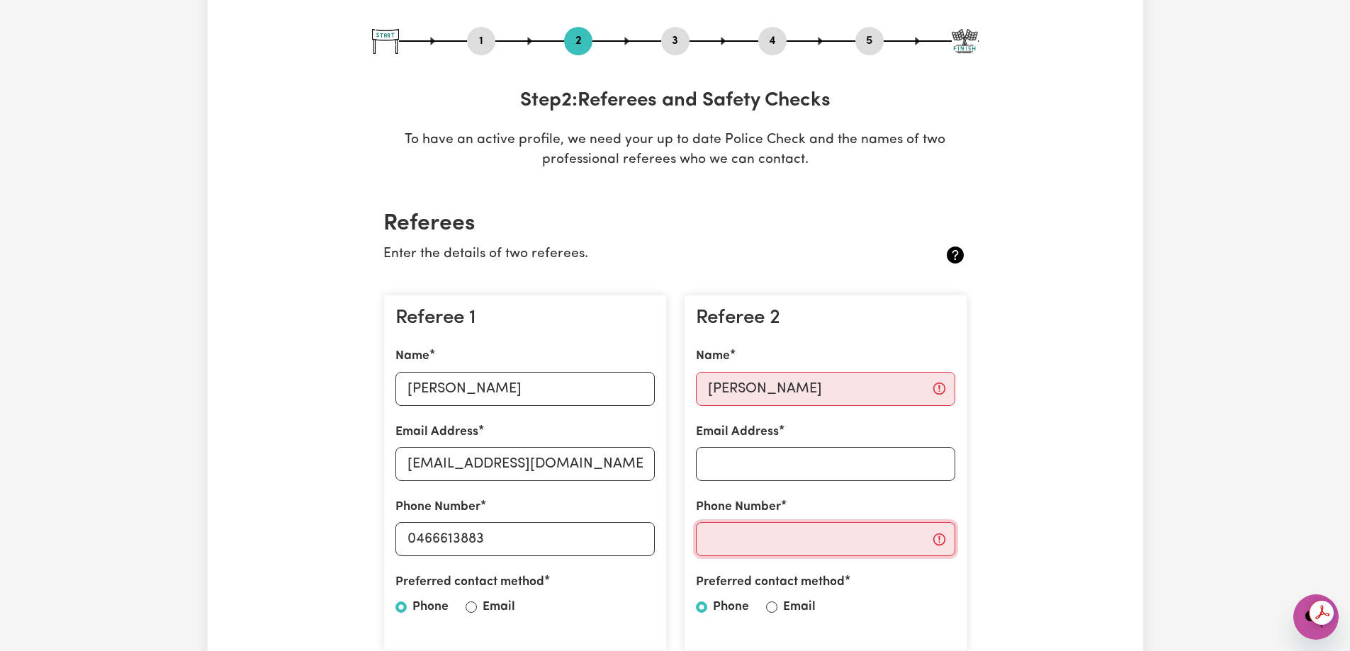
type input "07761893224"
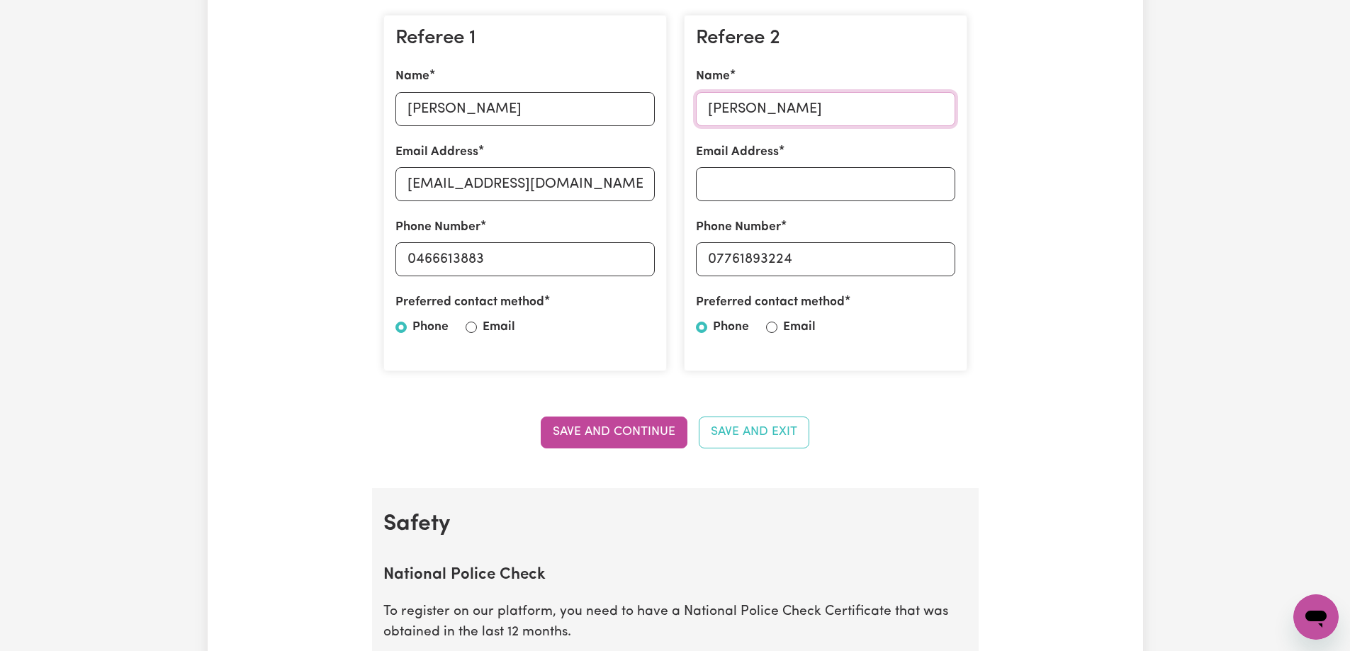
scroll to position [425, 0]
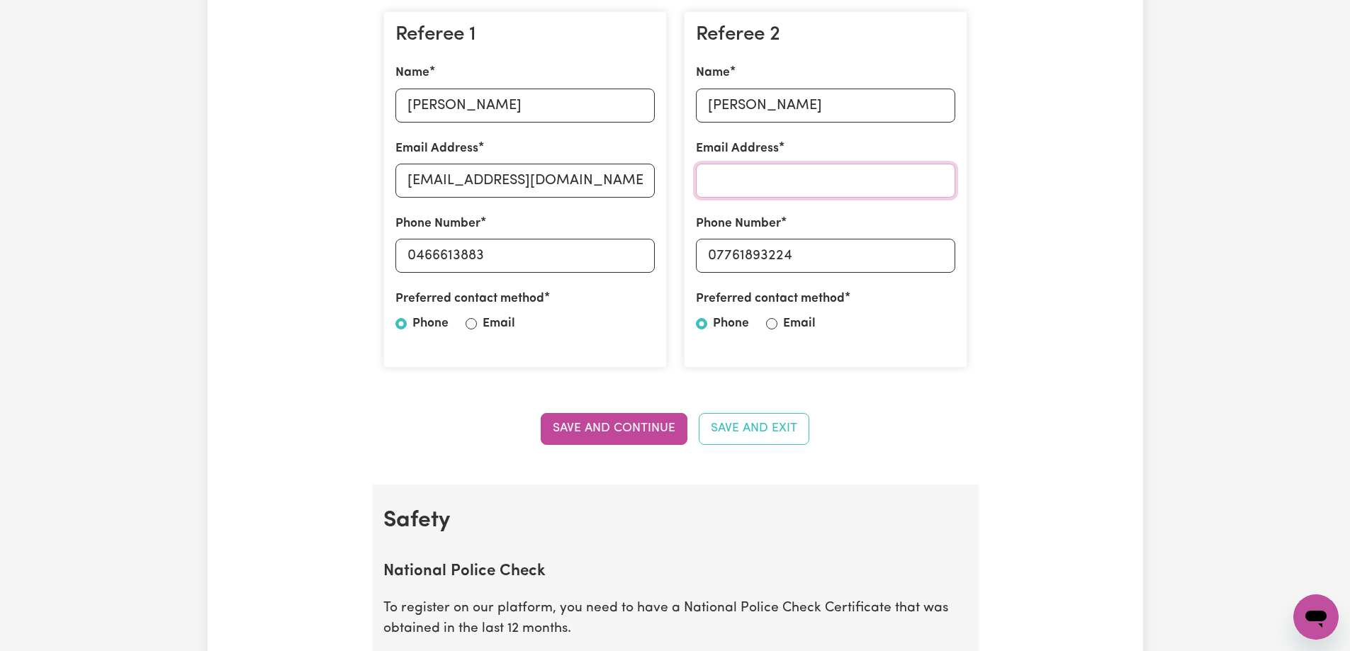
click at [833, 187] on input "Email Address" at bounding box center [825, 181] width 259 height 34
type input "no chance"
click at [570, 414] on button "Save and Continue" at bounding box center [614, 428] width 147 height 31
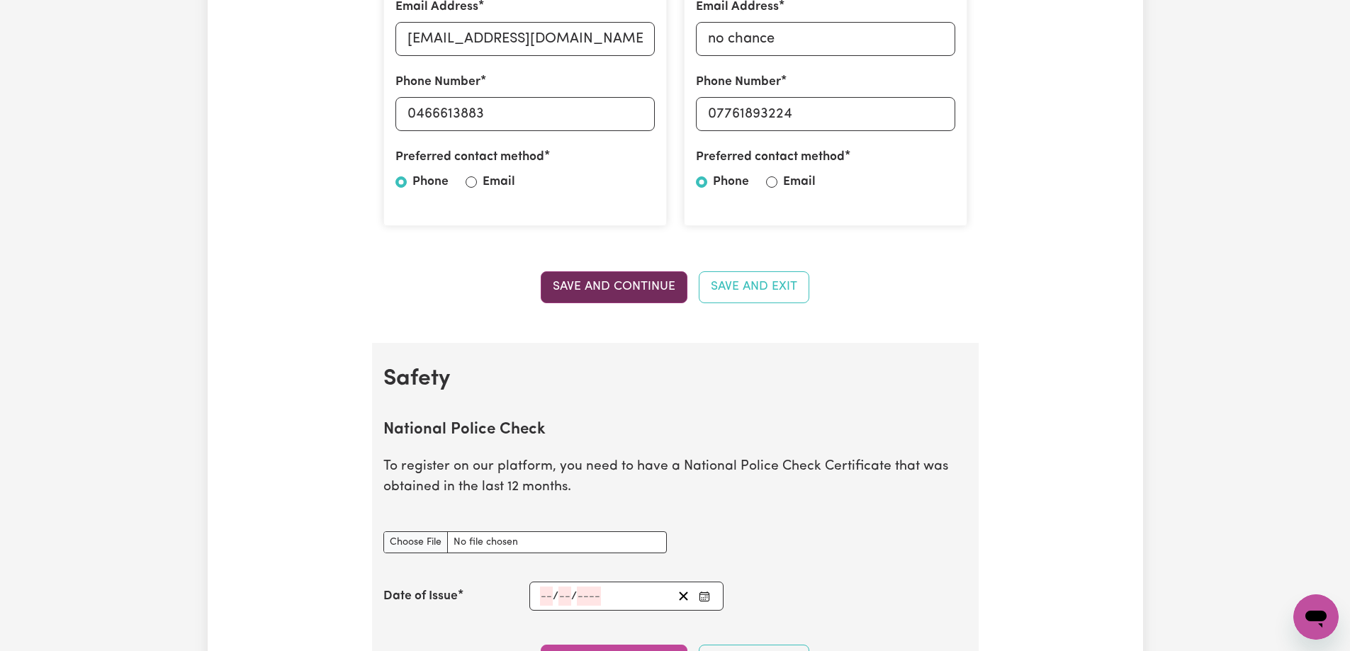
click at [628, 291] on button "Save and Continue" at bounding box center [614, 286] width 147 height 31
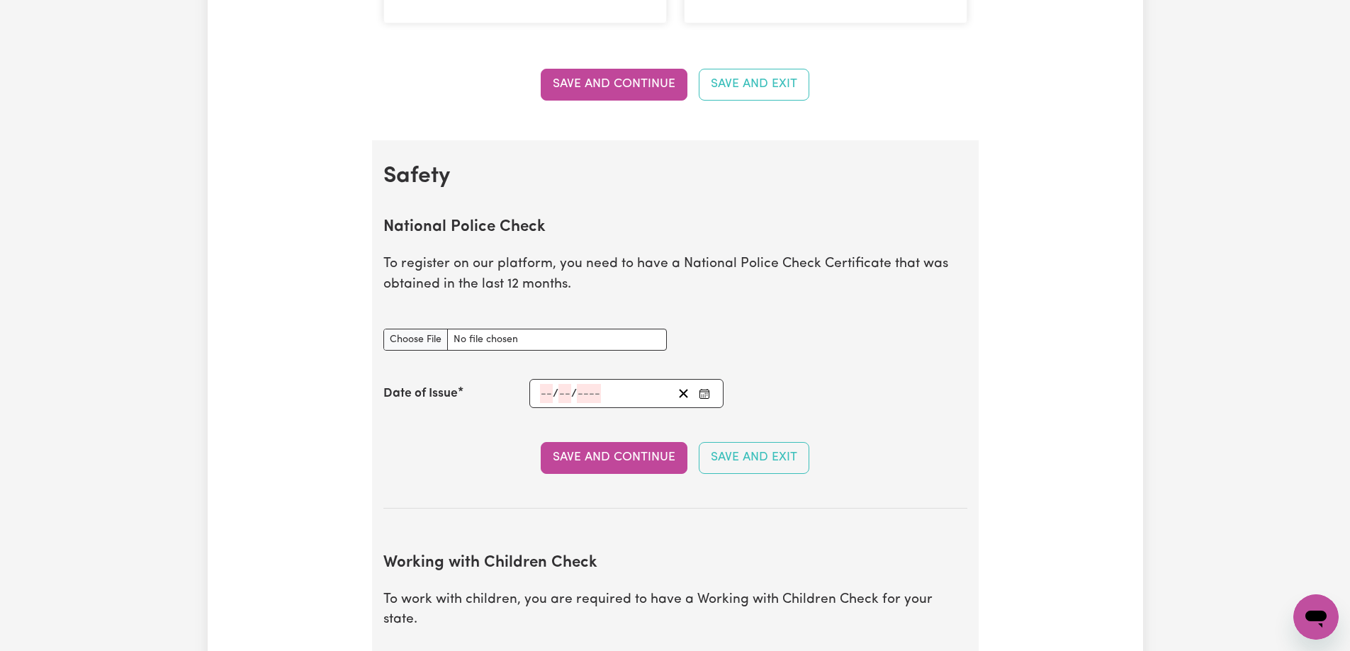
scroll to position [768, 0]
drag, startPoint x: 442, startPoint y: 259, endPoint x: 740, endPoint y: 263, distance: 297.6
click at [609, 263] on p "To register on our platform, you need to have a National Police Check Certifica…" at bounding box center [675, 276] width 584 height 41
click at [767, 263] on p "To register on our platform, you need to have a National Police Check Certifica…" at bounding box center [675, 276] width 584 height 41
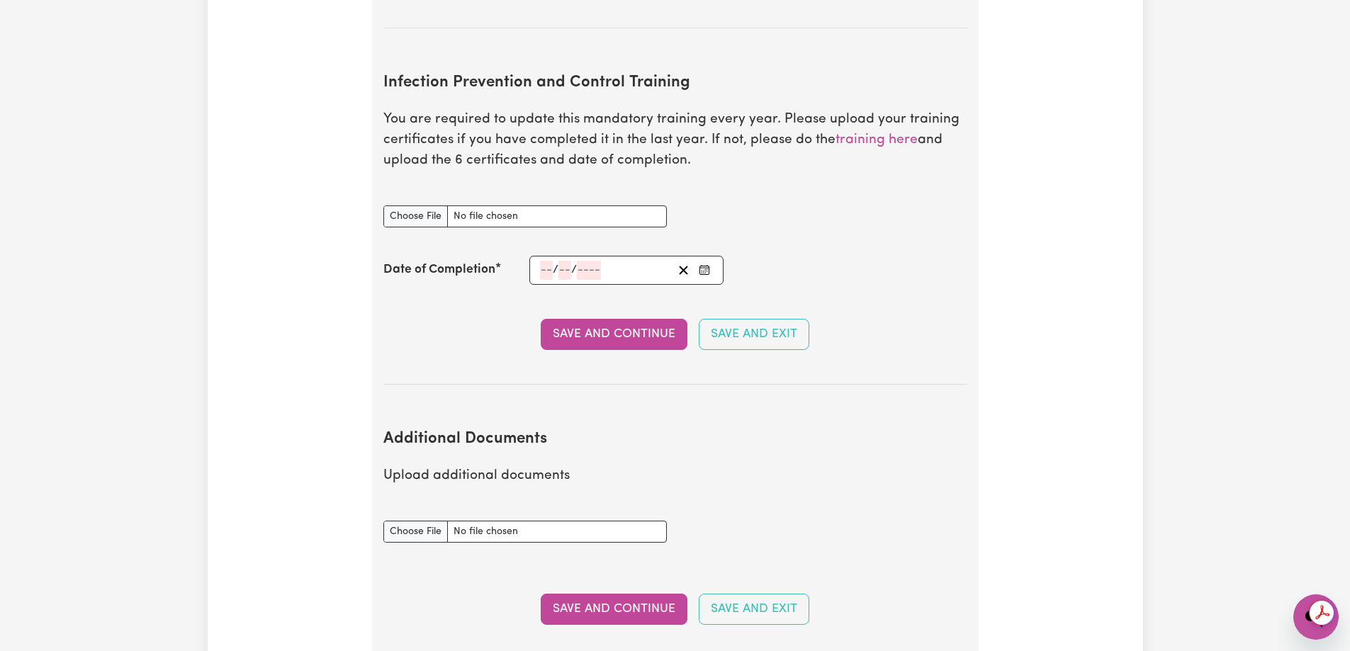
scroll to position [2185, 0]
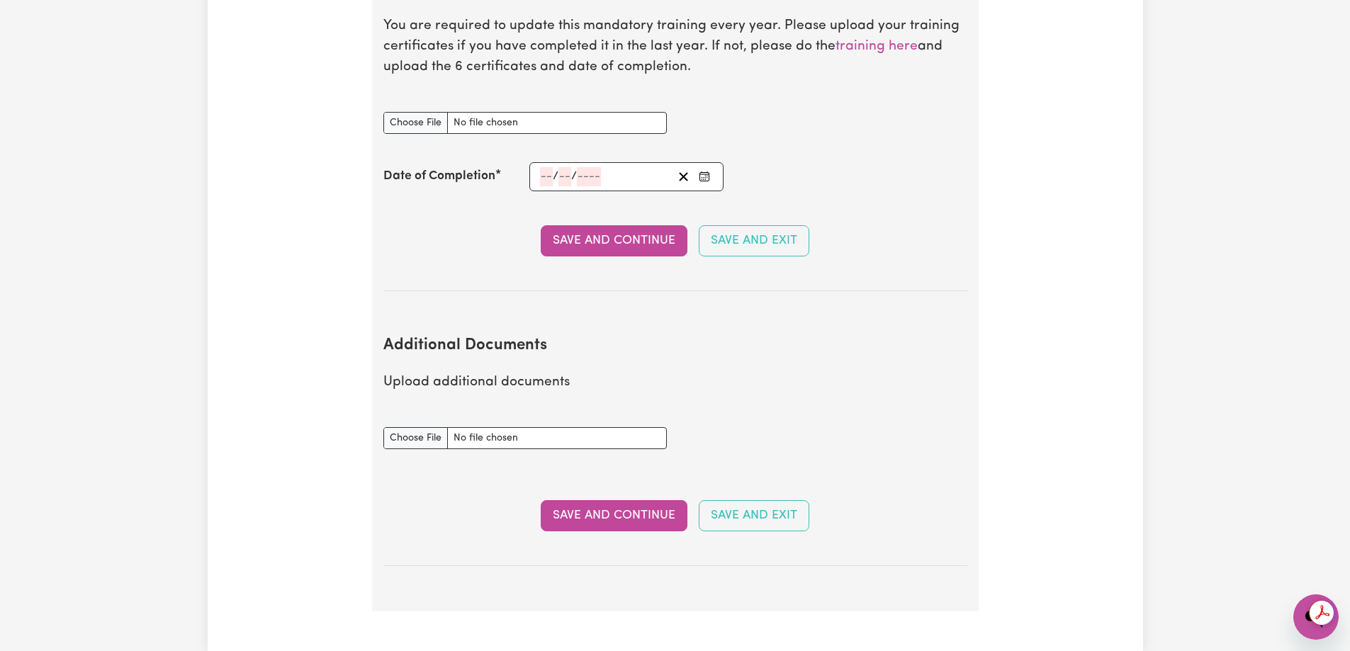
click at [616, 503] on button "Save and Continue" at bounding box center [614, 515] width 147 height 31
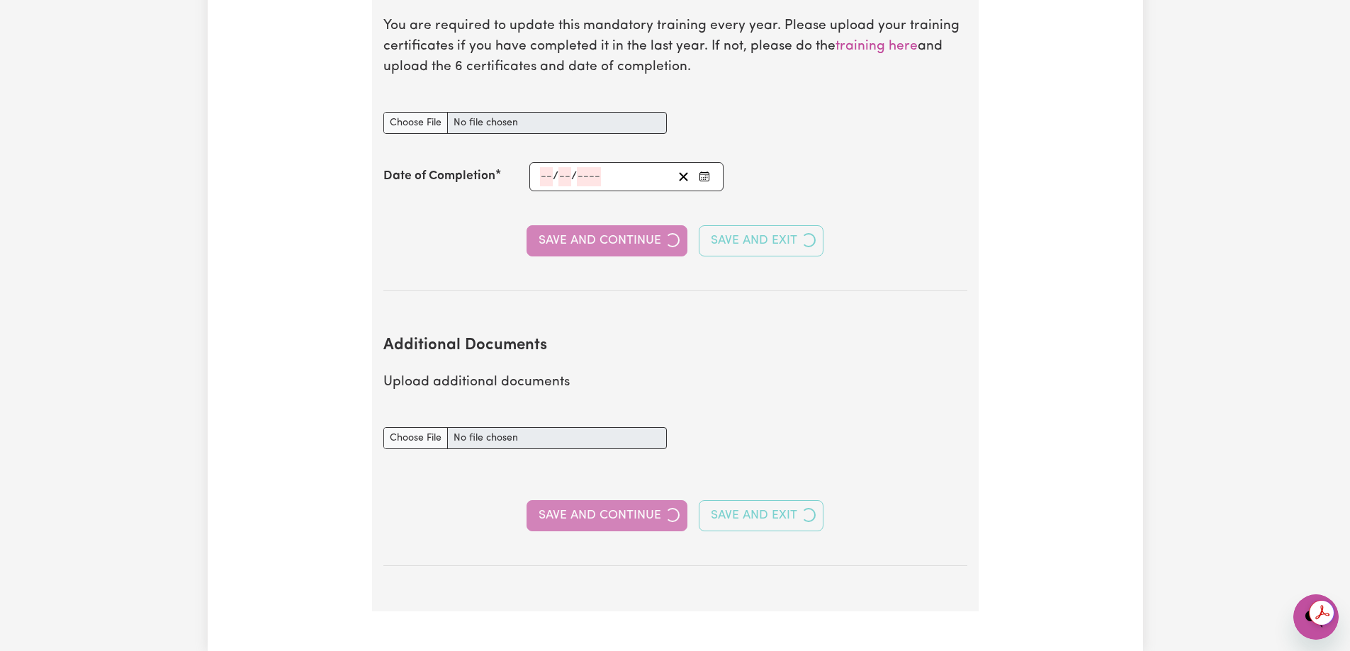
select select "Certificate III (Individual Support)"
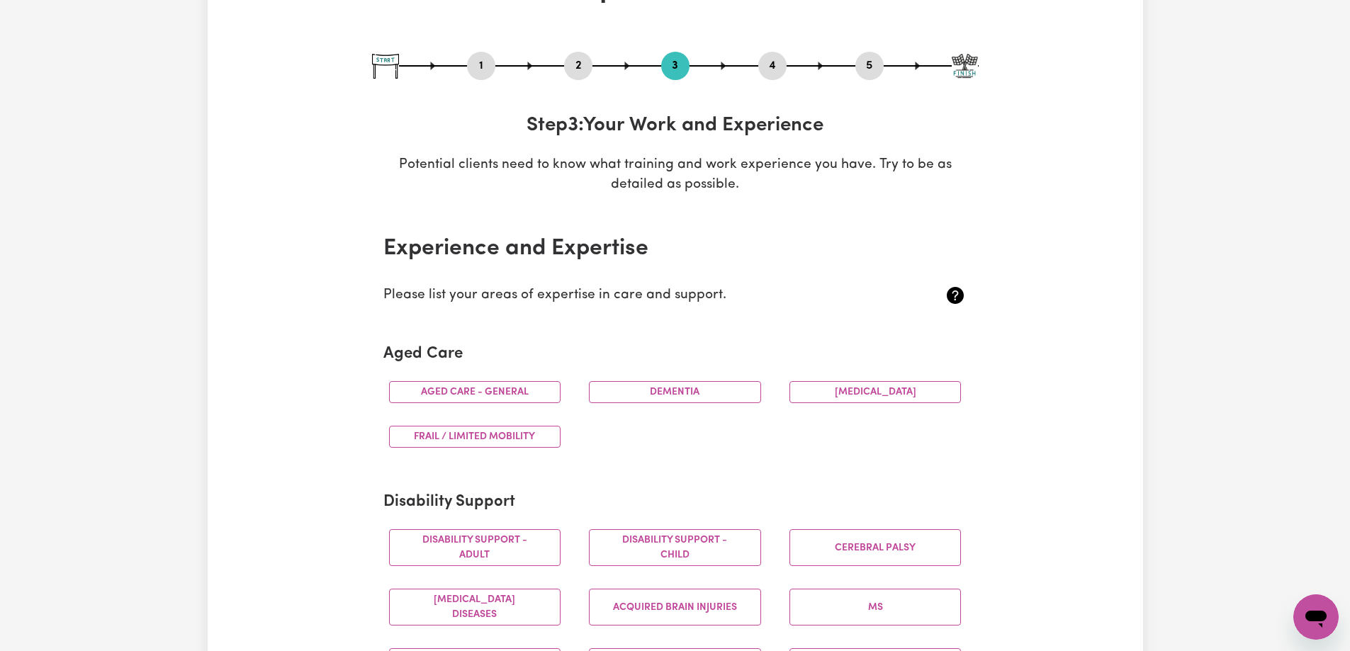
scroll to position [142, 0]
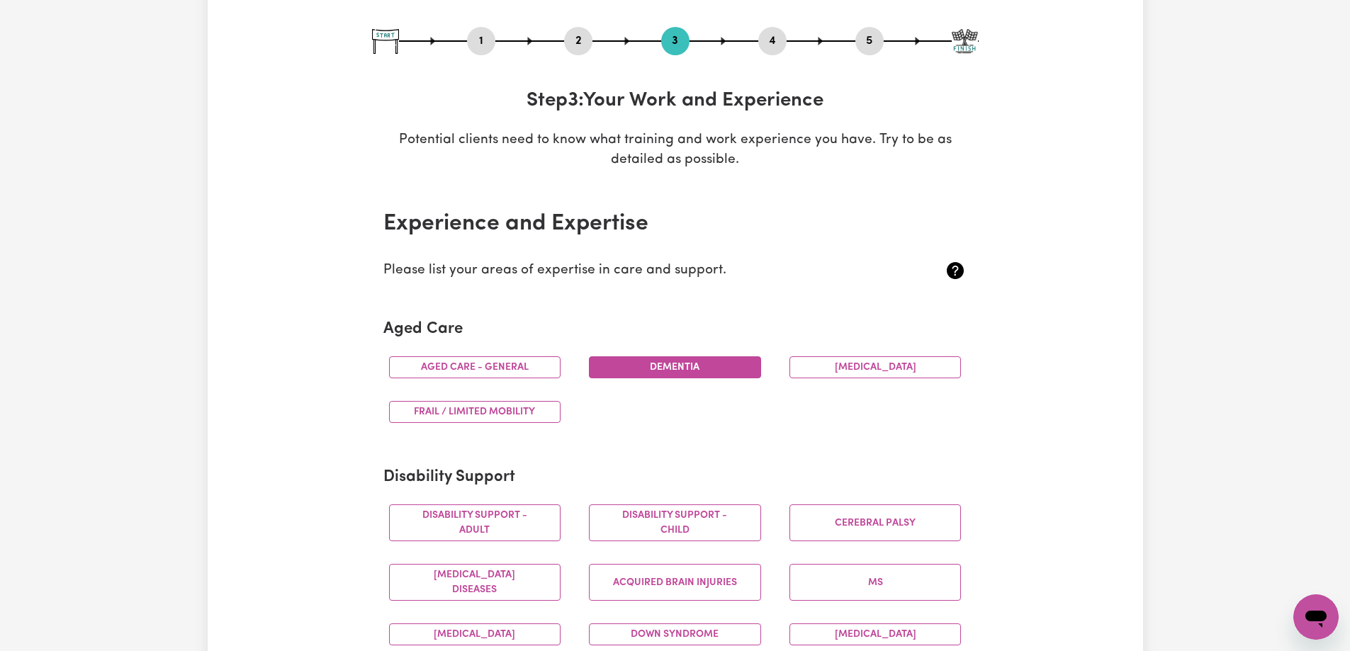
click at [640, 359] on button "Dementia" at bounding box center [675, 367] width 172 height 22
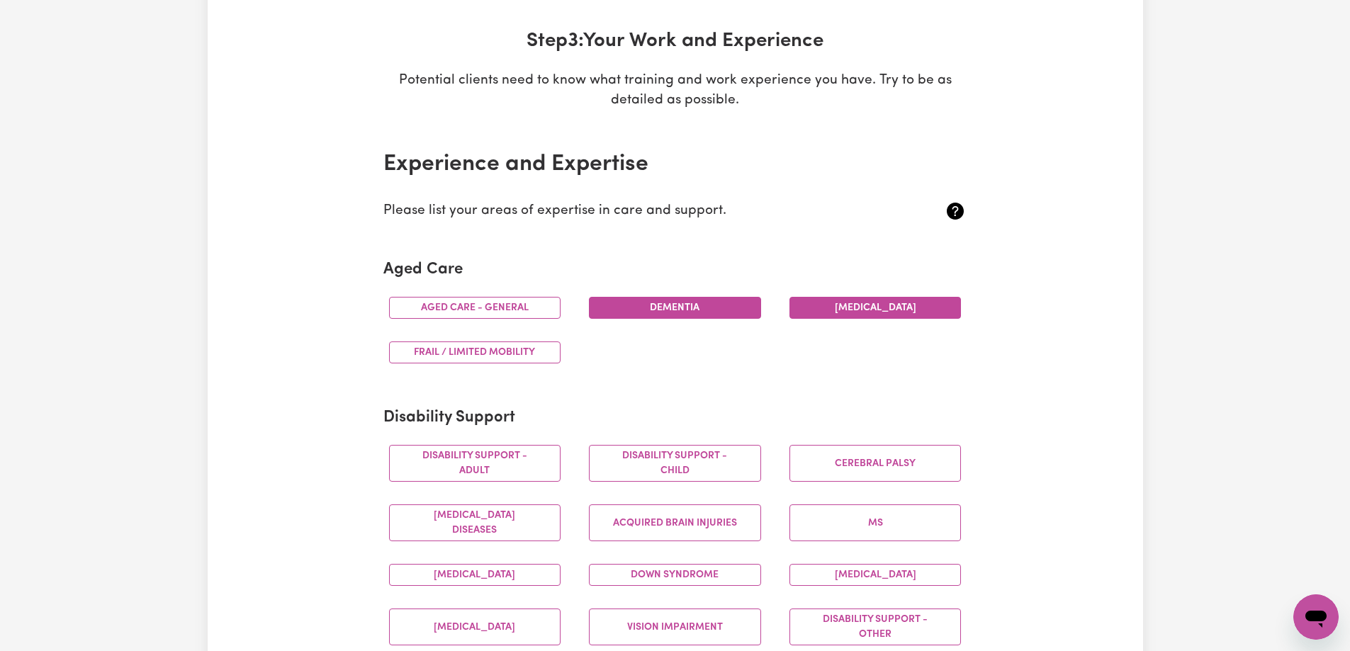
scroll to position [283, 0]
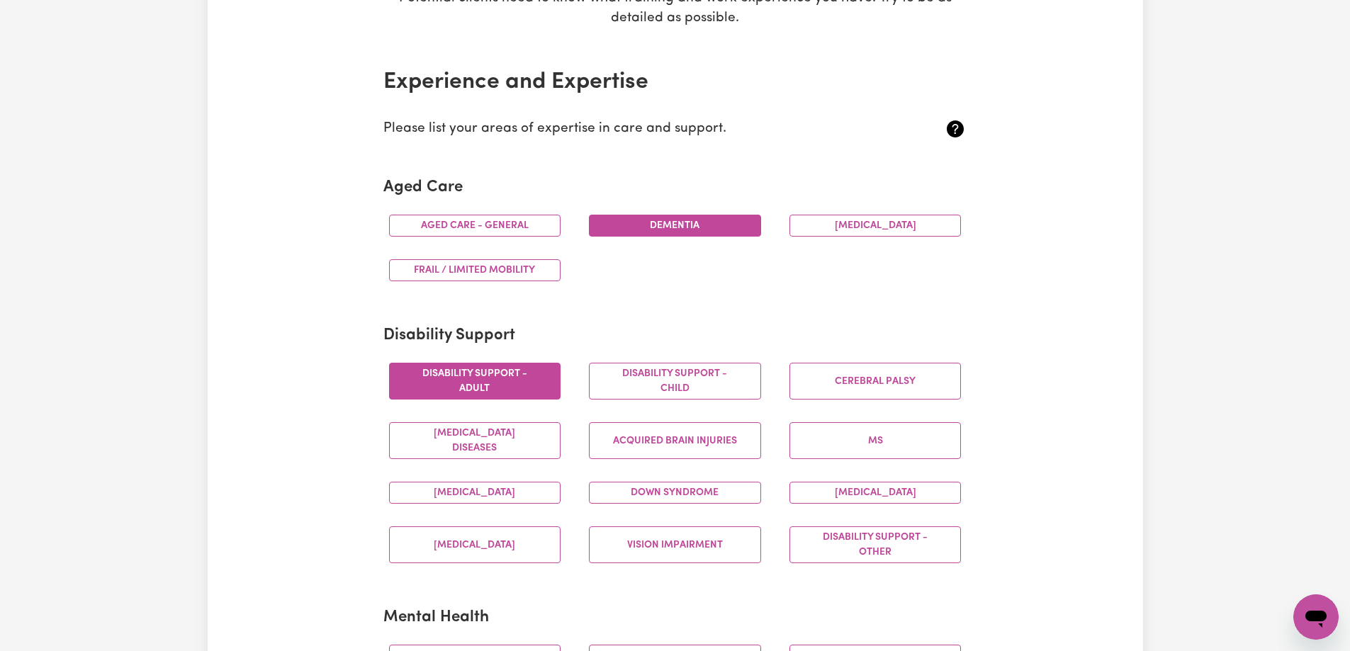
drag, startPoint x: 511, startPoint y: 359, endPoint x: 519, endPoint y: 366, distance: 11.1
click at [511, 360] on div "Disability support - Adult" at bounding box center [475, 381] width 201 height 60
drag, startPoint x: 504, startPoint y: 371, endPoint x: 584, endPoint y: 409, distance: 88.4
click at [506, 377] on button "Disability support - Adult" at bounding box center [475, 381] width 172 height 37
drag, startPoint x: 682, startPoint y: 449, endPoint x: 682, endPoint y: 388, distance: 60.2
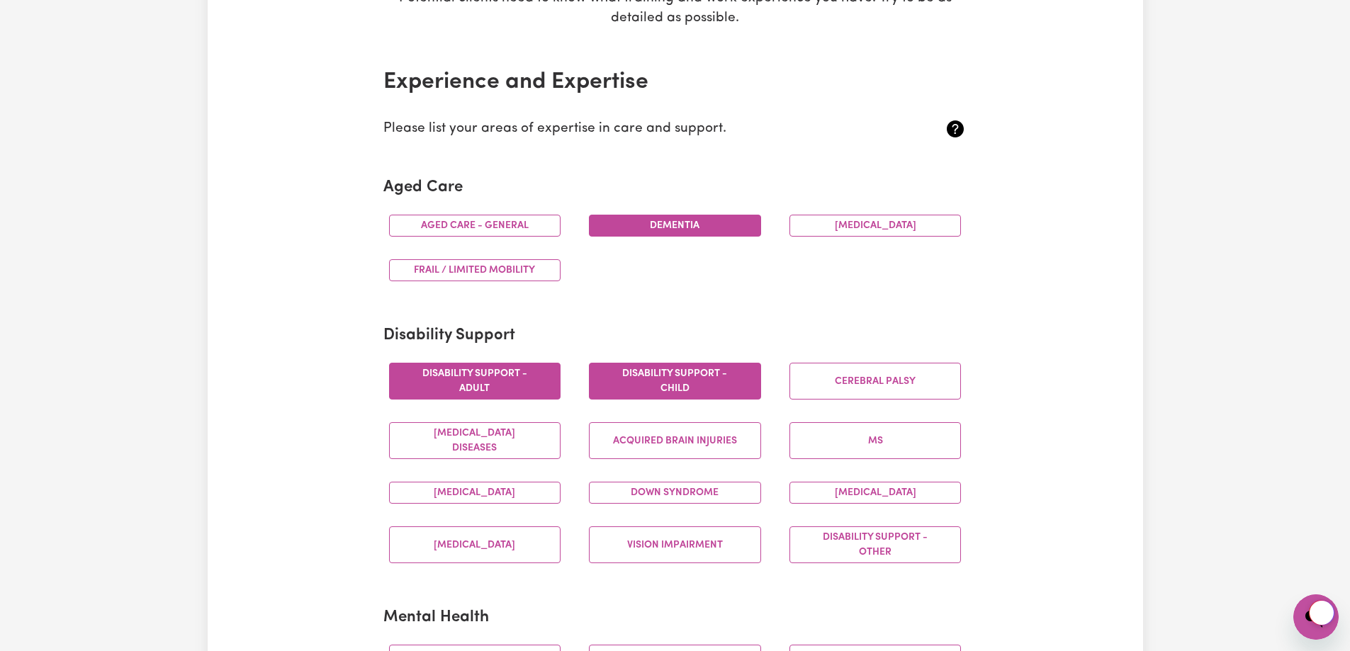
click at [682, 447] on button "Acquired Brain Injuries" at bounding box center [675, 440] width 172 height 37
click at [682, 388] on button "Disability support - Child" at bounding box center [675, 381] width 172 height 37
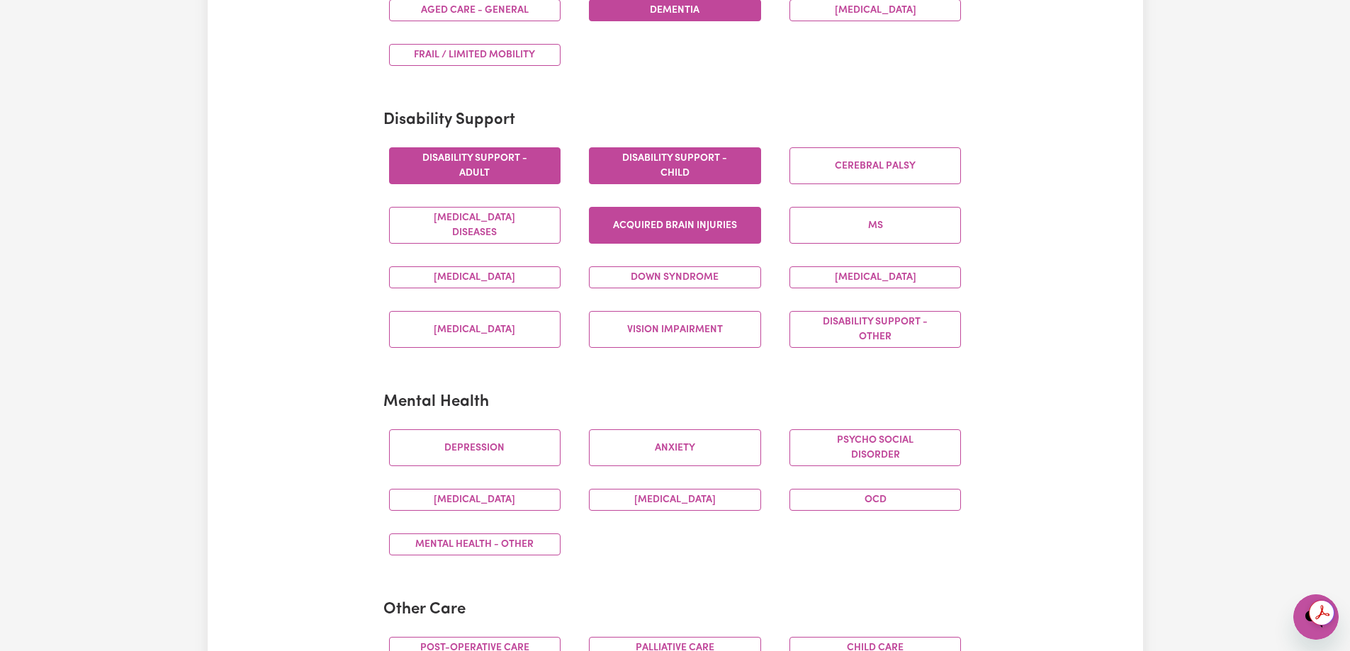
scroll to position [567, 0]
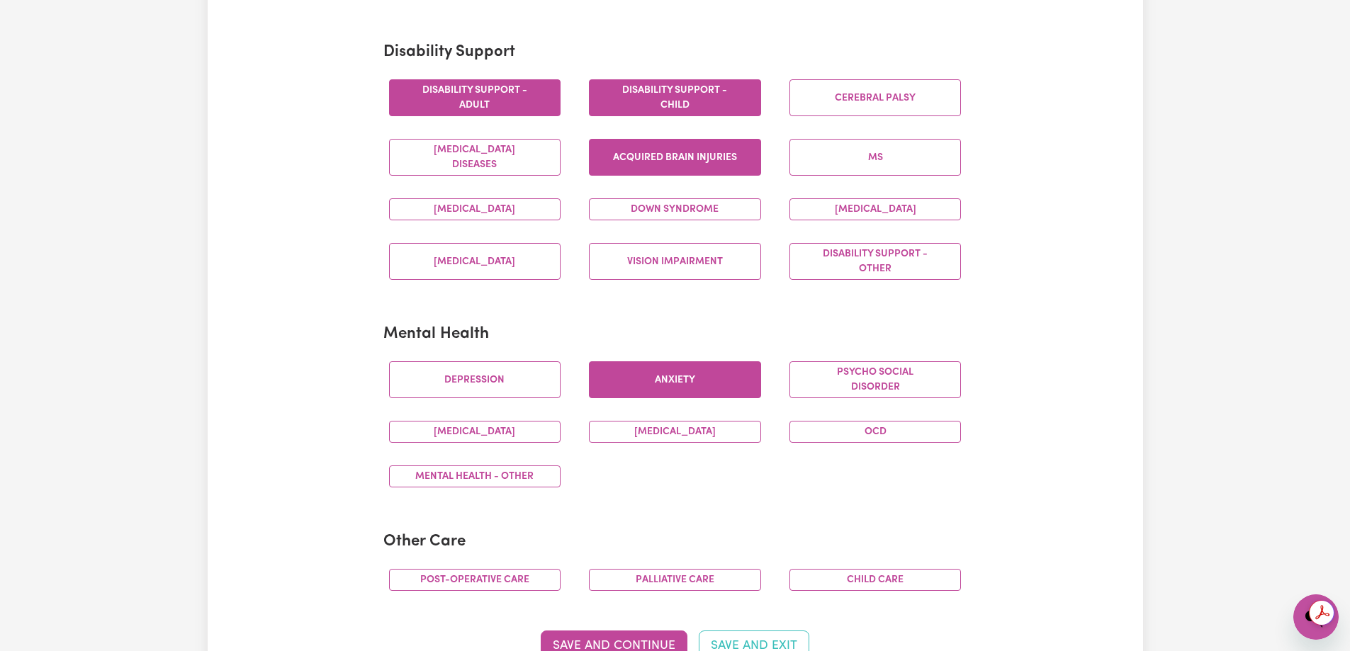
drag, startPoint x: 512, startPoint y: 375, endPoint x: 701, endPoint y: 388, distance: 190.3
click at [511, 376] on button "Depression" at bounding box center [475, 379] width 172 height 37
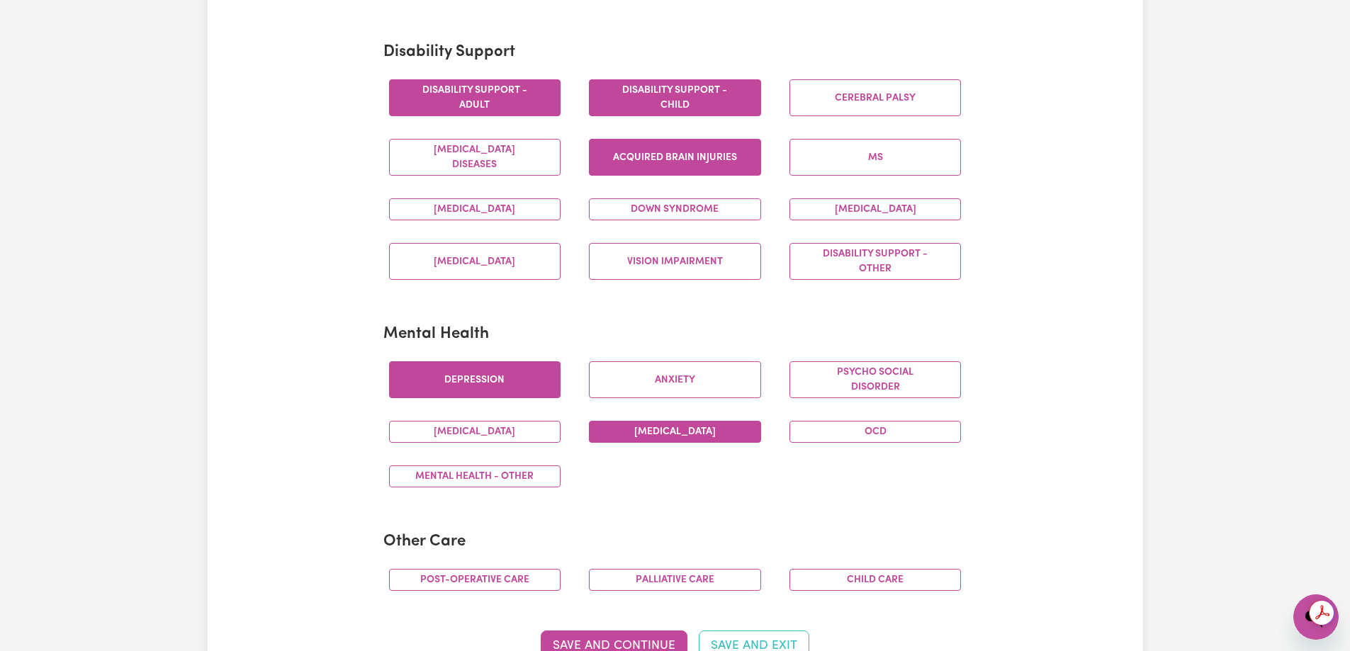
drag, startPoint x: 701, startPoint y: 388, endPoint x: 668, endPoint y: 427, distance: 51.8
click at [699, 390] on button "Anxiety" at bounding box center [675, 379] width 172 height 37
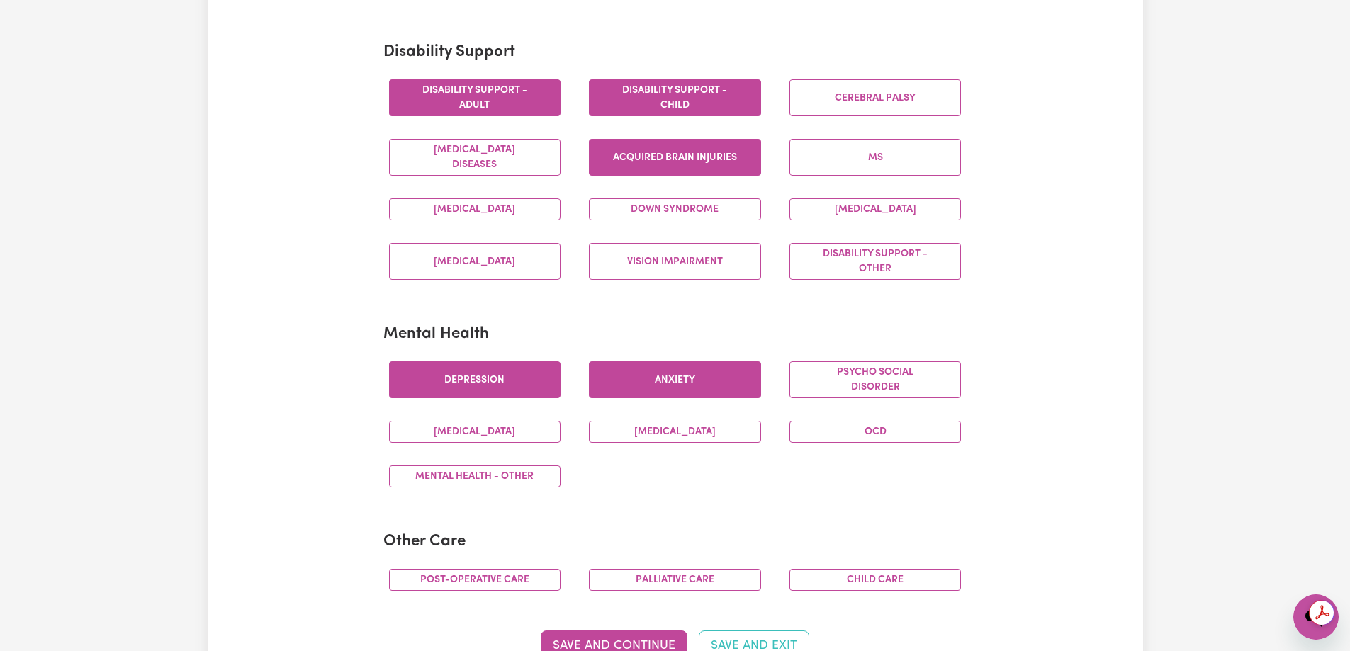
drag, startPoint x: 668, startPoint y: 429, endPoint x: 666, endPoint y: 413, distance: 15.7
click at [668, 429] on button "[MEDICAL_DATA]" at bounding box center [675, 432] width 172 height 22
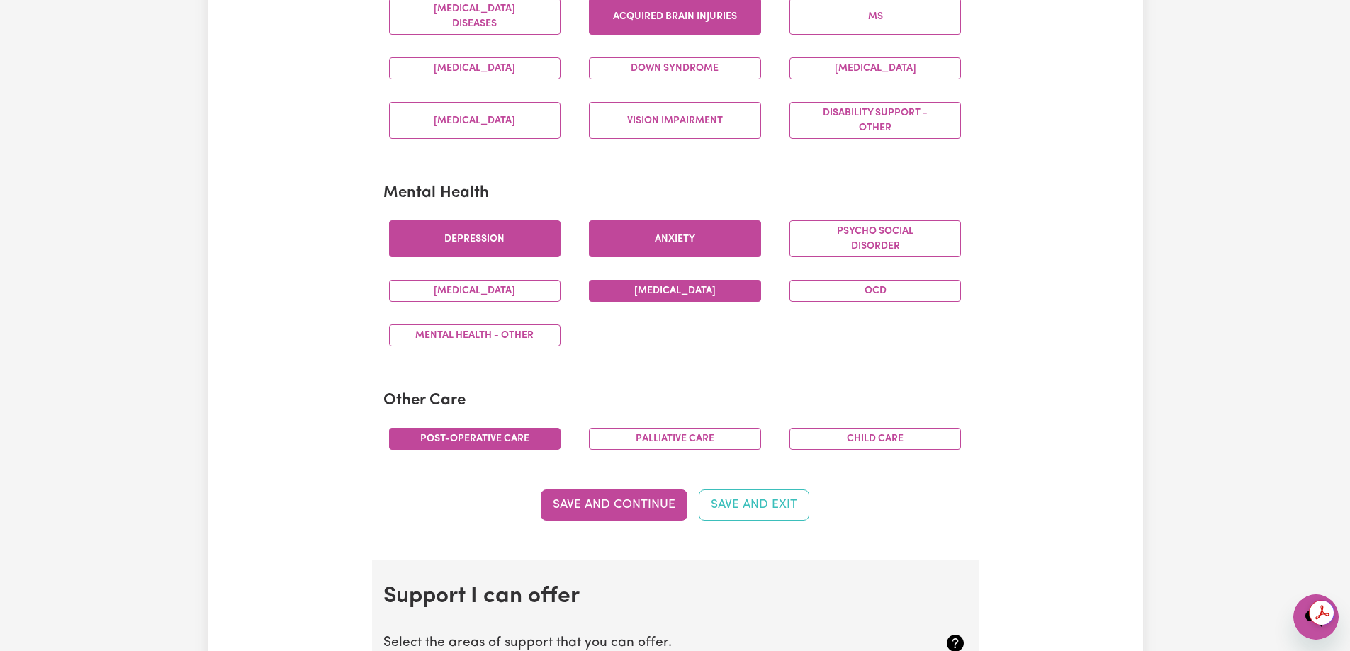
scroll to position [709, 0]
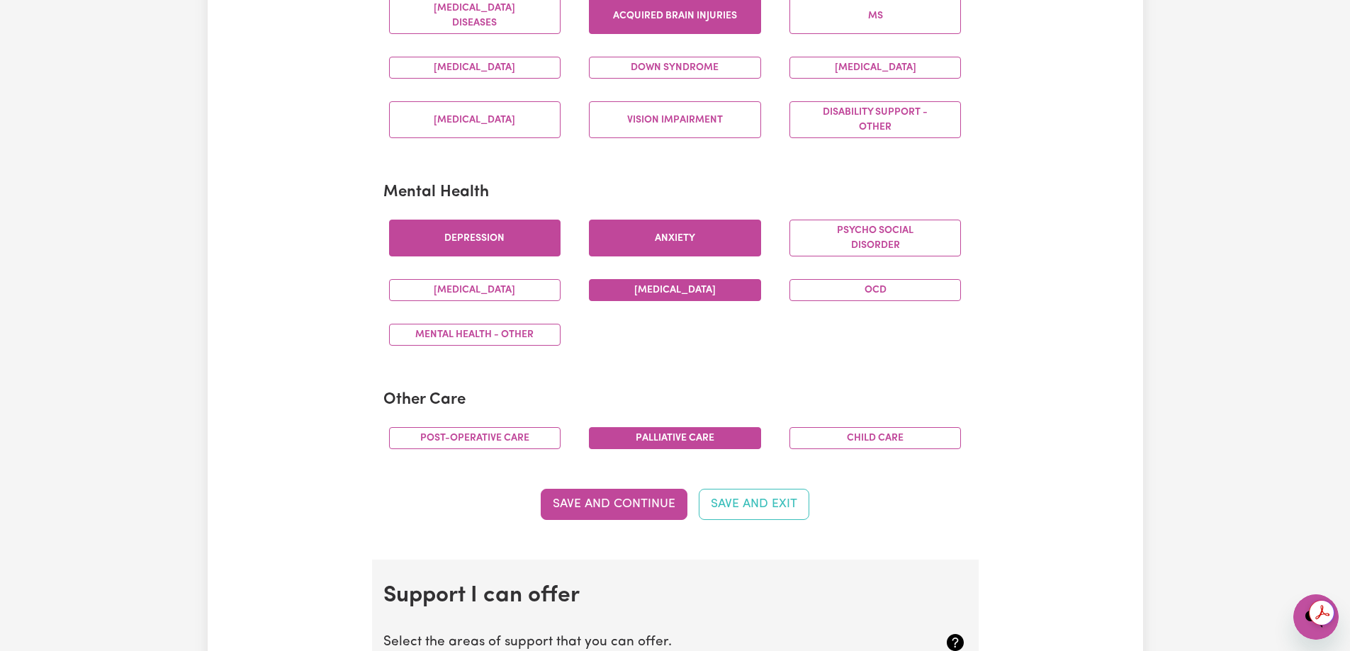
drag, startPoint x: 504, startPoint y: 437, endPoint x: 699, endPoint y: 443, distance: 194.9
click at [504, 436] on button "Post-operative care" at bounding box center [475, 438] width 172 height 22
click at [699, 443] on button "Palliative care" at bounding box center [675, 438] width 172 height 22
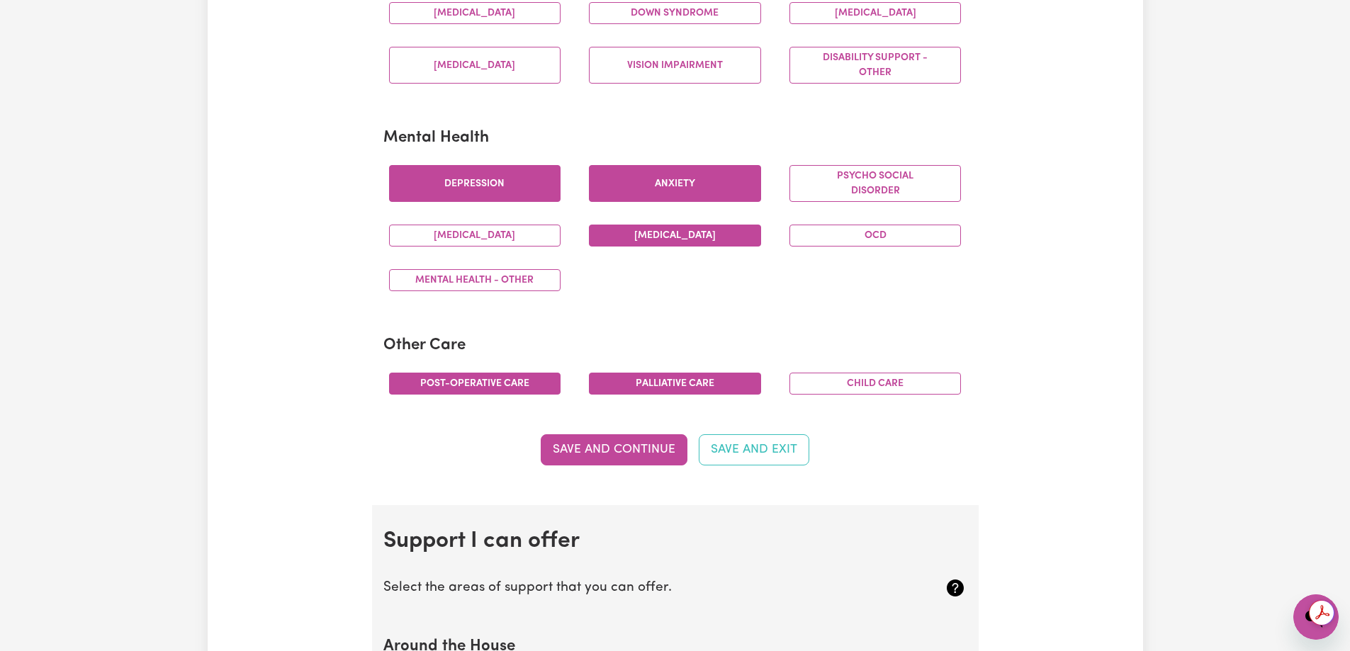
scroll to position [779, 0]
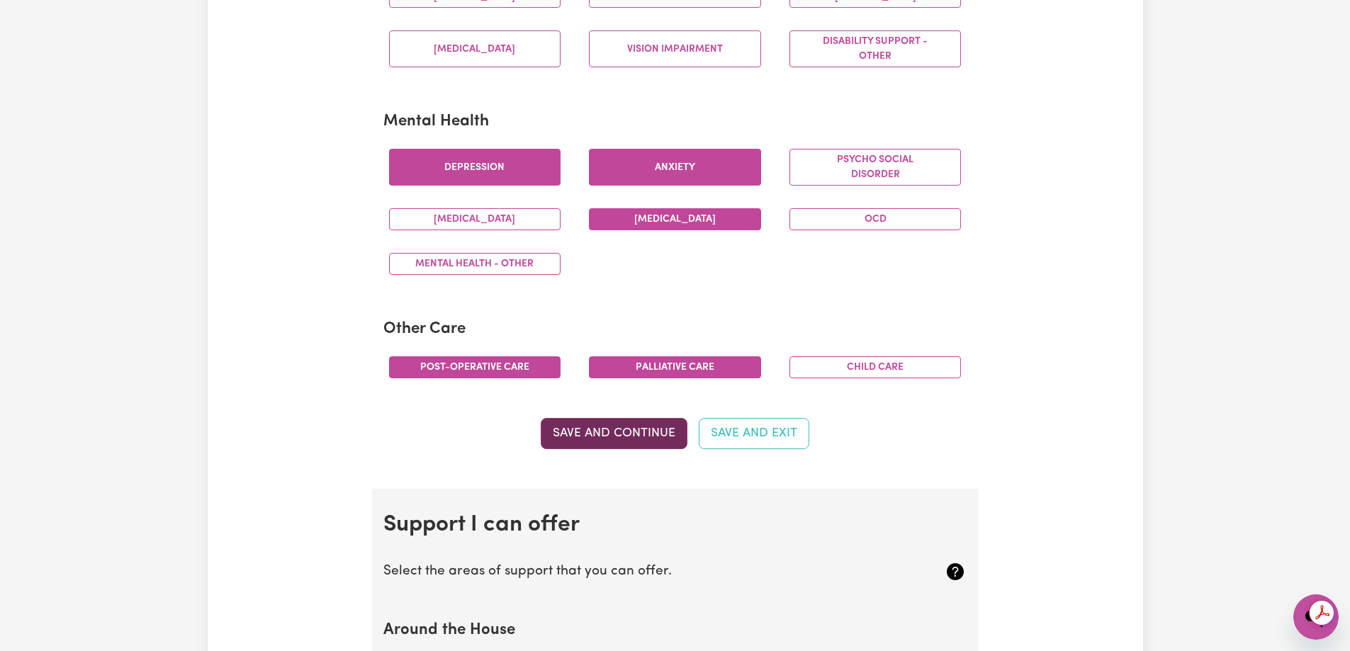
click at [636, 432] on button "Save and Continue" at bounding box center [614, 433] width 147 height 31
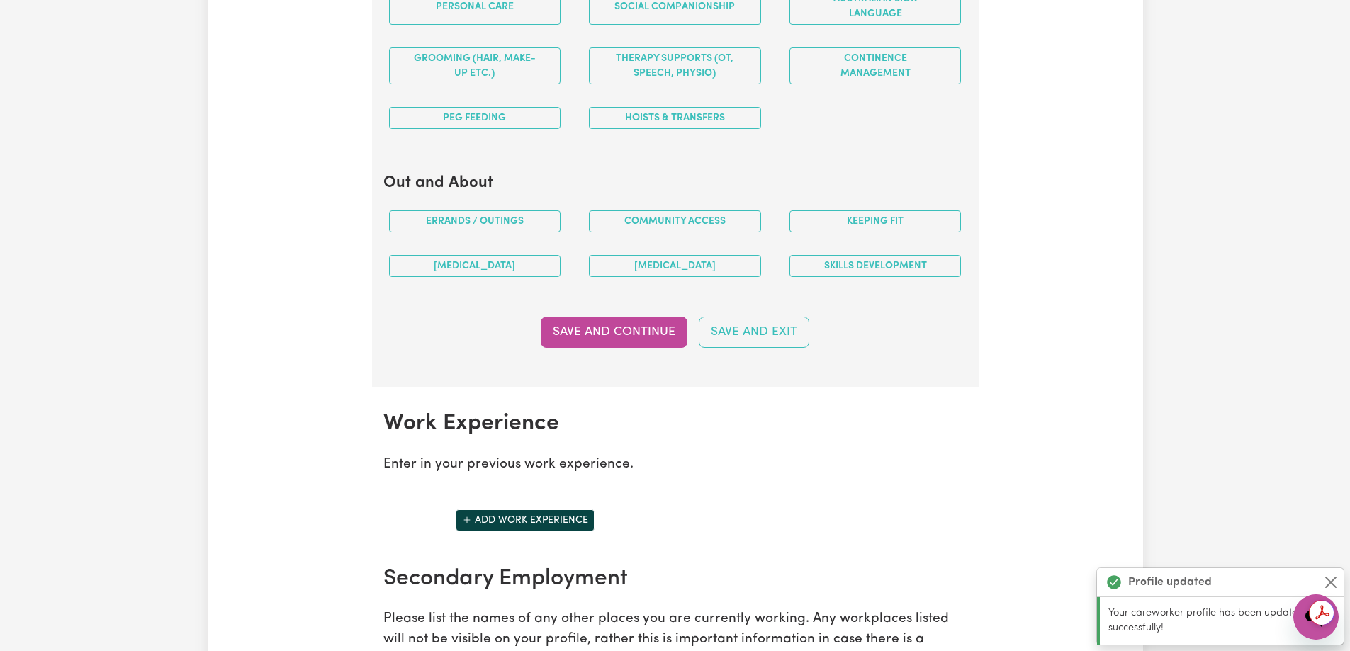
scroll to position [1764, 0]
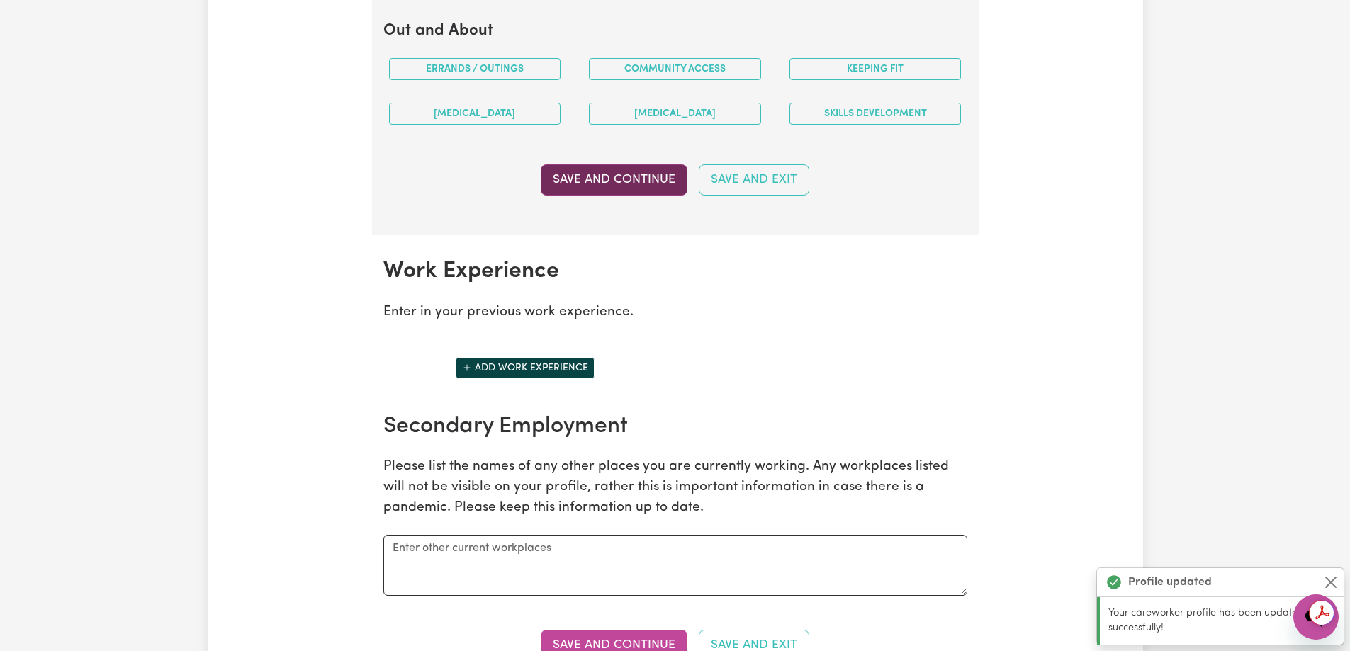
click at [643, 181] on button "Save and Continue" at bounding box center [614, 179] width 147 height 31
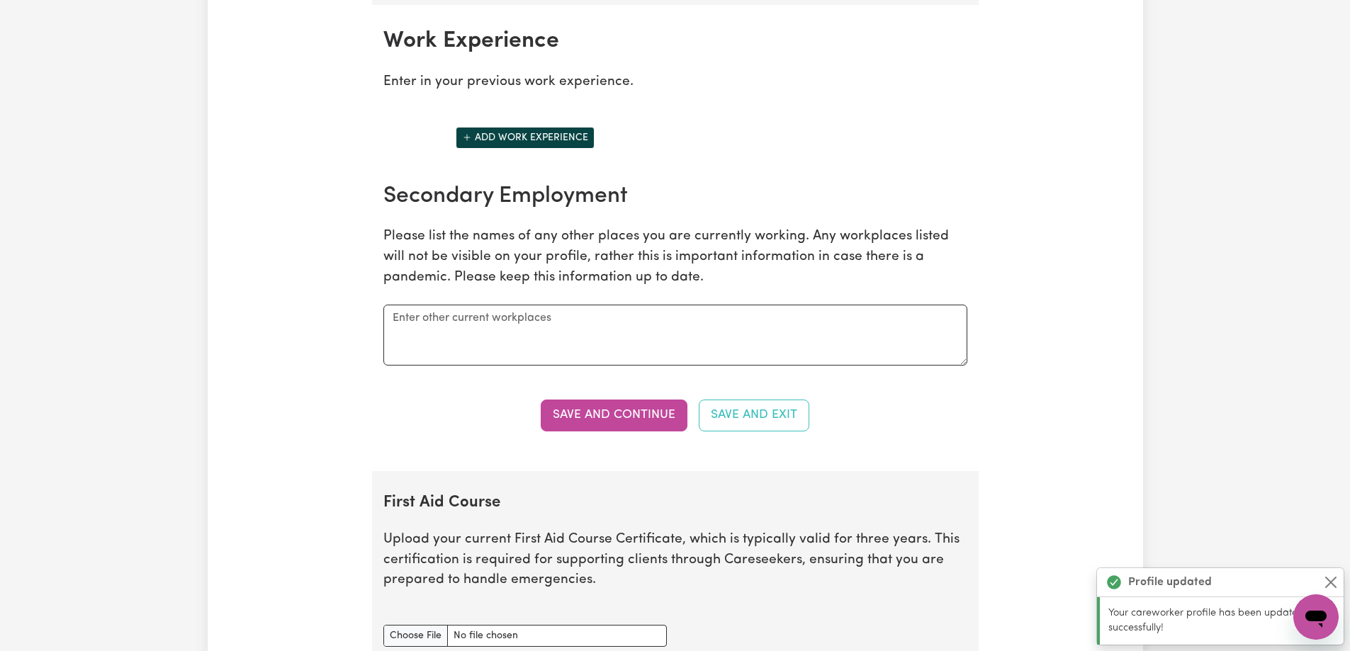
scroll to position [2000, 0]
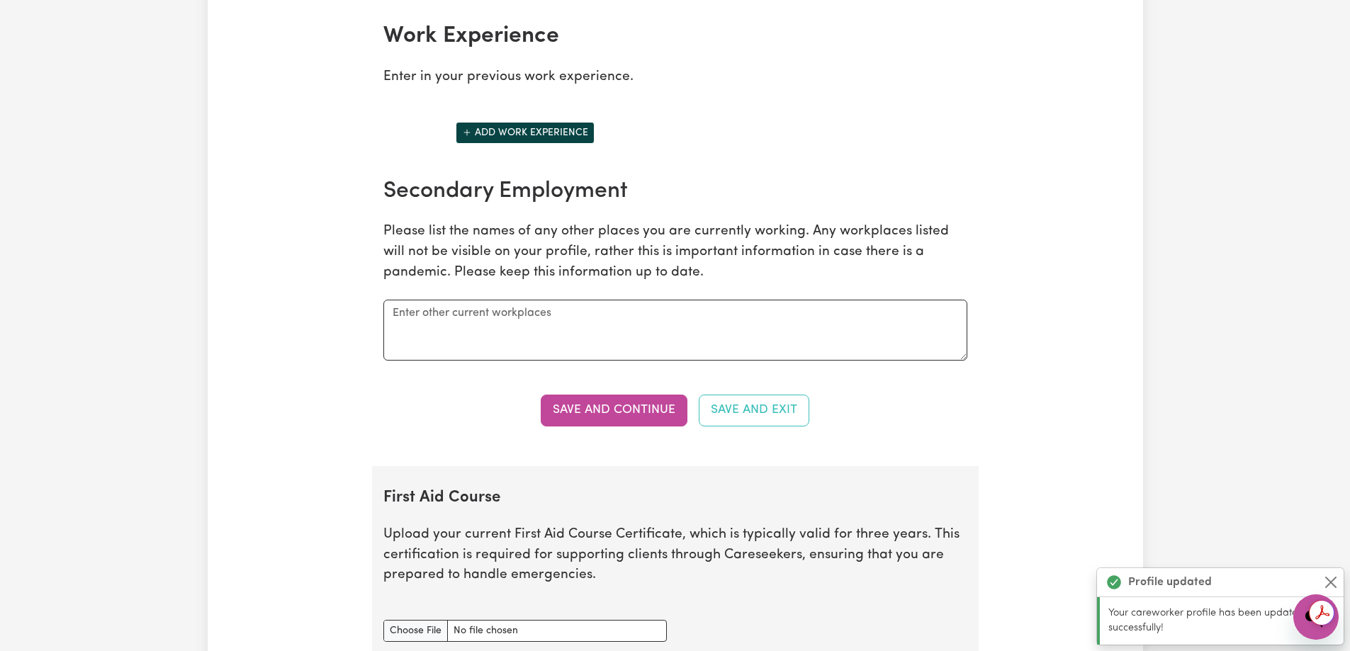
click at [618, 420] on button "Save and Continue" at bounding box center [614, 410] width 147 height 31
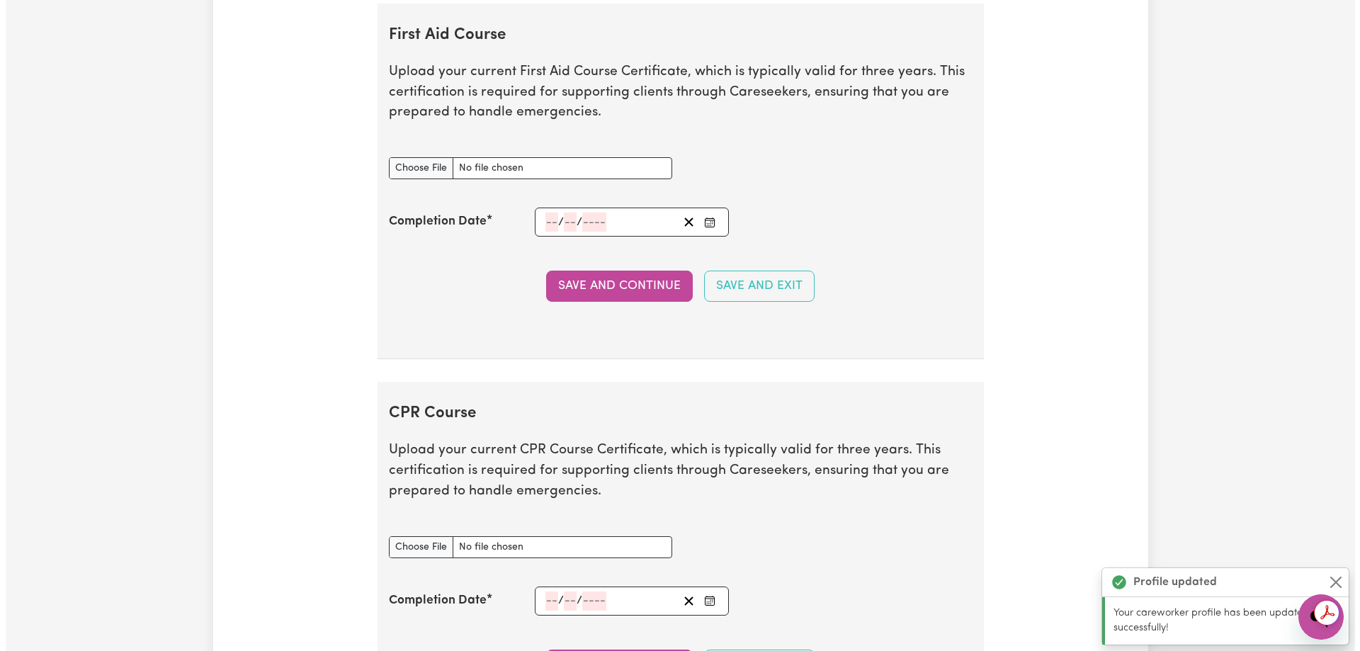
scroll to position [2466, 0]
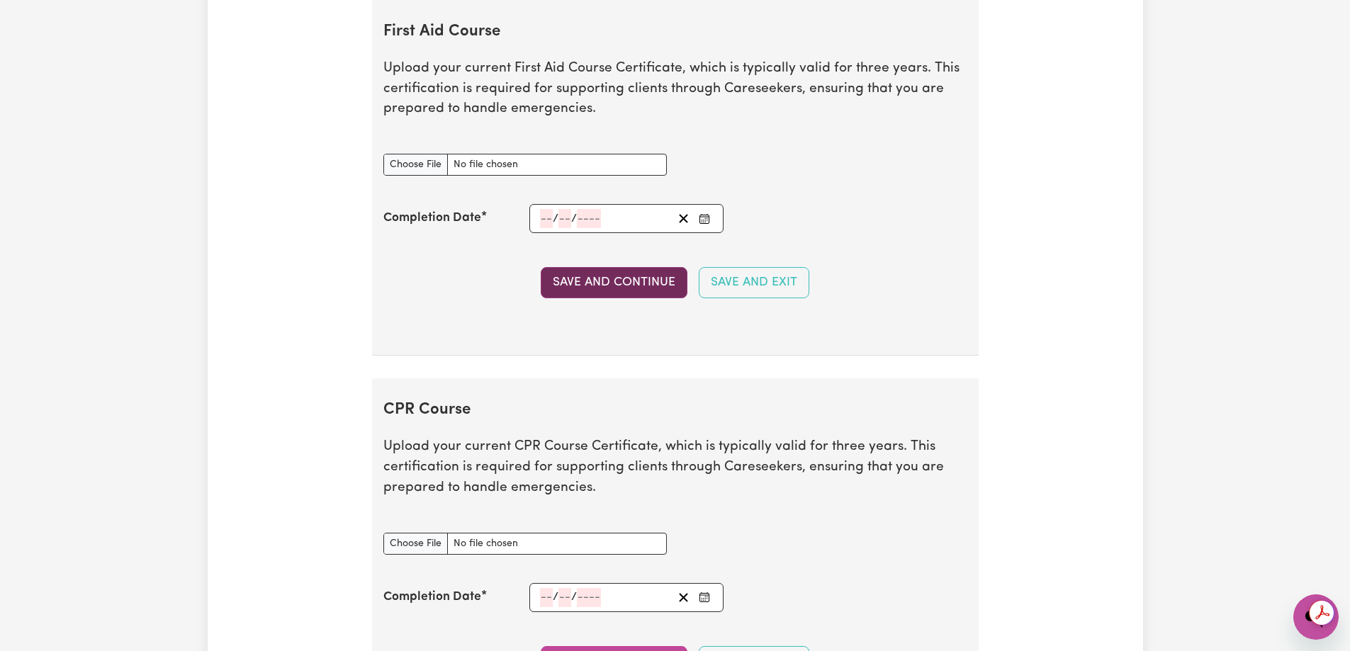
click at [626, 293] on button "Save and Continue" at bounding box center [614, 282] width 147 height 31
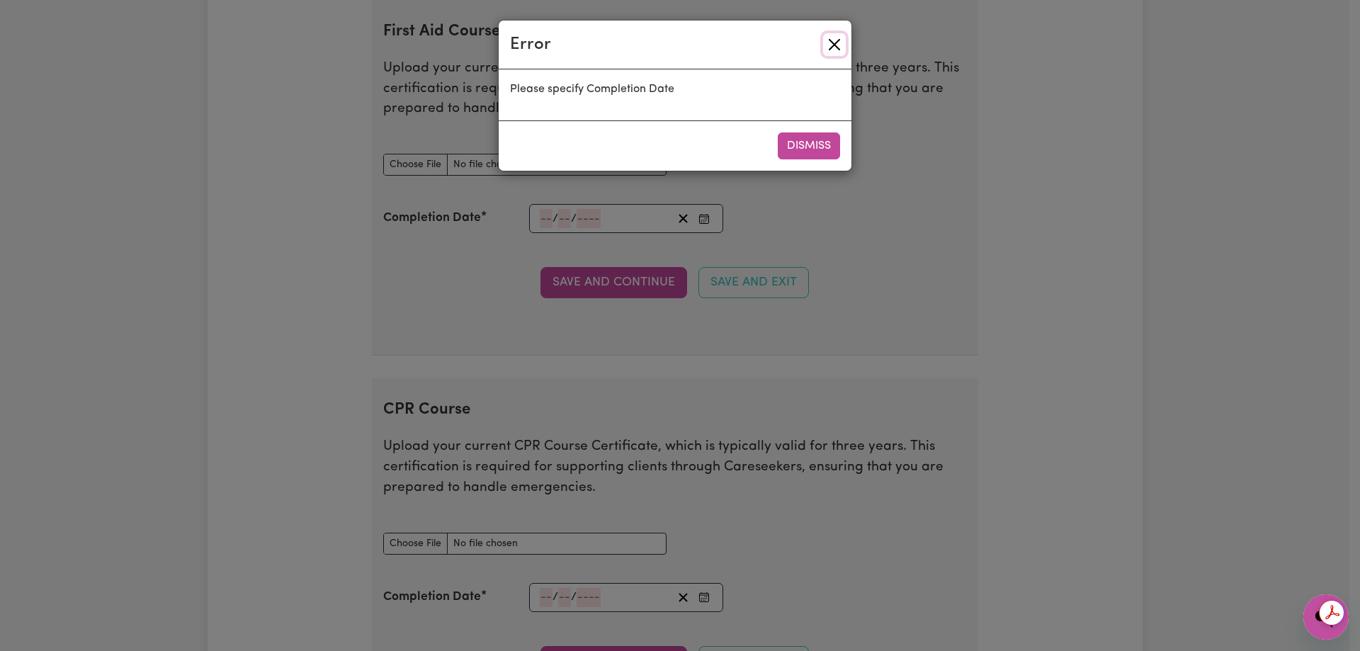
click at [828, 38] on button "Close" at bounding box center [834, 44] width 23 height 23
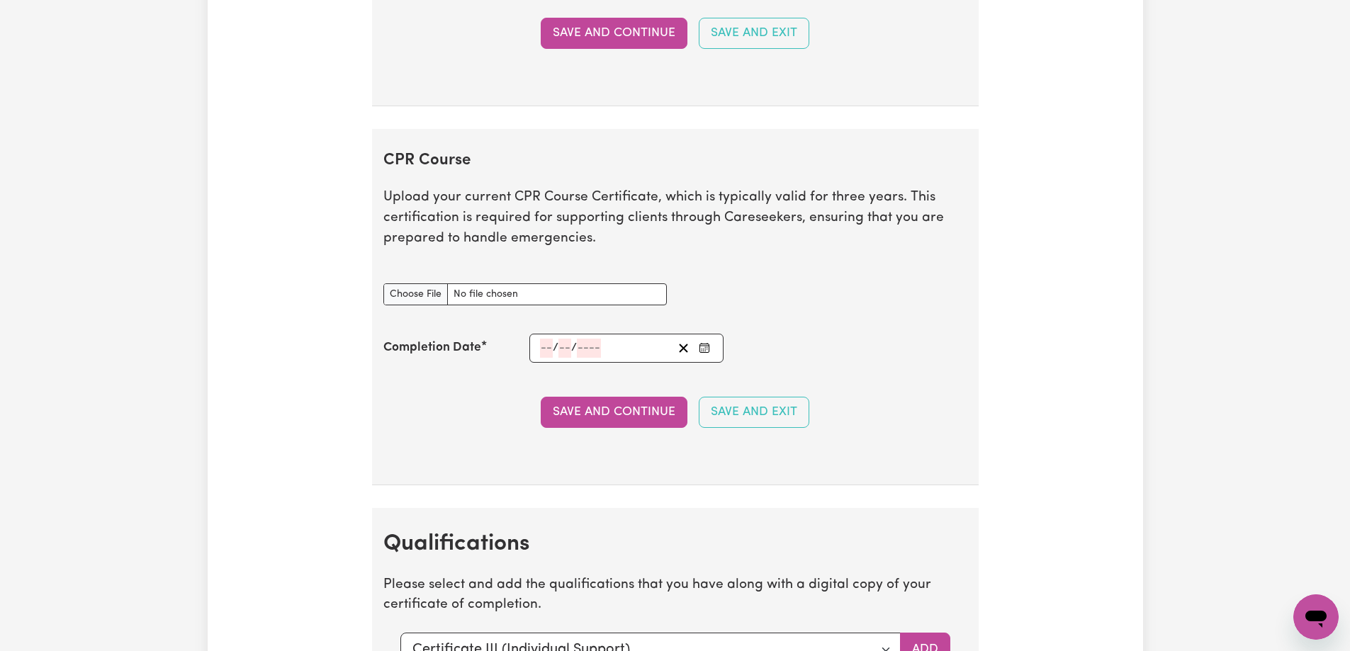
scroll to position [3140, 0]
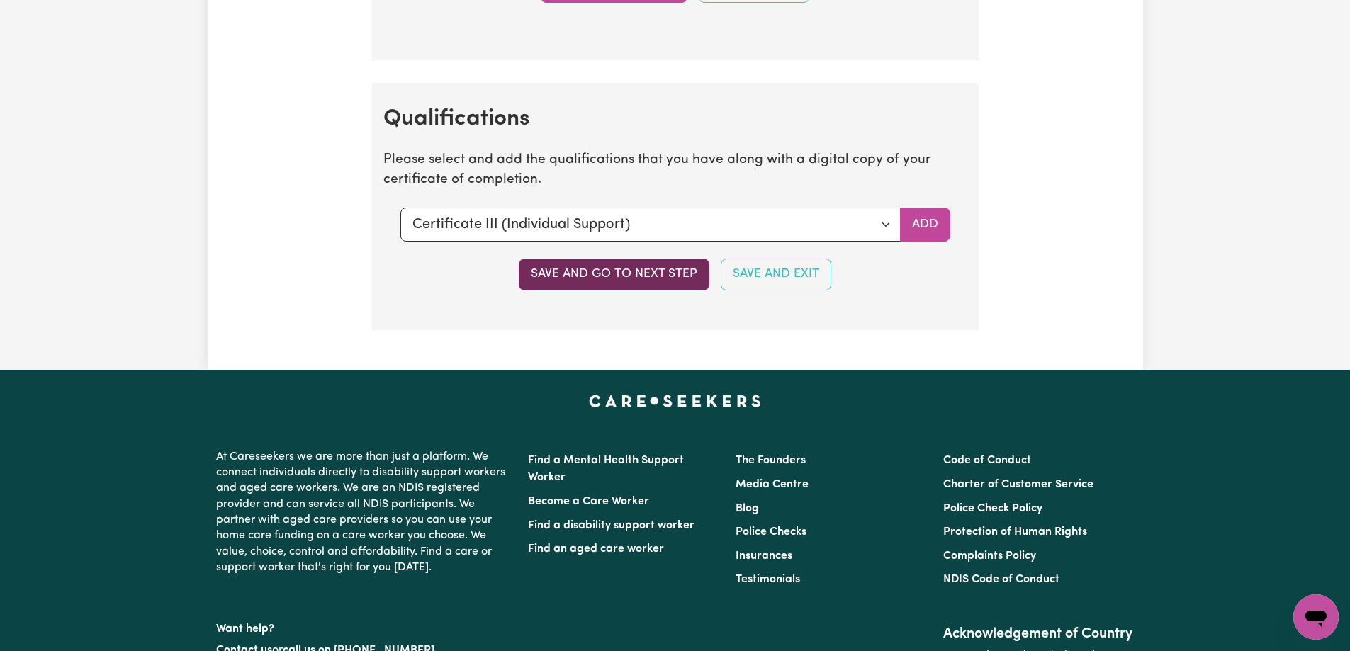
click at [630, 276] on button "Save and go to next step" at bounding box center [614, 274] width 191 height 31
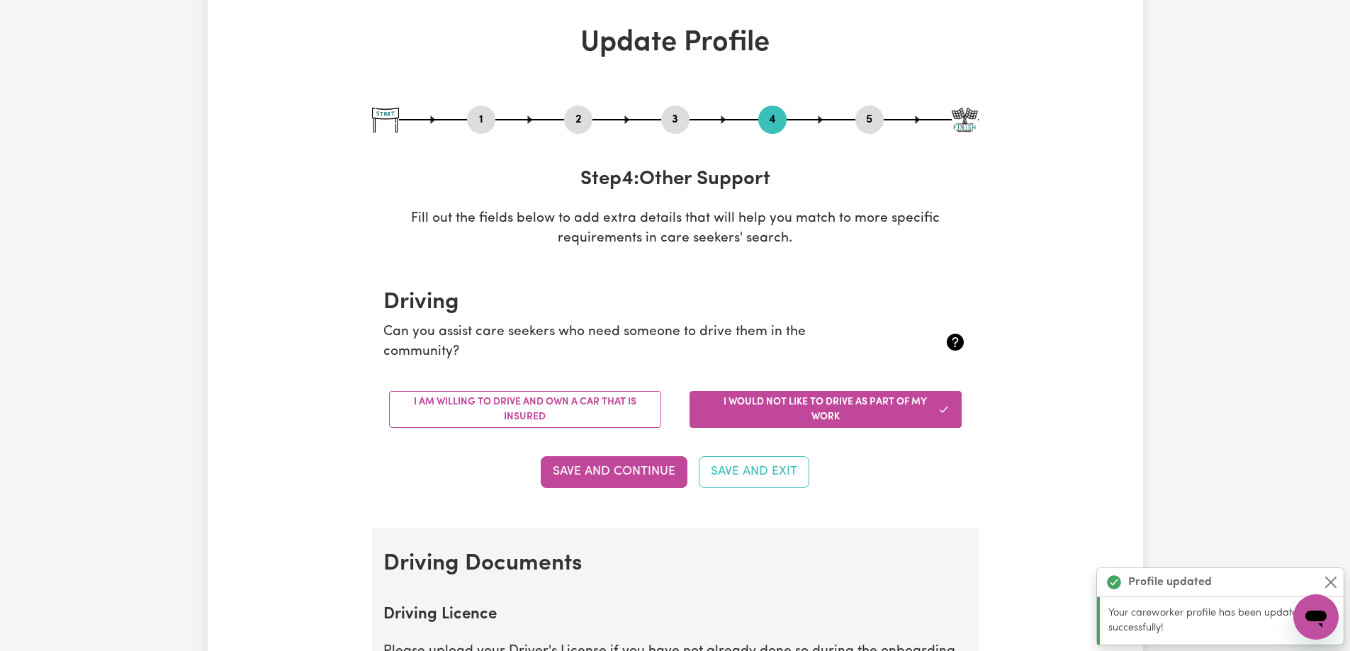
scroll to position [0, 0]
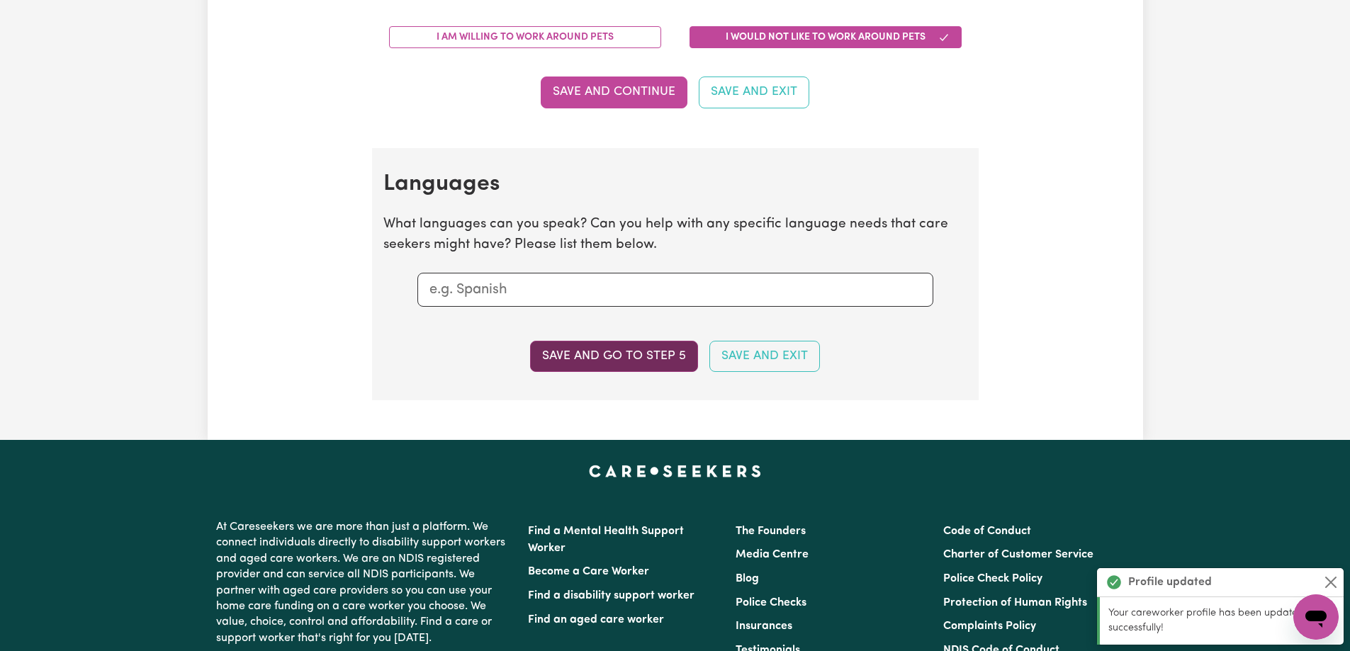
click at [632, 366] on button "Save and go to step 5" at bounding box center [614, 356] width 168 height 31
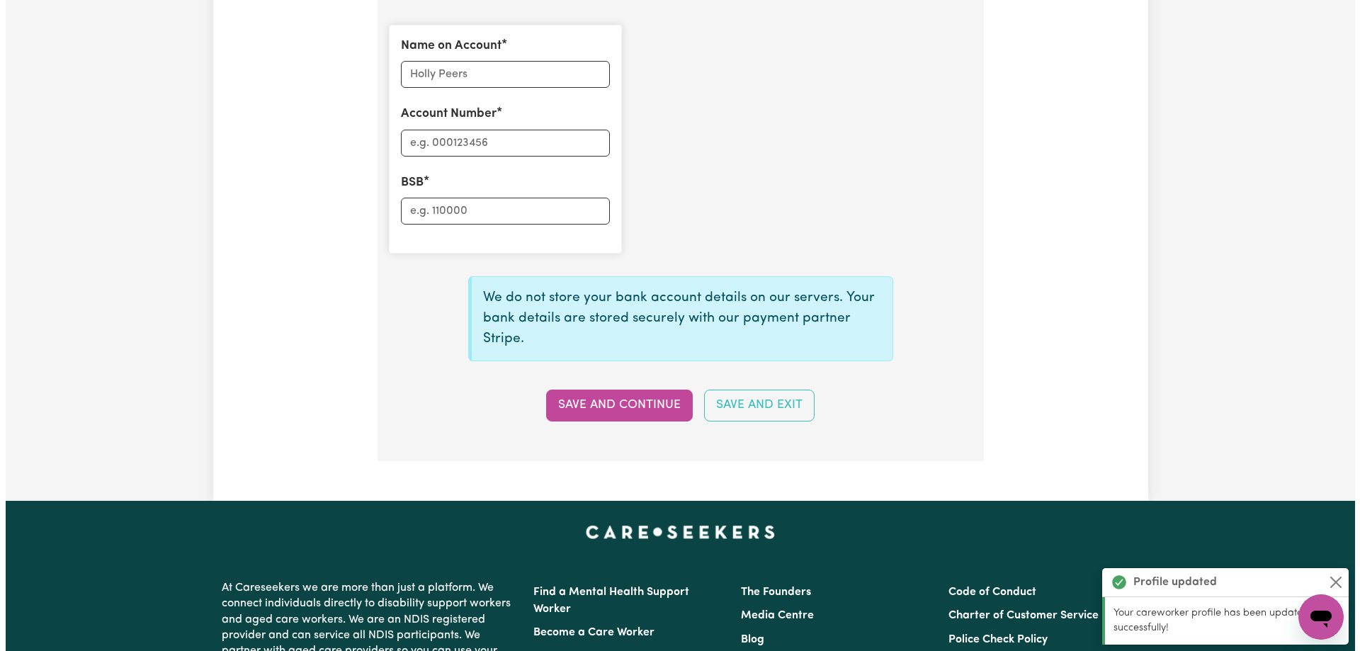
scroll to position [1275, 0]
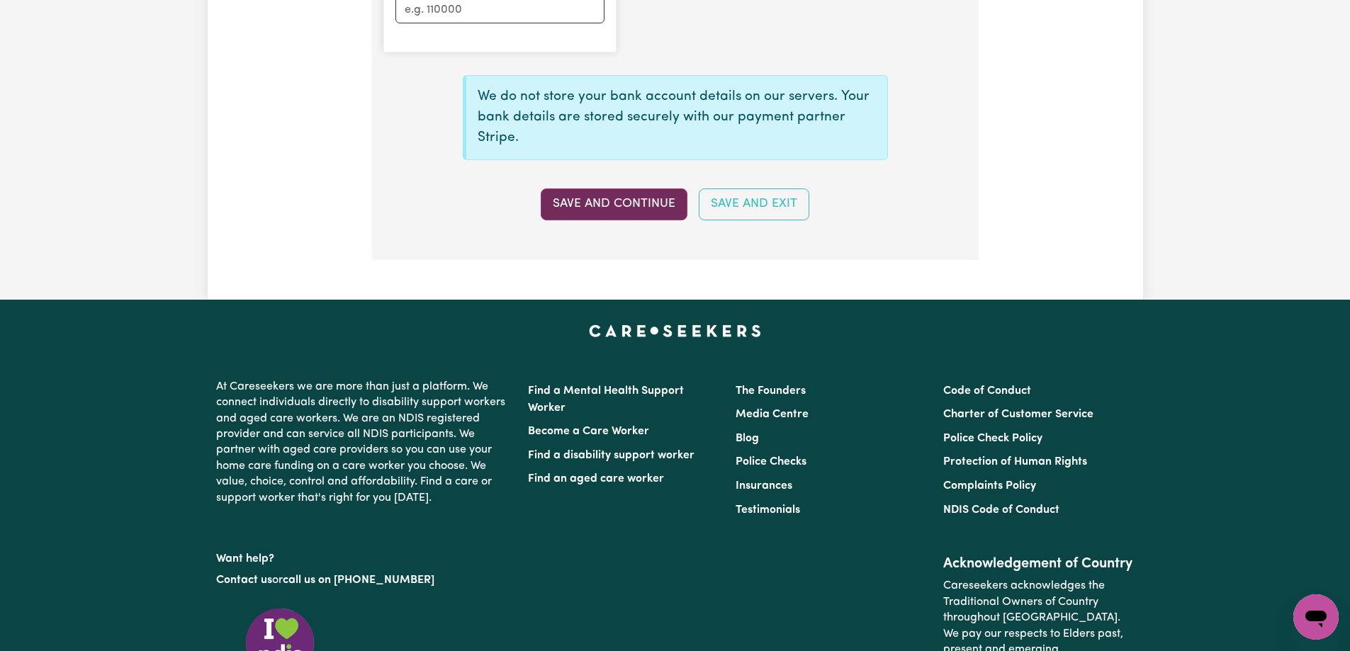
click at [629, 202] on button "Save and Continue" at bounding box center [614, 203] width 147 height 31
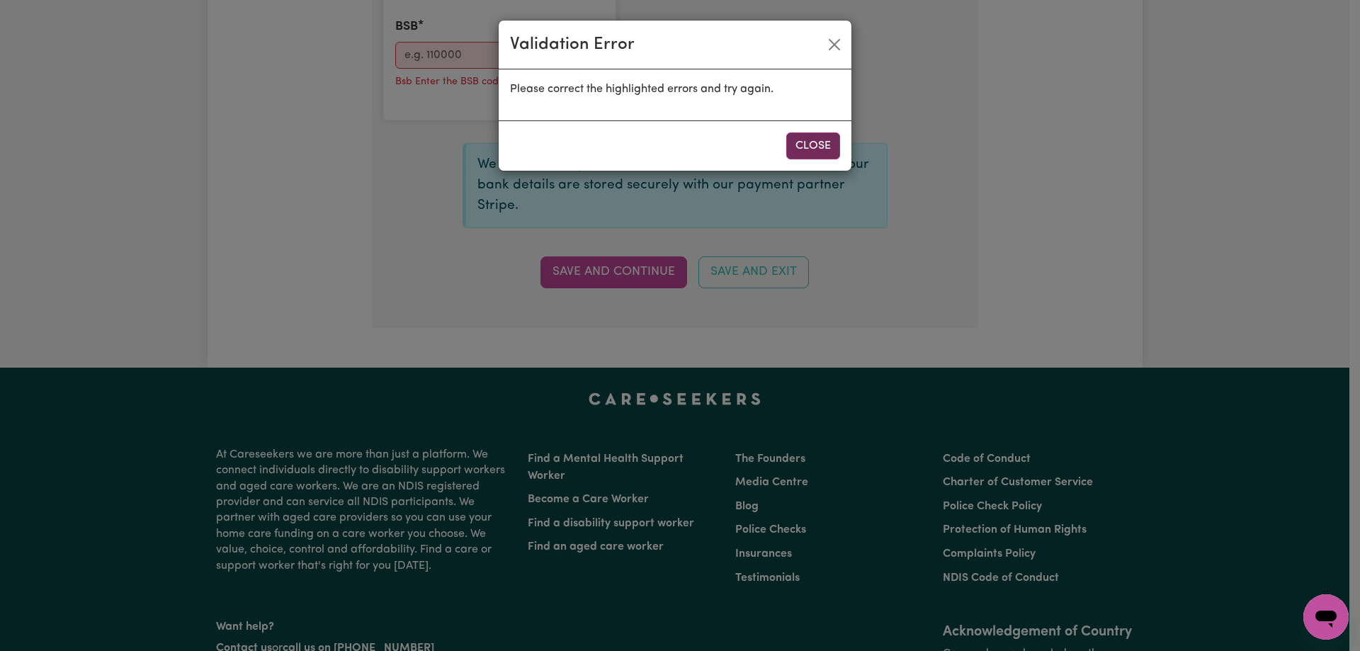
click at [801, 145] on button "Close" at bounding box center [814, 146] width 54 height 27
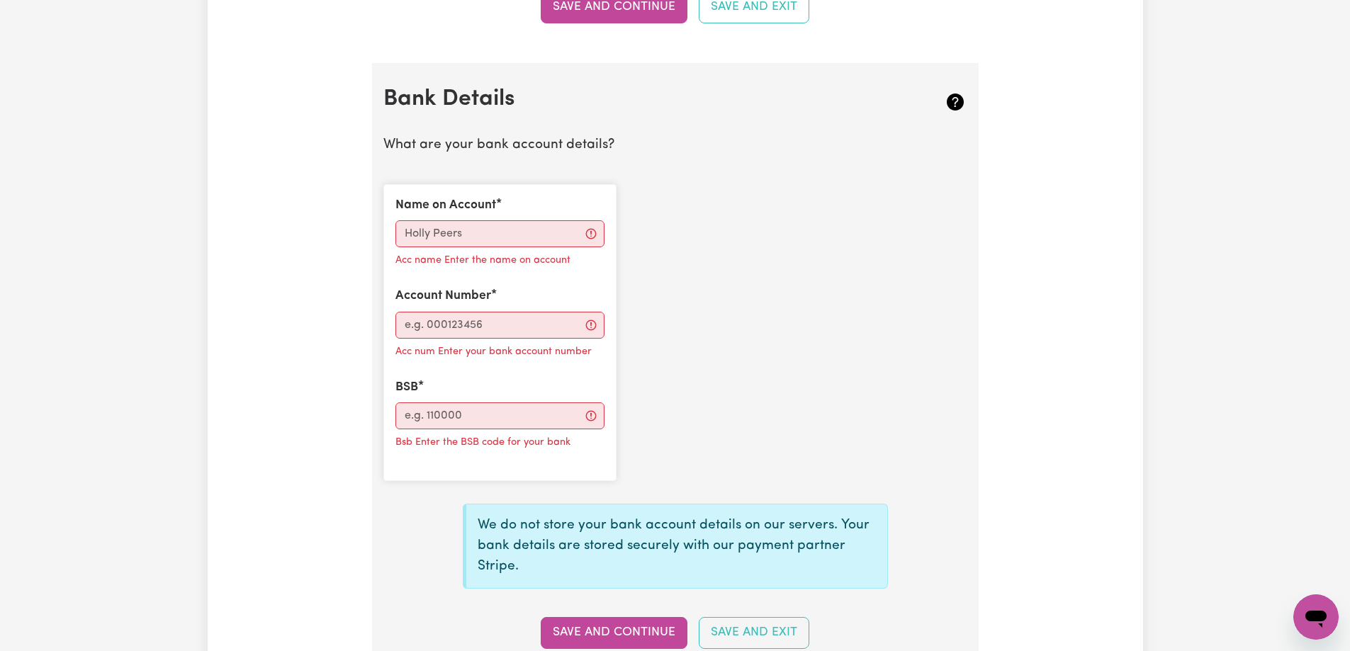
scroll to position [850, 0]
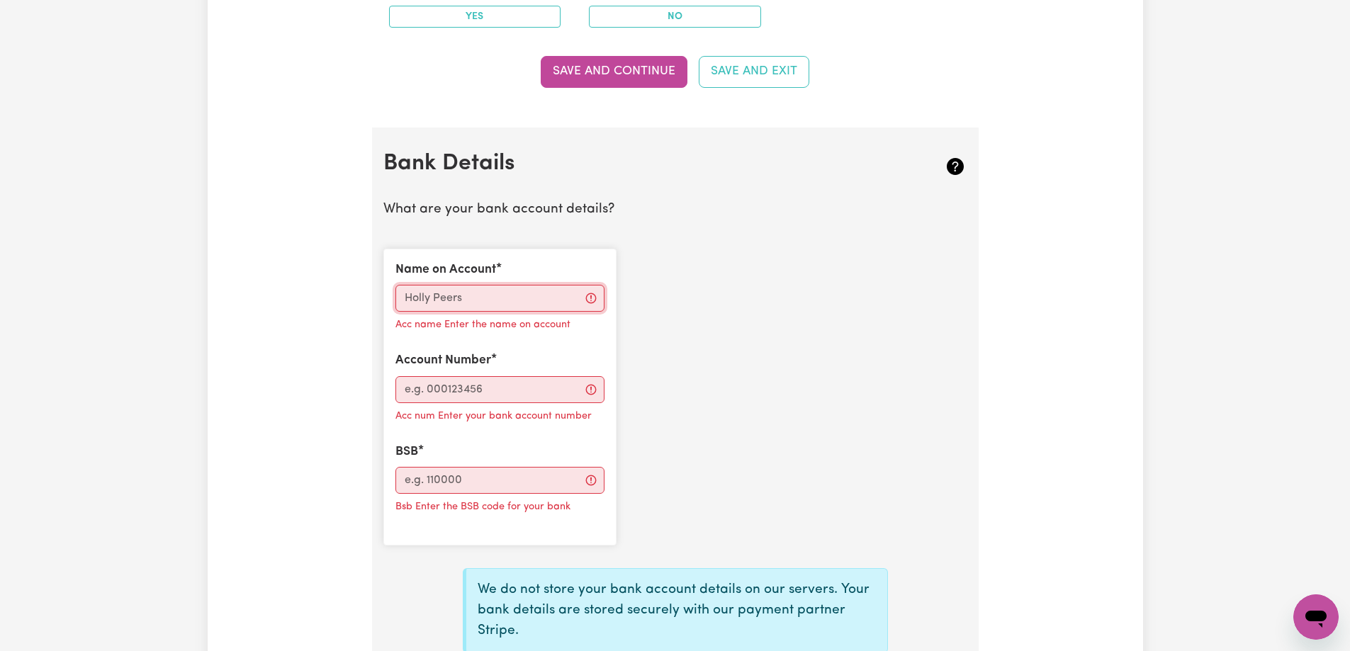
drag, startPoint x: 514, startPoint y: 293, endPoint x: 548, endPoint y: 296, distance: 33.5
click at [514, 293] on input "Name on Account" at bounding box center [499, 298] width 209 height 27
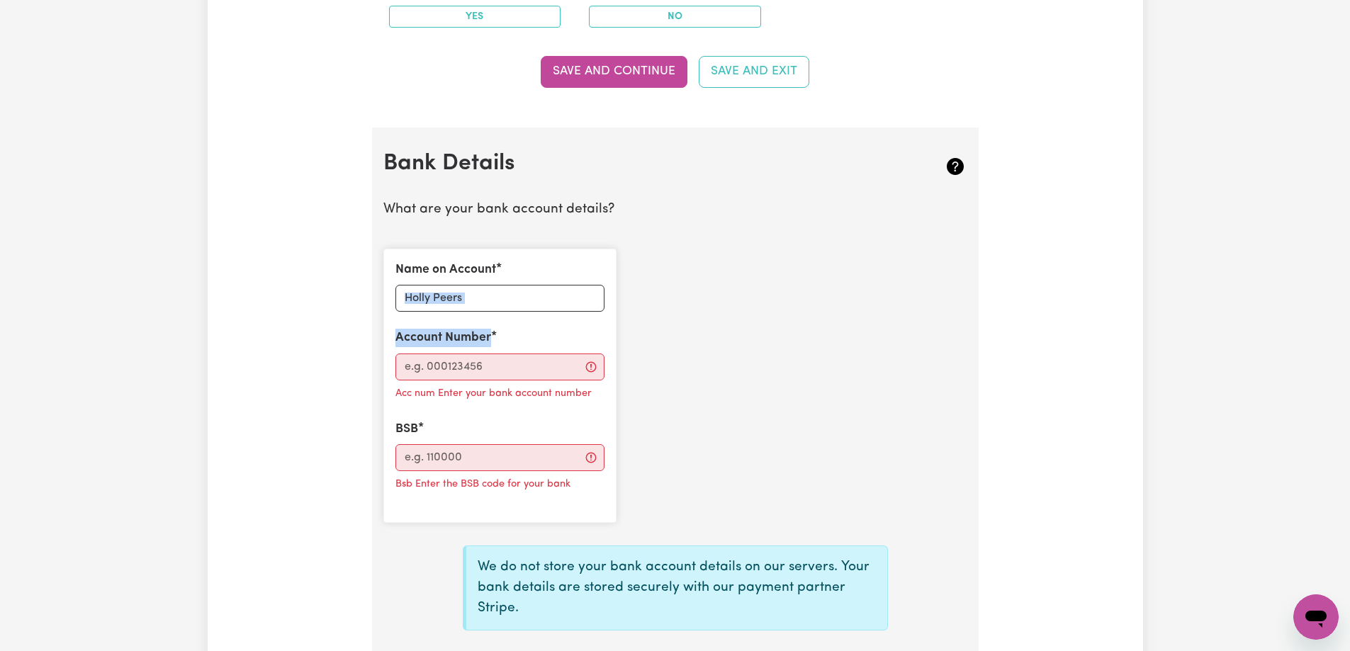
click at [825, 312] on div "Name on Account Account Number Acc num Enter your bank account number BSB Bsb E…" at bounding box center [675, 385] width 601 height 297
click at [437, 367] on input "Account Number" at bounding box center [499, 367] width 209 height 27
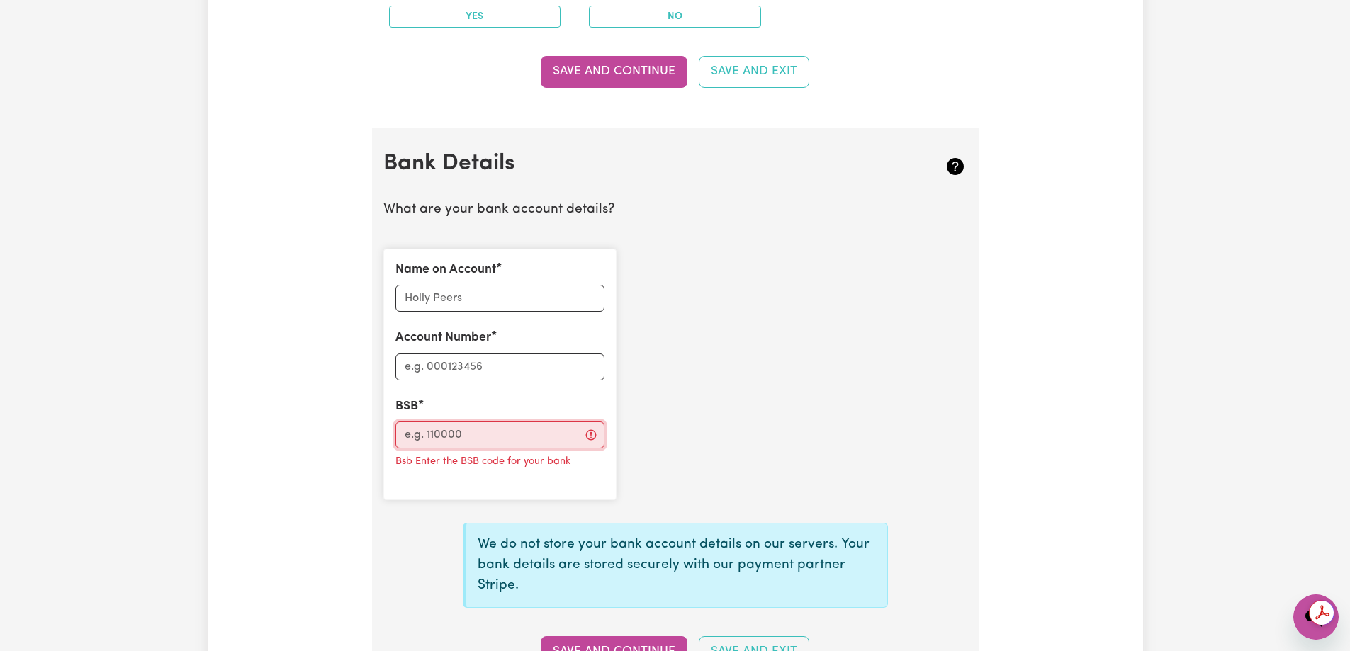
drag, startPoint x: 482, startPoint y: 443, endPoint x: 531, endPoint y: 441, distance: 49.6
click at [482, 443] on input "BSB" at bounding box center [499, 435] width 209 height 27
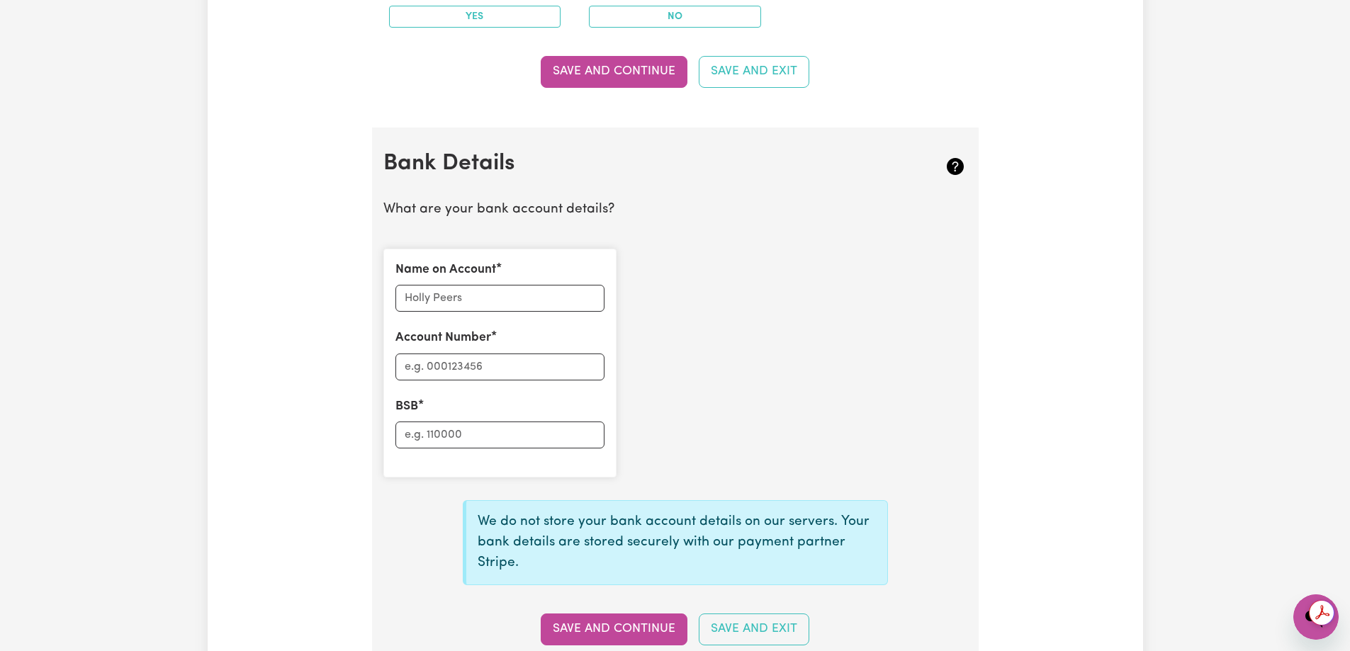
click at [823, 429] on div "Name on Account Account Number BSB" at bounding box center [675, 363] width 601 height 252
click at [638, 624] on button "Save and Continue" at bounding box center [614, 629] width 147 height 31
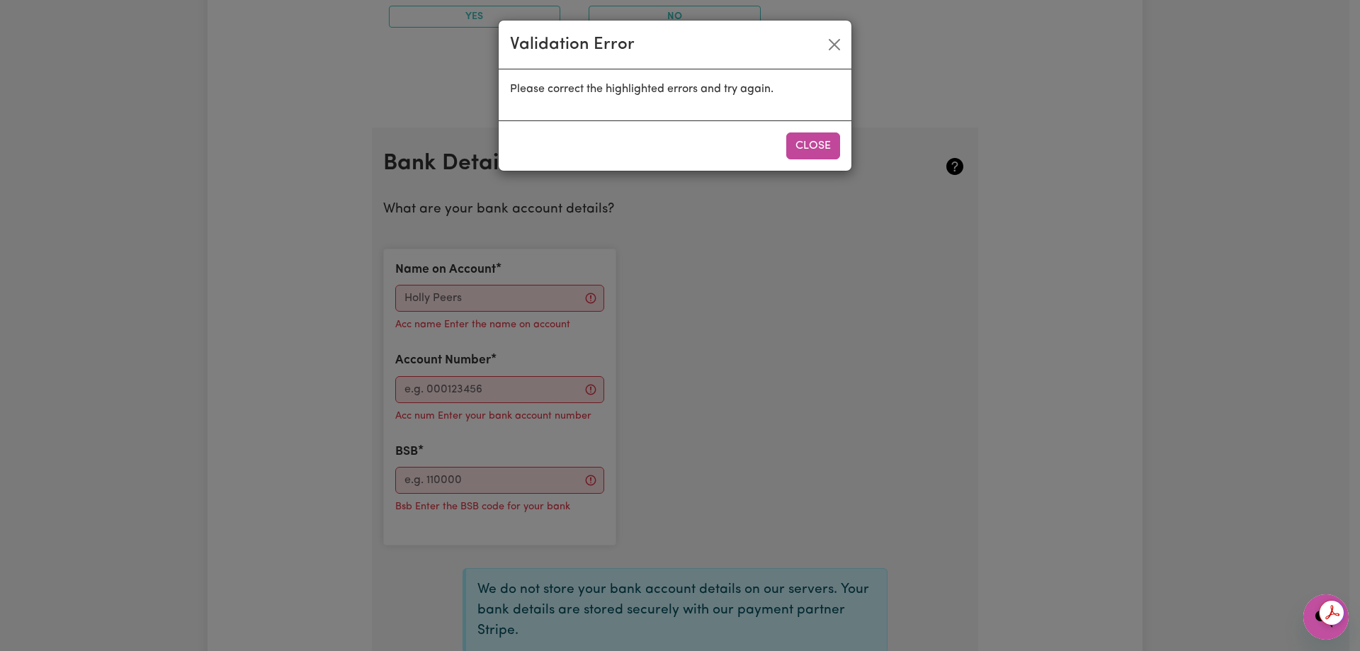
click at [825, 125] on div "Close" at bounding box center [675, 145] width 353 height 50
click at [825, 145] on button "Close" at bounding box center [814, 146] width 54 height 27
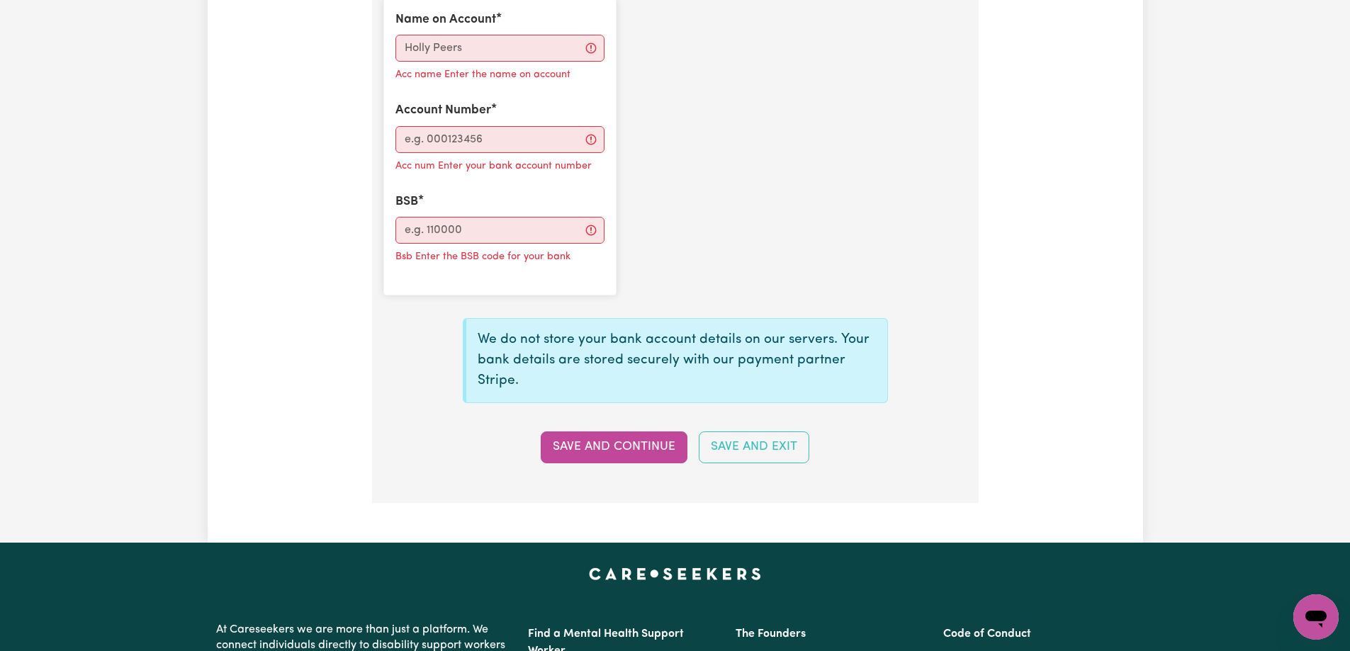
scroll to position [1010, 0]
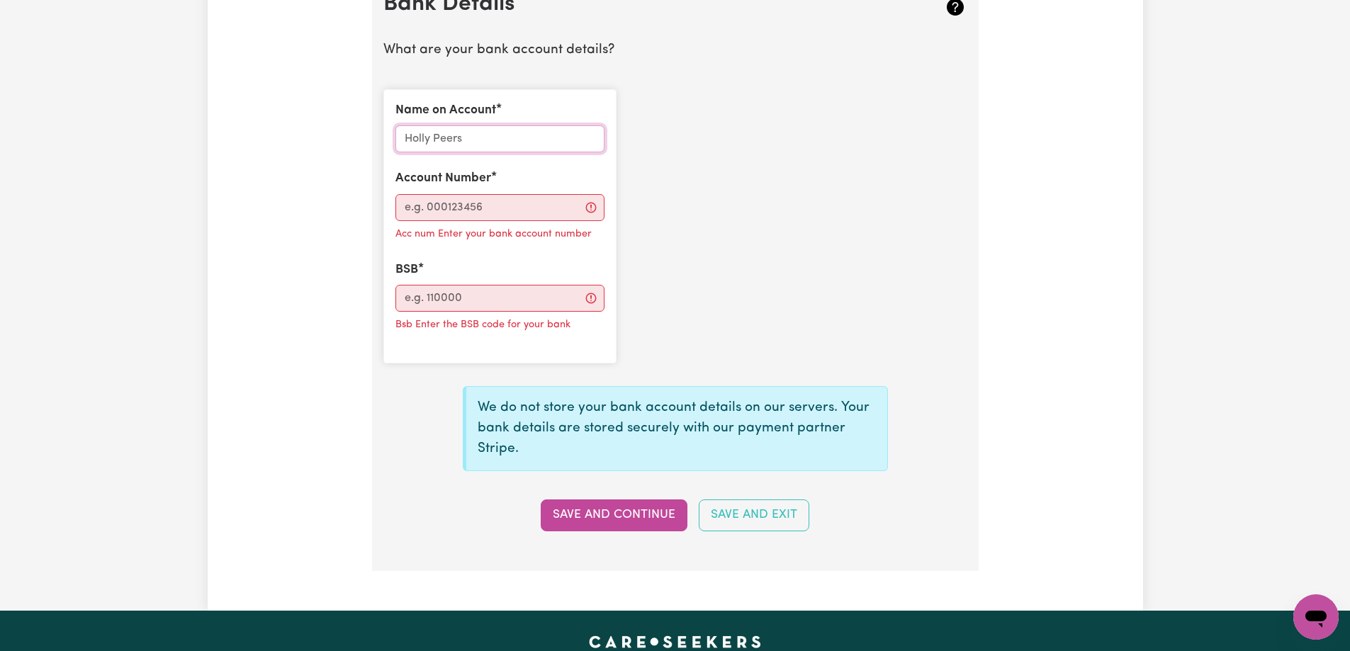
click at [477, 140] on input "Name on Account" at bounding box center [499, 138] width 209 height 27
type input "DBFDB"
click at [444, 221] on div "Acc num Enter your bank account number" at bounding box center [499, 232] width 209 height 23
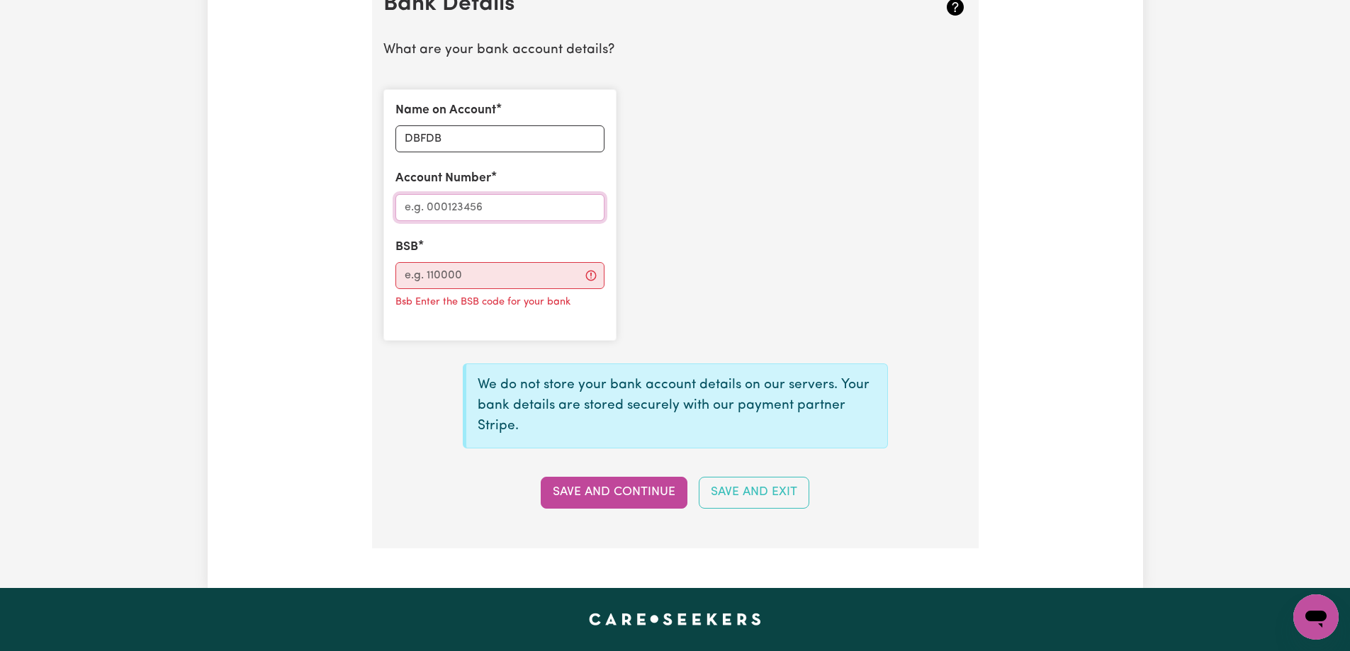
click at [458, 210] on input "Account Number" at bounding box center [499, 207] width 209 height 27
type input "113265453"
click at [464, 275] on input "BSB" at bounding box center [499, 275] width 209 height 27
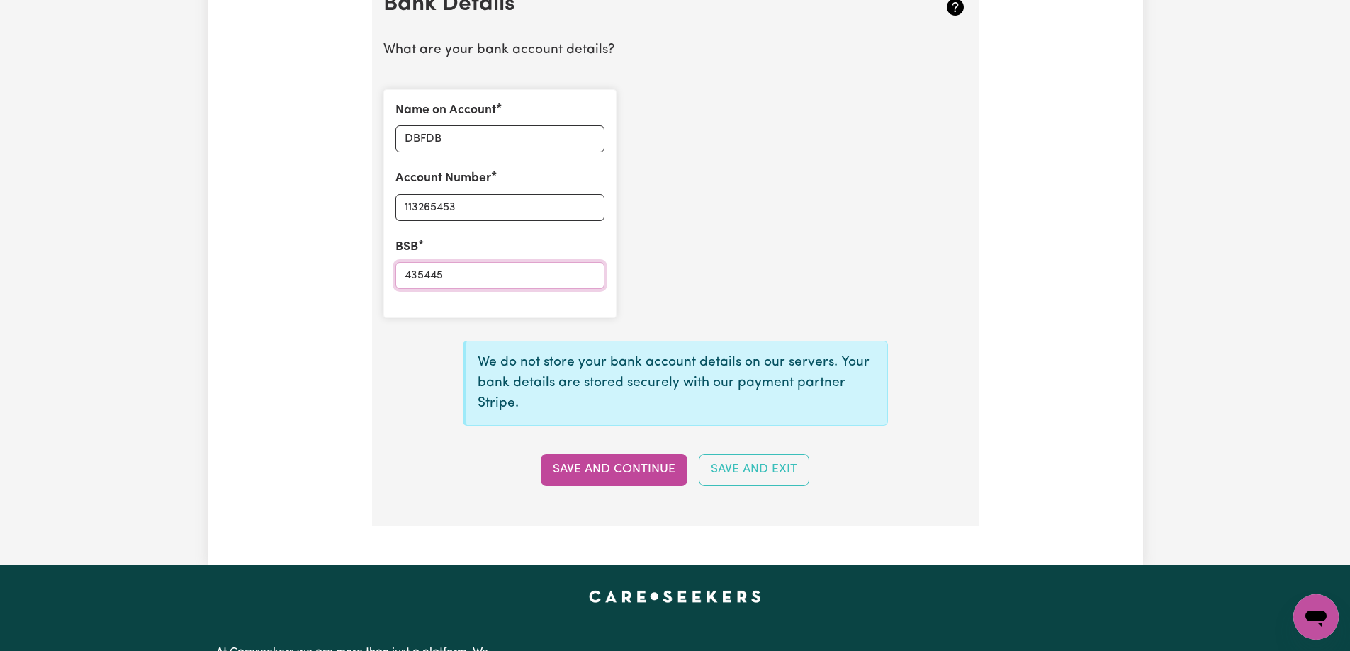
type input "435445"
drag, startPoint x: 661, startPoint y: 491, endPoint x: 663, endPoint y: 478, distance: 12.8
click at [664, 484] on section "Bank Details What are your bank account details? Name on Account DBFDB Account …" at bounding box center [675, 247] width 607 height 558
drag, startPoint x: 658, startPoint y: 474, endPoint x: 728, endPoint y: 483, distance: 70.0
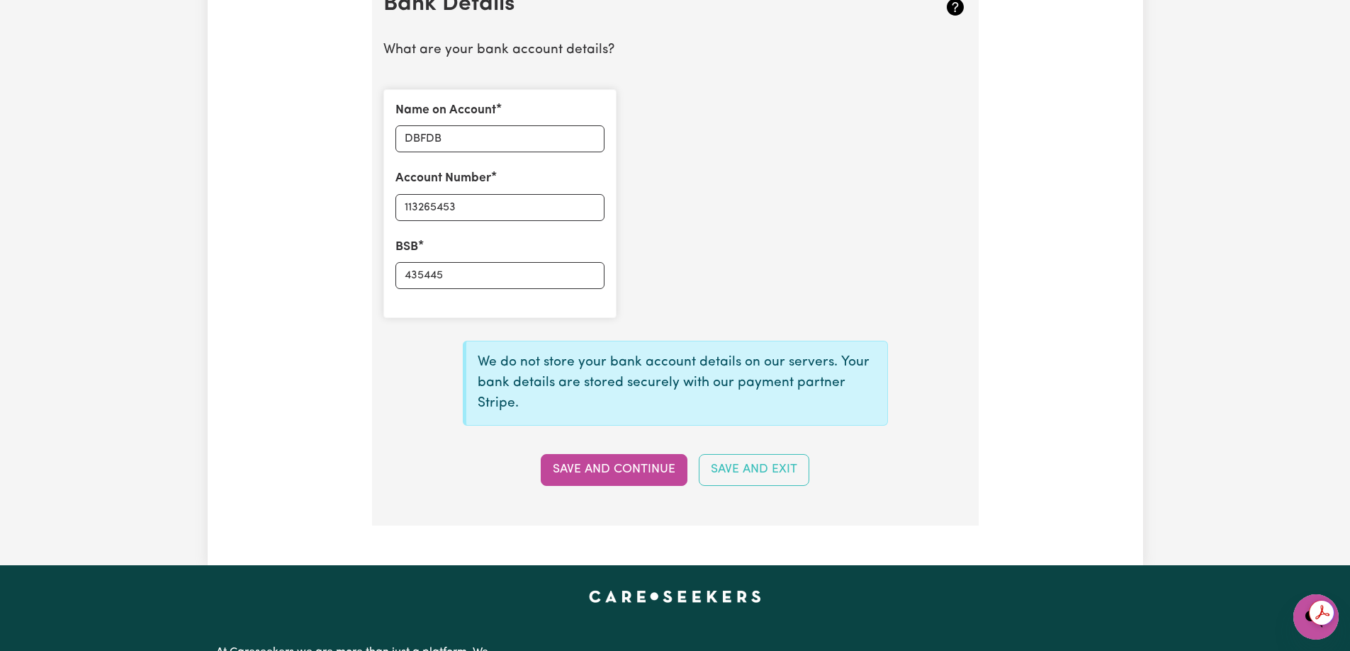
click at [659, 475] on button "Save and Continue" at bounding box center [614, 469] width 147 height 31
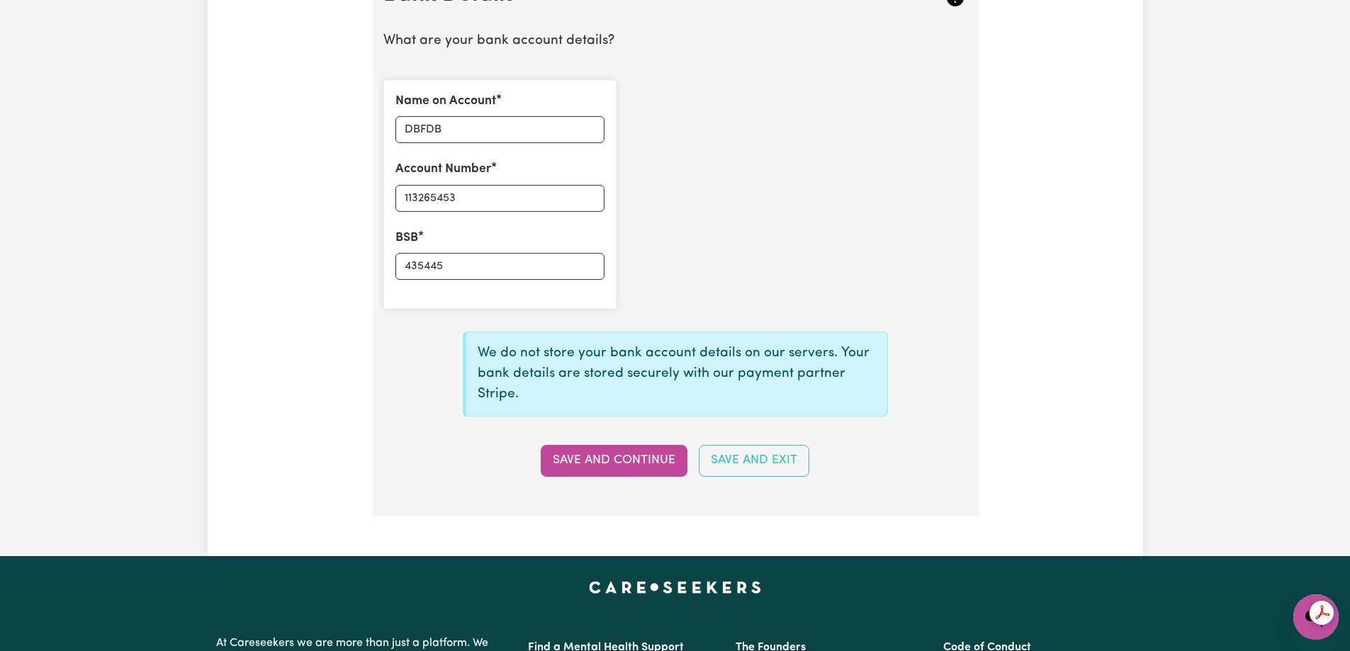
scroll to position [1081, 0]
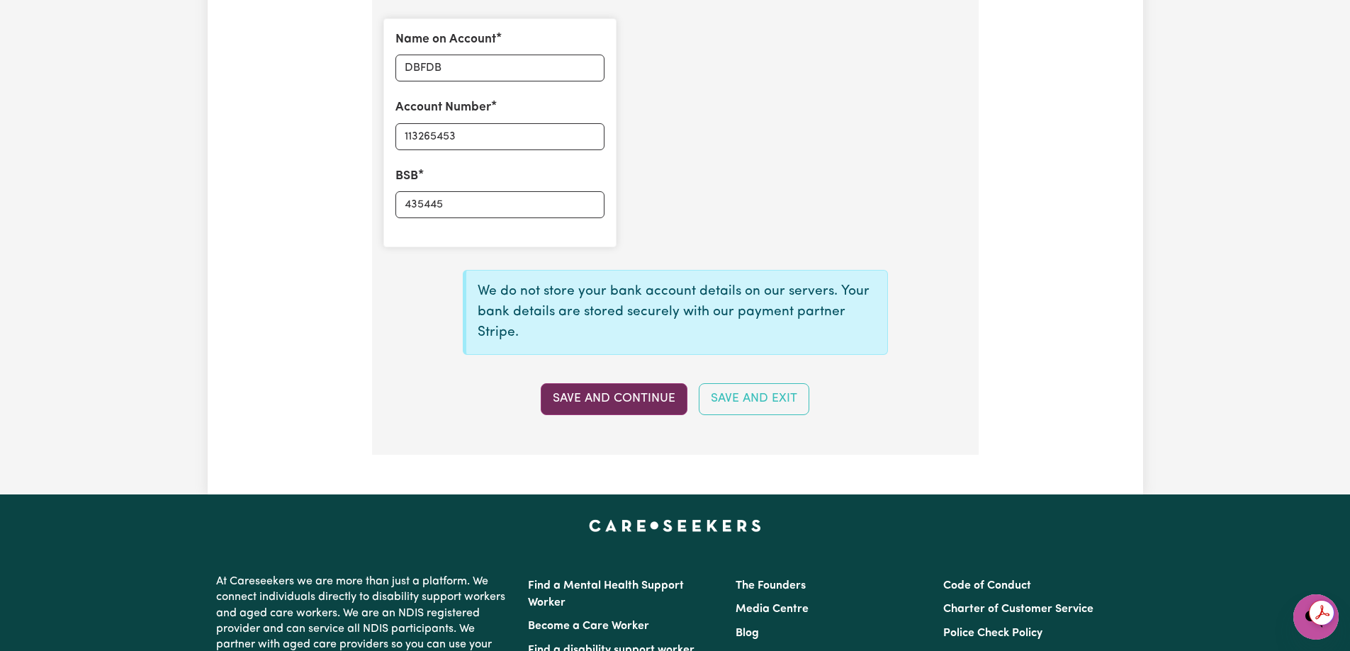
click at [608, 397] on button "Save and Continue" at bounding box center [614, 398] width 147 height 31
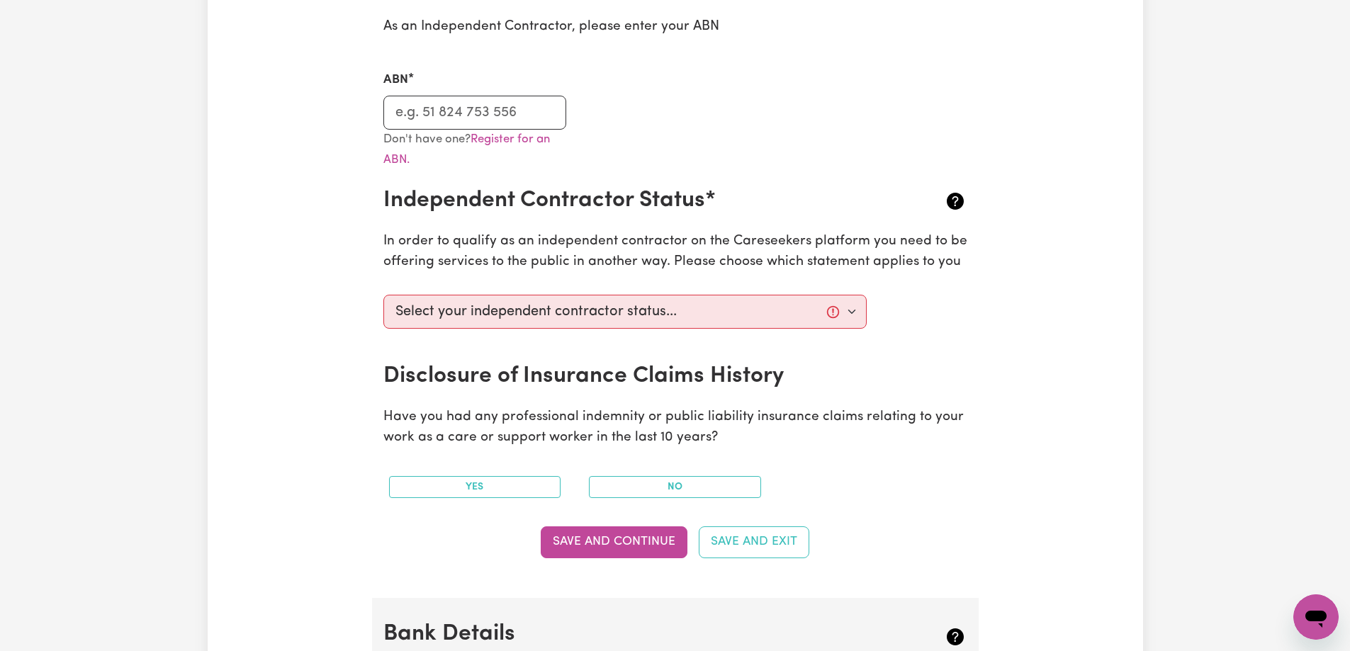
scroll to position [372, 0]
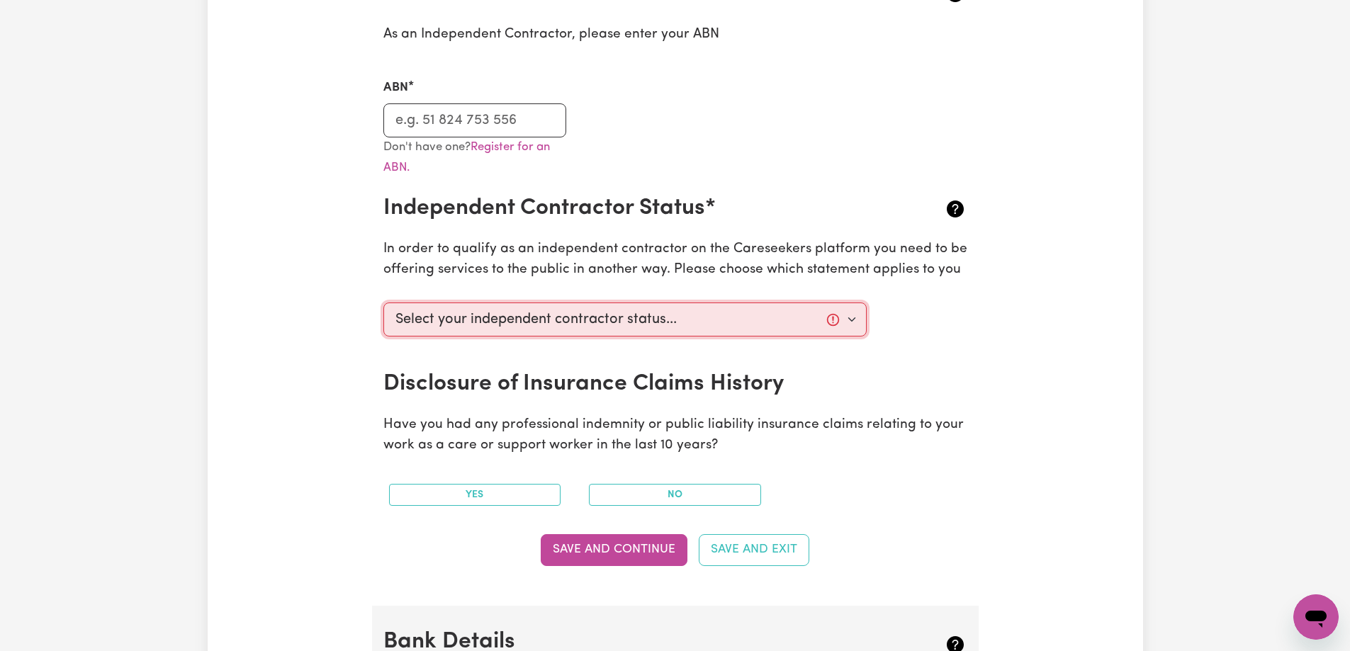
click at [577, 309] on select "Select your independent contractor status... I am providing services through an…" at bounding box center [625, 320] width 484 height 34
select select "I am providing services through another platform"
click at [383, 303] on select "Select your independent contractor status... I am providing services through an…" at bounding box center [625, 320] width 484 height 34
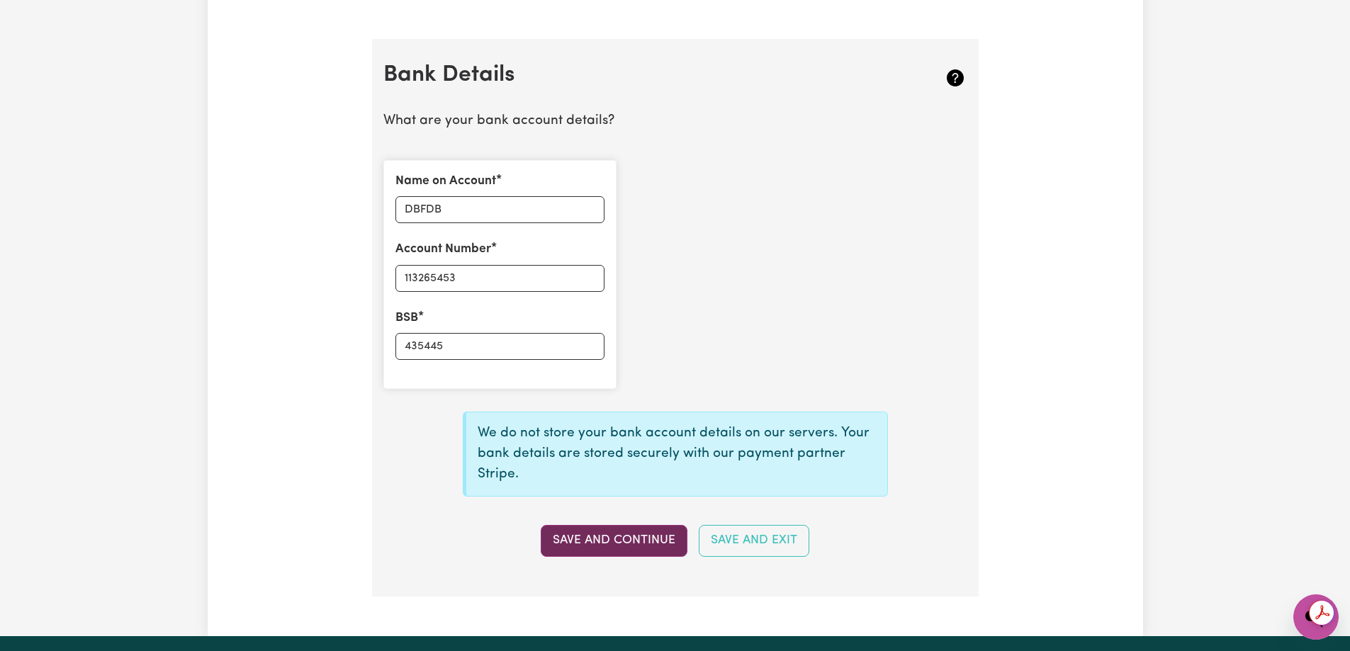
scroll to position [0, 0]
drag, startPoint x: 619, startPoint y: 543, endPoint x: 631, endPoint y: 536, distance: 13.6
click at [619, 543] on button "Save and Continue" at bounding box center [614, 540] width 147 height 31
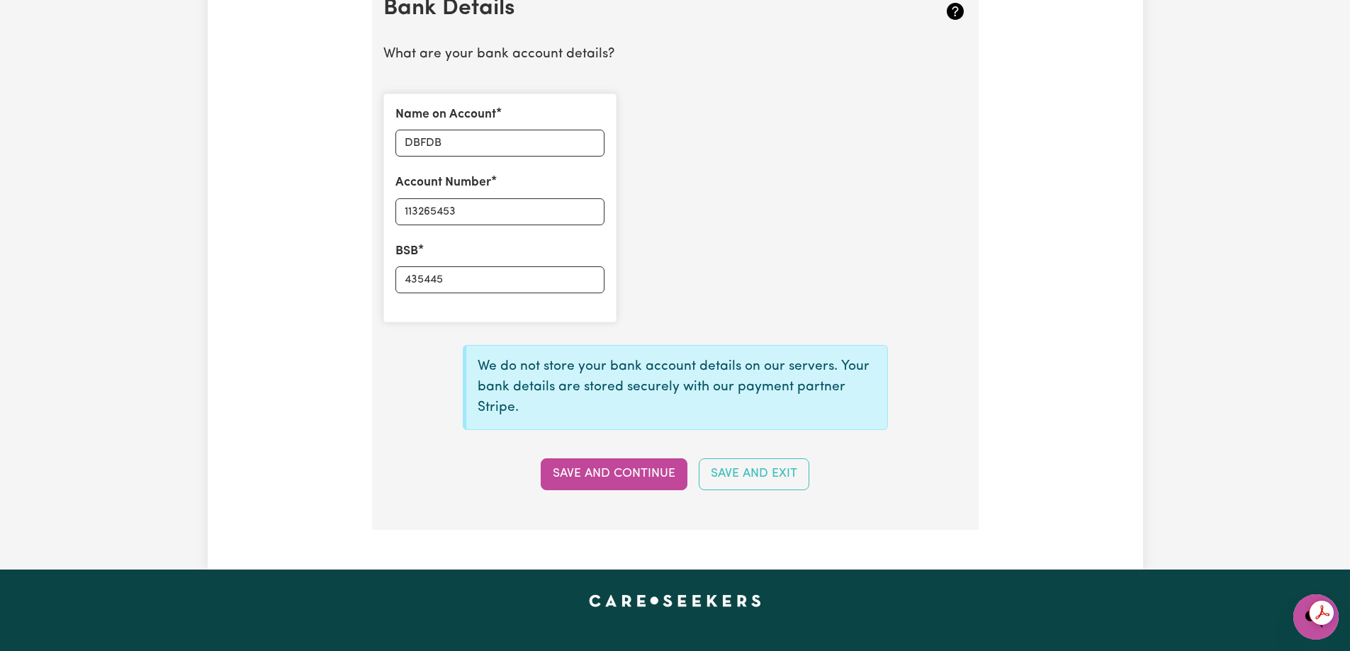
scroll to position [1134, 0]
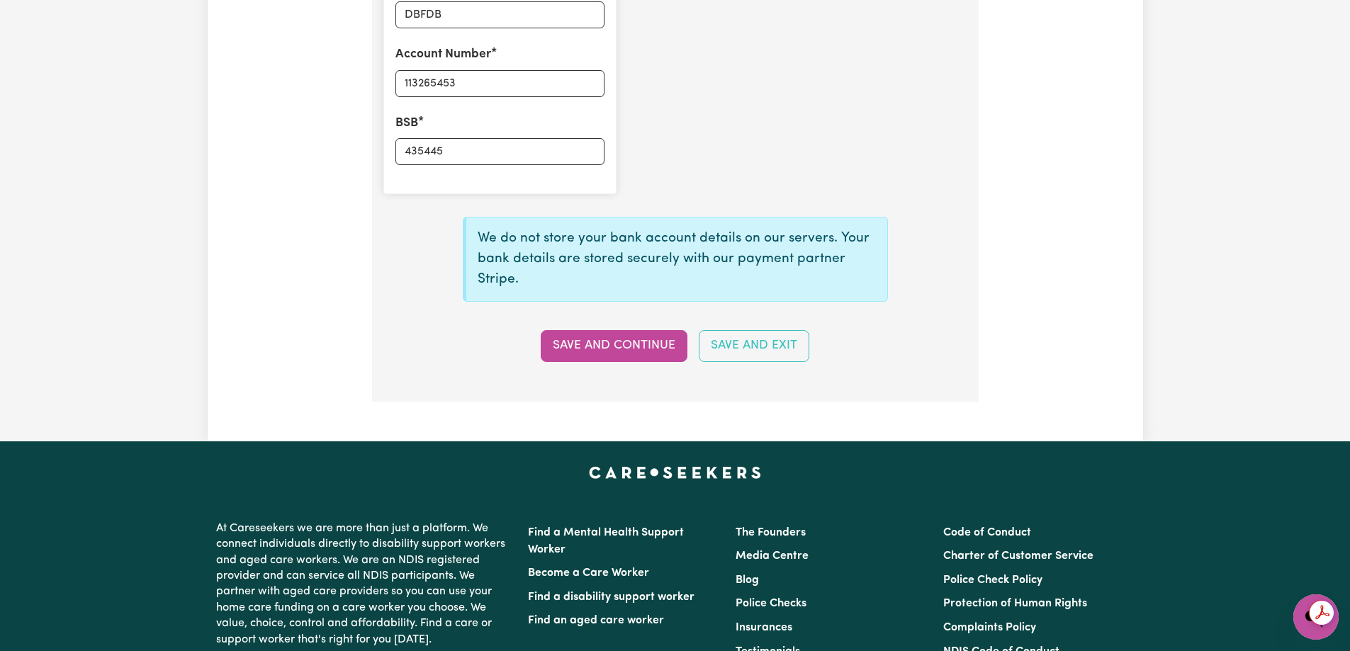
click at [595, 364] on section "Bank Details What are your bank account details? Name on Account DBFDB Account …" at bounding box center [675, 123] width 607 height 558
drag, startPoint x: 493, startPoint y: 240, endPoint x: 808, endPoint y: 255, distance: 315.0
click at [532, 235] on p "We do not store your bank account details on our servers. Your bank details are…" at bounding box center [677, 259] width 398 height 61
click at [809, 255] on p "We do not store your bank account details on our servers. Your bank details are…" at bounding box center [677, 259] width 398 height 61
click at [601, 334] on button "Save and Continue" at bounding box center [614, 345] width 147 height 31
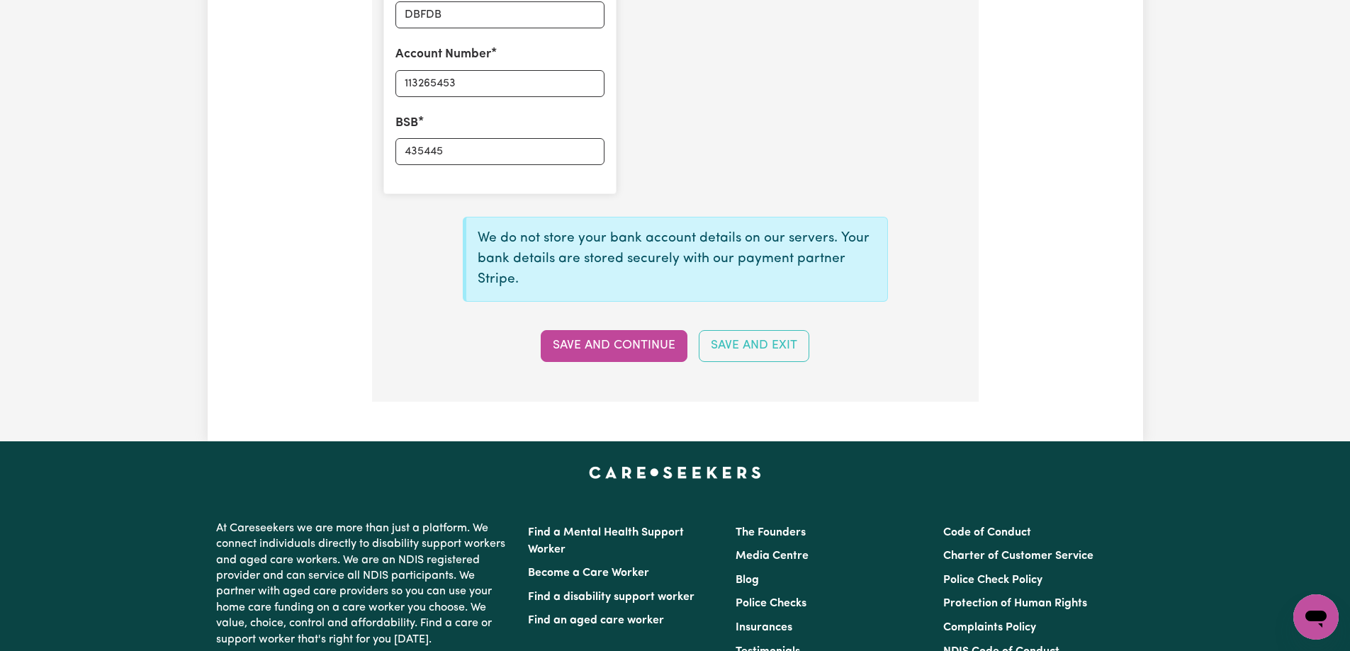
click at [626, 340] on button "Save and Continue" at bounding box center [614, 345] width 147 height 31
click at [626, 344] on button "Save and Continue" at bounding box center [614, 345] width 147 height 31
click at [627, 346] on button "Save and Continue" at bounding box center [614, 345] width 147 height 31
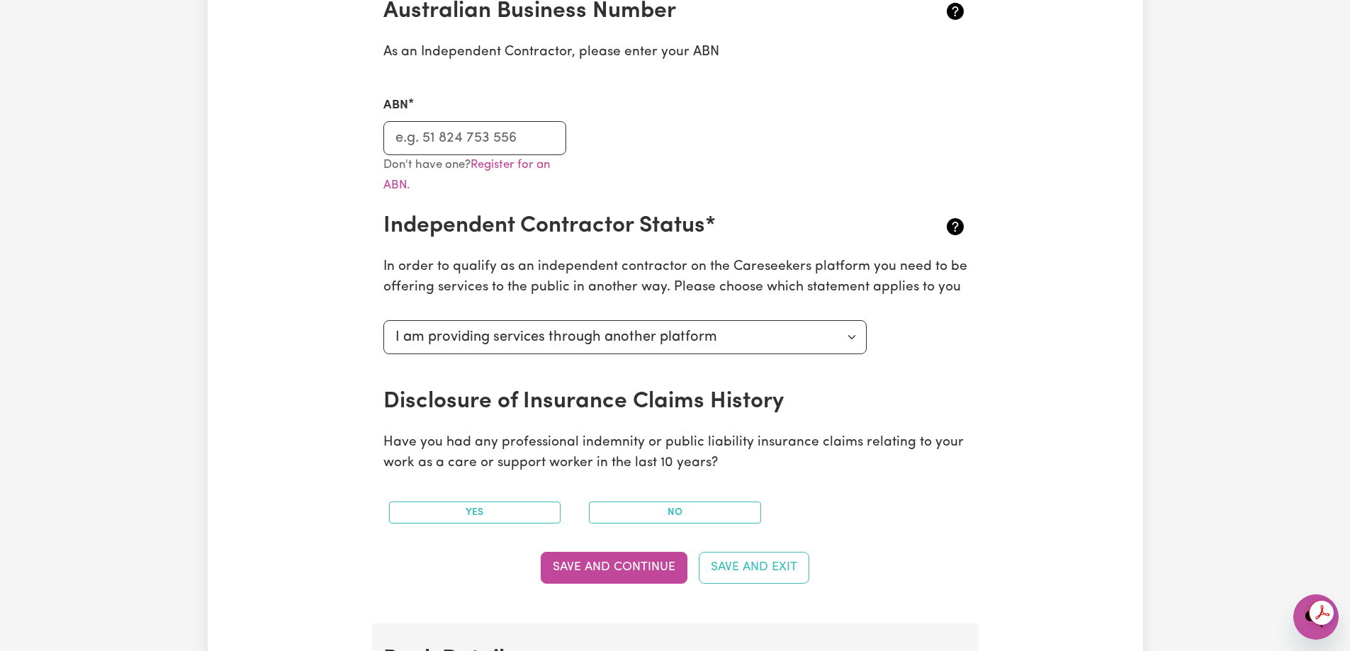
scroll to position [0, 0]
click at [633, 503] on button "No" at bounding box center [675, 513] width 172 height 22
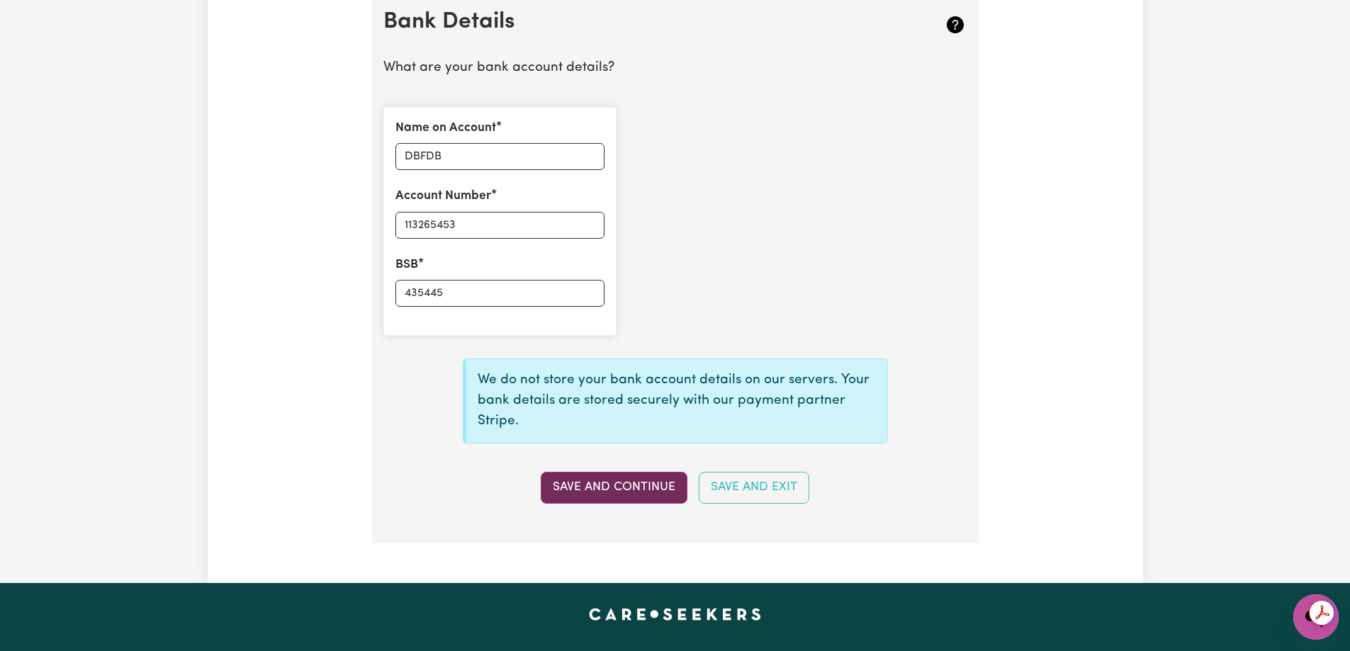
click at [590, 491] on button "Save and Continue" at bounding box center [614, 487] width 147 height 31
click at [604, 488] on button "Save and Continue" at bounding box center [614, 487] width 147 height 31
click at [604, 488] on div "Save and Continue Save and Exit" at bounding box center [675, 487] width 601 height 31
click at [604, 488] on button "Save and Continue" at bounding box center [606, 487] width 161 height 31
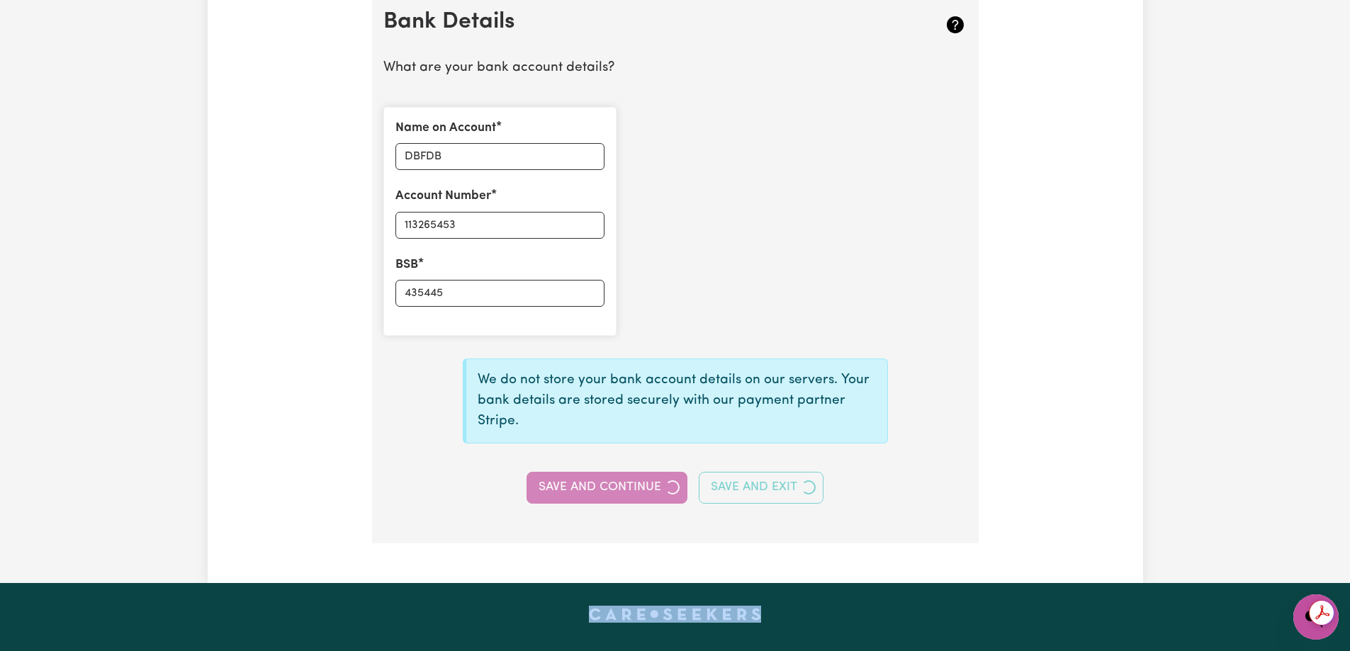
click at [604, 488] on div "Save and Continue Save and Exit" at bounding box center [675, 487] width 601 height 31
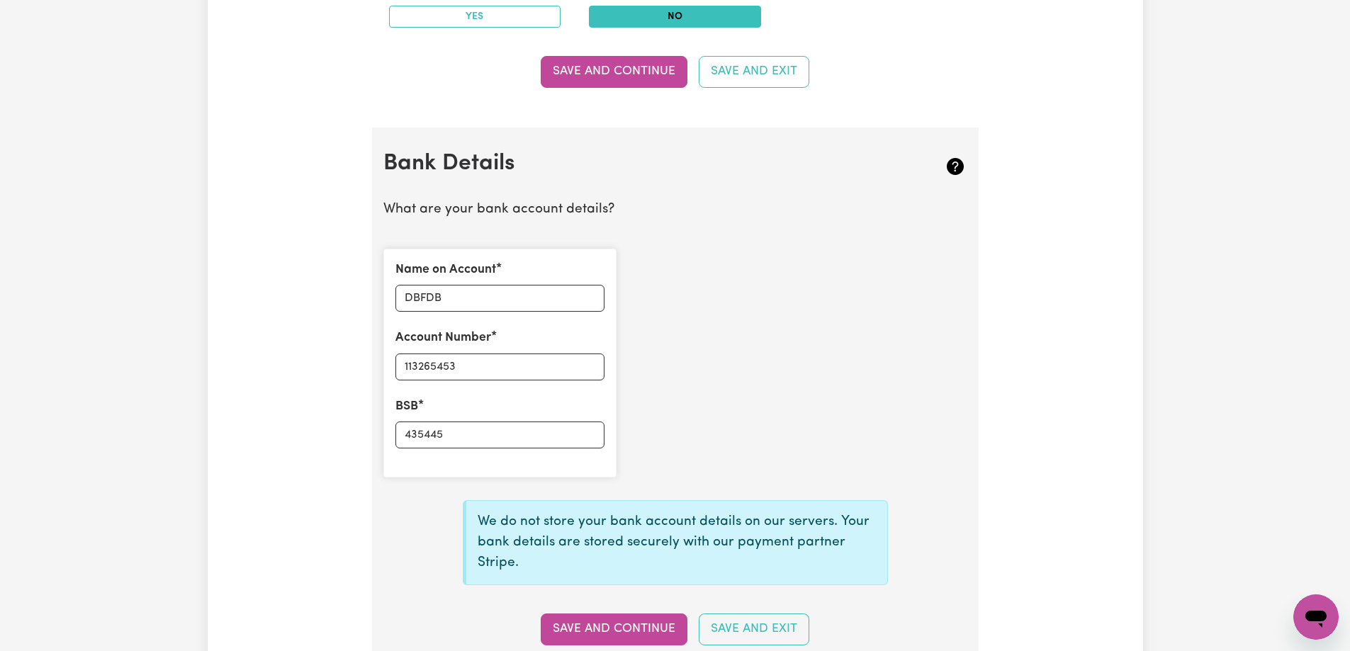
click at [681, 370] on div "Name on Account DBFDB Account Number 113265453 BSB 435445" at bounding box center [675, 363] width 601 height 252
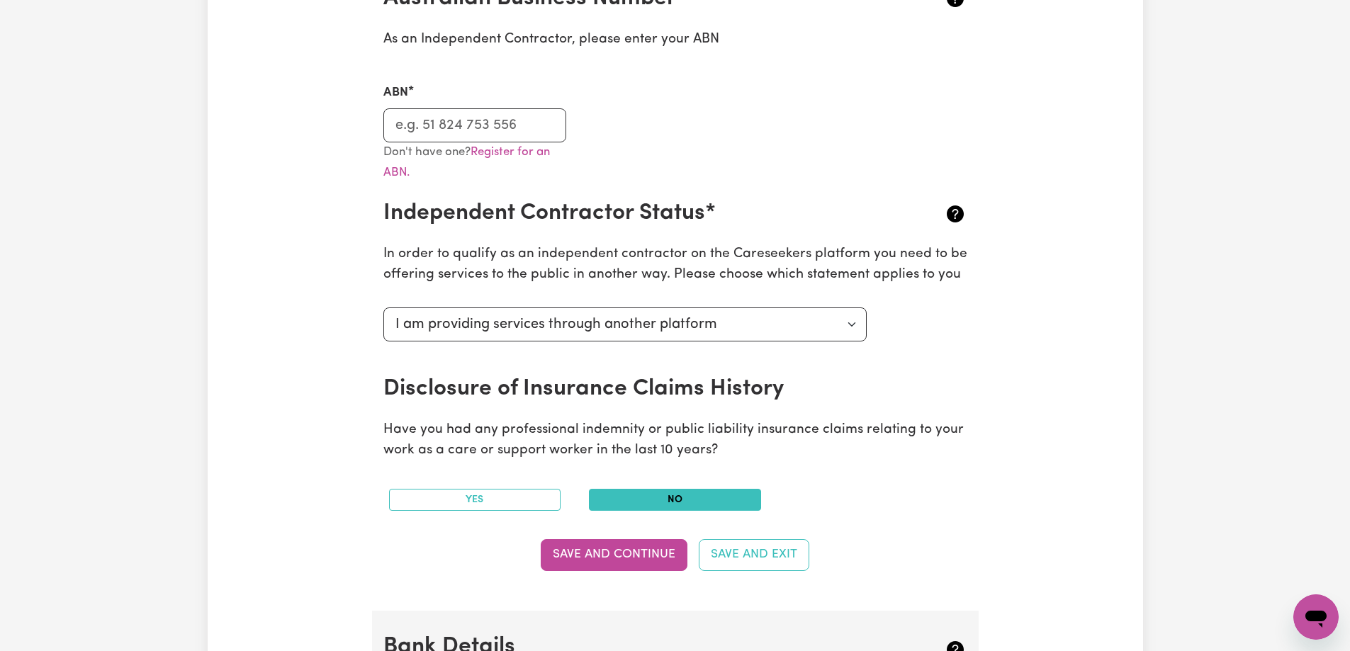
scroll to position [354, 0]
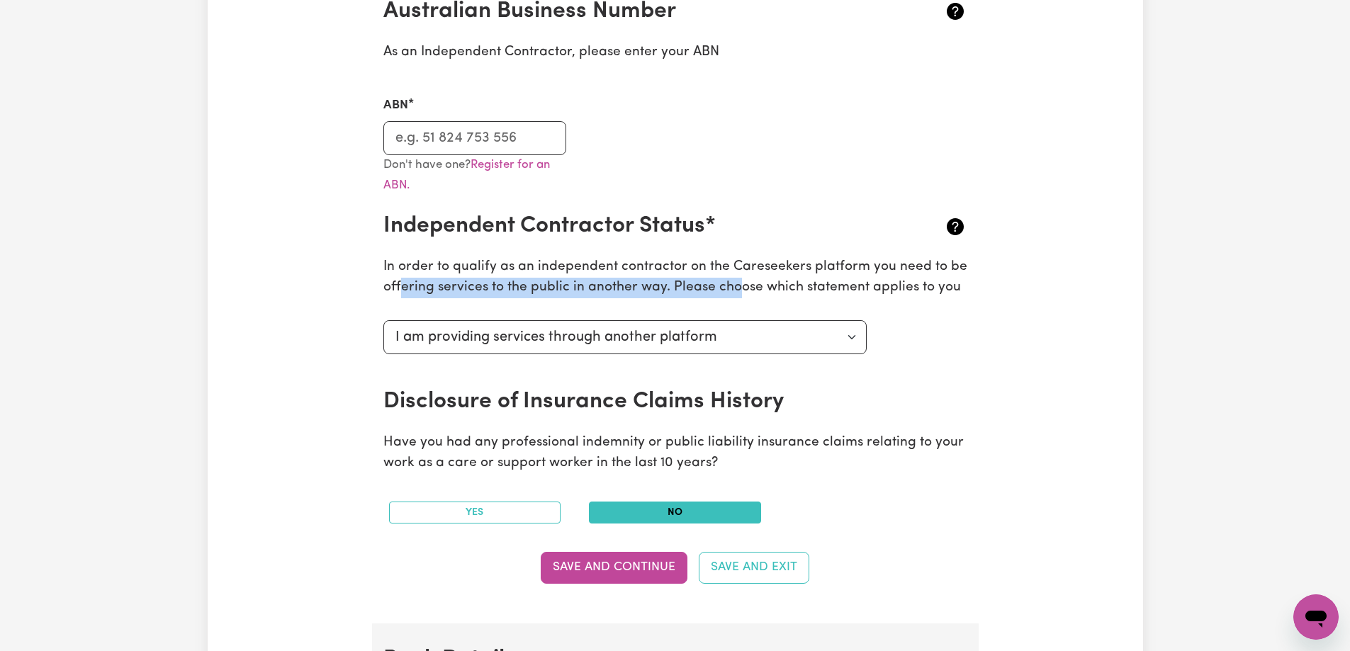
drag, startPoint x: 399, startPoint y: 278, endPoint x: 737, endPoint y: 281, distance: 338.0
click at [737, 281] on p "In order to qualify as an independent contractor on the Careseekers platform yo…" at bounding box center [675, 277] width 584 height 41
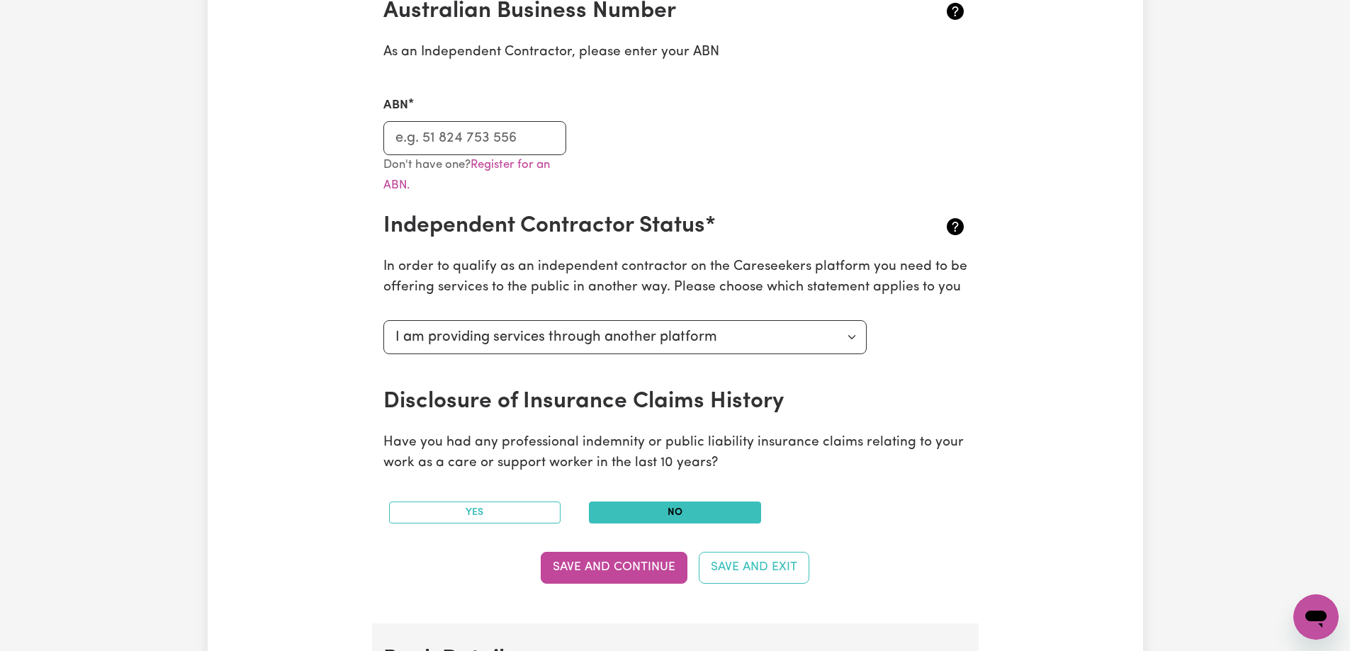
click at [767, 281] on p "In order to qualify as an independent contractor on the Careseekers platform yo…" at bounding box center [675, 277] width 584 height 41
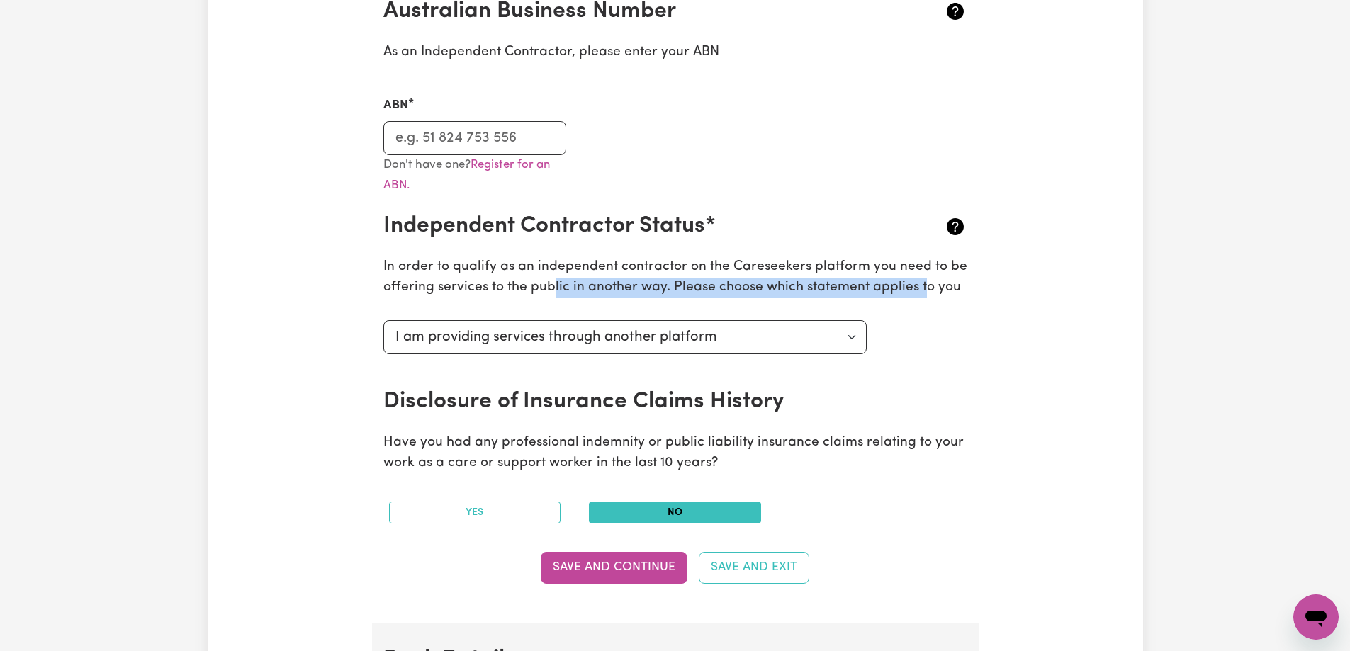
drag, startPoint x: 584, startPoint y: 286, endPoint x: 551, endPoint y: 278, distance: 33.5
click at [550, 281] on p "In order to qualify as an independent contractor on the Careseekers platform yo…" at bounding box center [675, 277] width 584 height 41
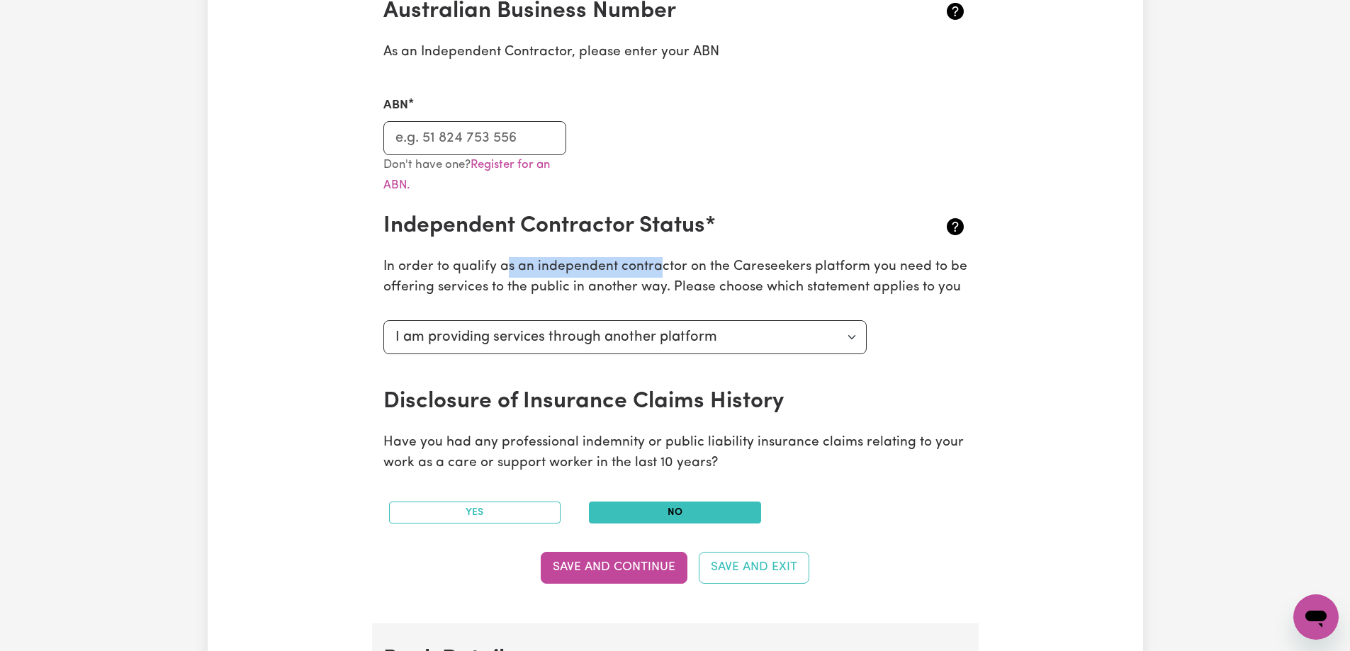
drag, startPoint x: 559, startPoint y: 264, endPoint x: 840, endPoint y: 280, distance: 281.8
click at [733, 272] on p "In order to qualify as an independent contractor on the Careseekers platform yo…" at bounding box center [675, 277] width 584 height 41
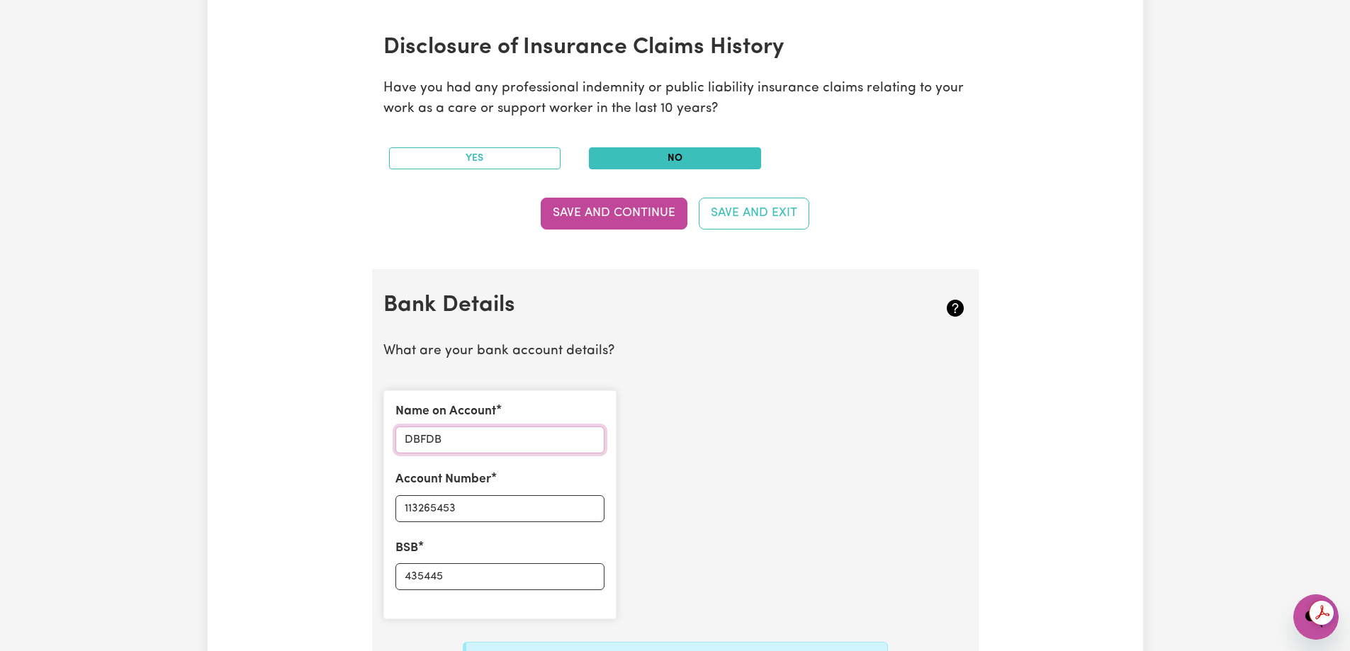
scroll to position [0, 0]
drag, startPoint x: 416, startPoint y: 440, endPoint x: 257, endPoint y: 422, distance: 160.4
click at [278, 431] on div "Update Profile 1 2 3 4 5 Step 5 : Payment Details We can't wait for you to comp…" at bounding box center [675, 104] width 935 height 1446
type input "Trilogy care"
drag, startPoint x: 473, startPoint y: 509, endPoint x: 648, endPoint y: 495, distance: 175.7
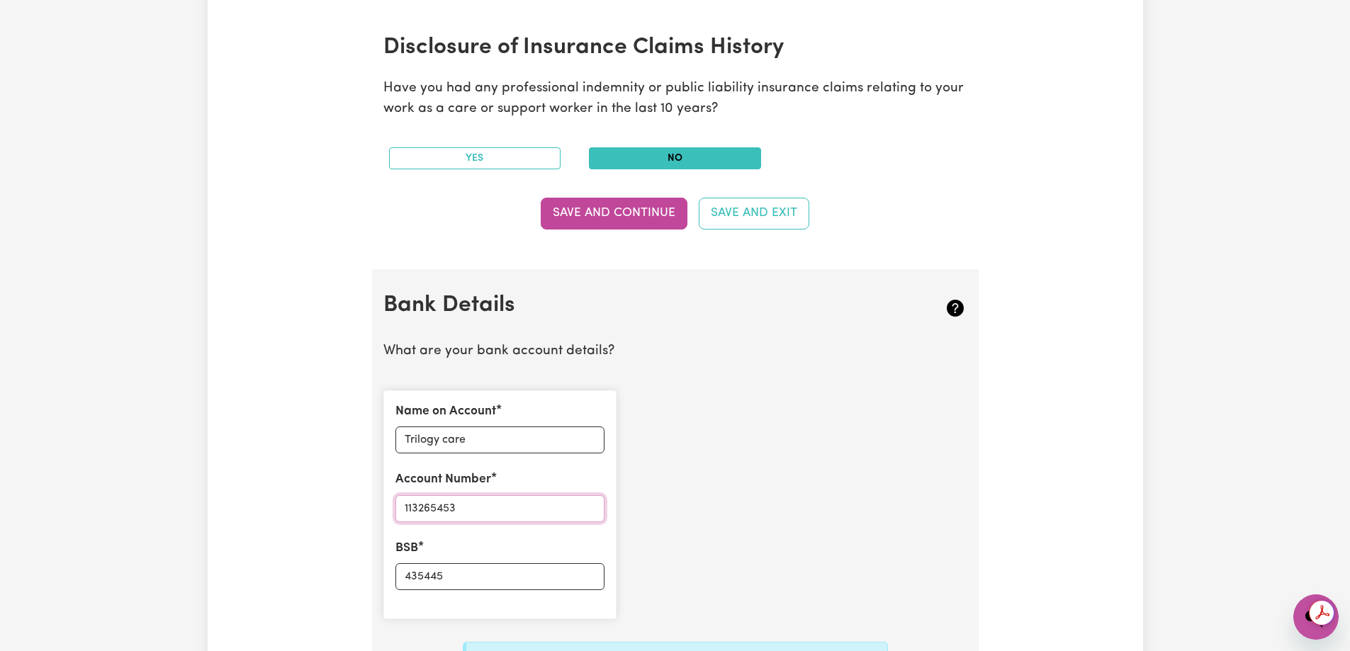
click at [247, 492] on div "Update Profile 1 2 3 4 5 Step 5 : Payment Details We can't wait for you to comp…" at bounding box center [675, 104] width 935 height 1446
type input "711800426"
click at [582, 574] on input "435445" at bounding box center [499, 576] width 209 height 27
drag, startPoint x: 582, startPoint y: 574, endPoint x: 340, endPoint y: 578, distance: 241.7
click at [337, 581] on div "Update Profile 1 2 3 4 5 Step 5 : Payment Details We can't wait for you to comp…" at bounding box center [675, 104] width 935 height 1446
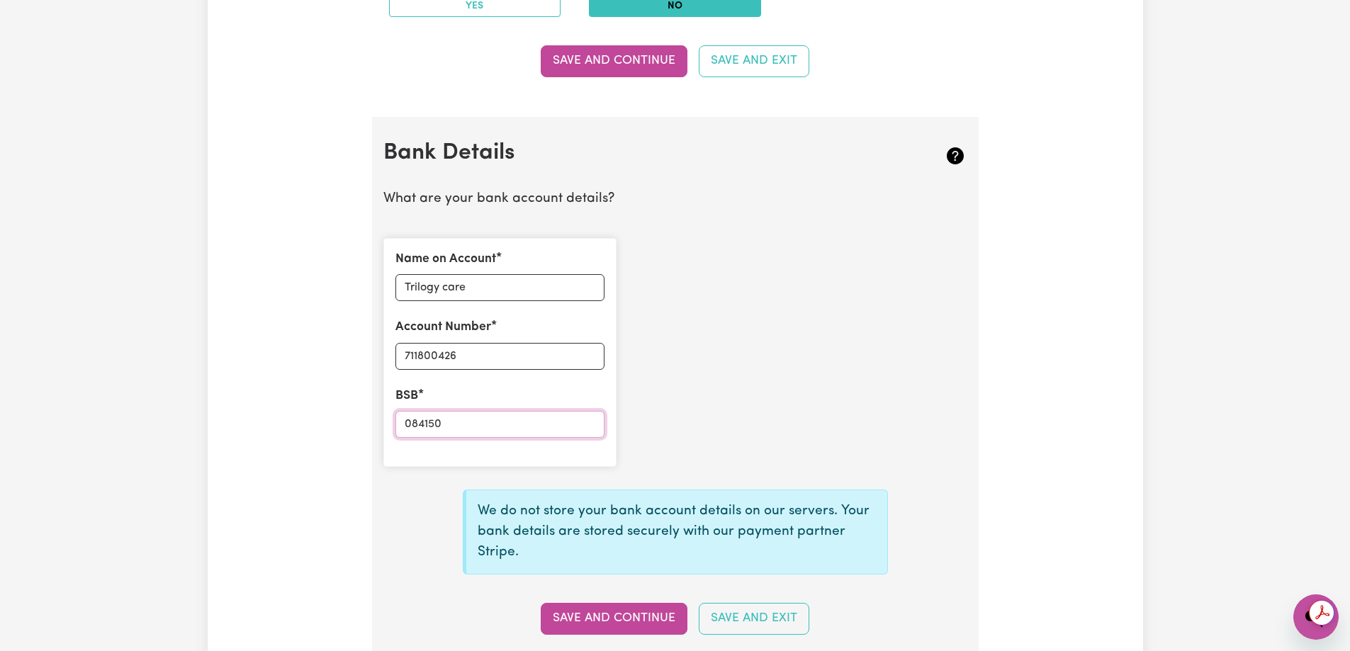
scroll to position [921, 0]
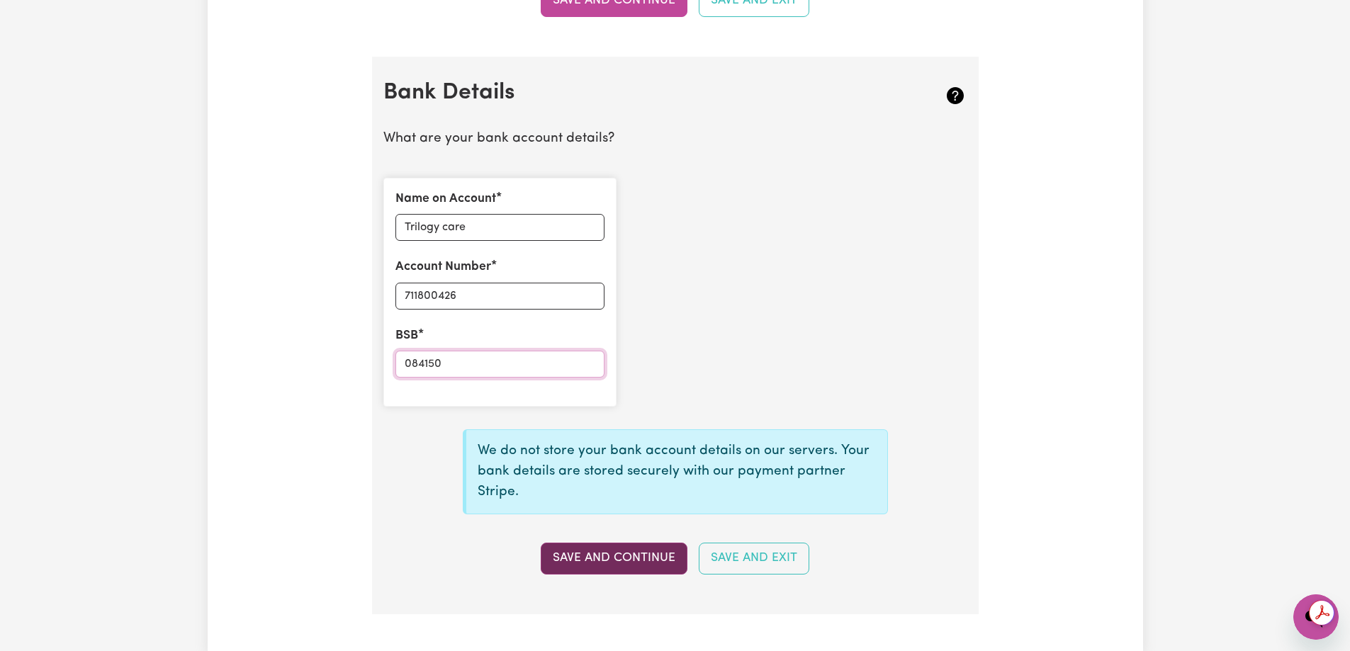
type input "084150"
click at [604, 563] on button "Save and Continue" at bounding box center [614, 558] width 147 height 31
select select
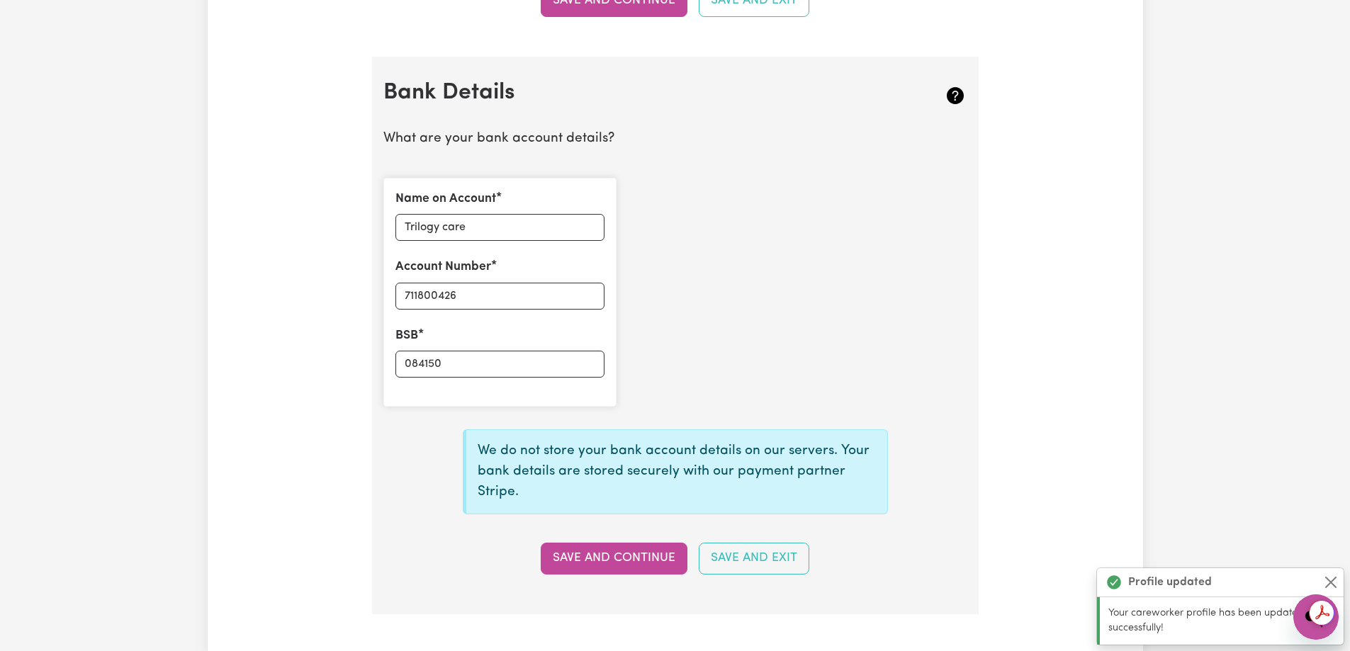
type input "****0426"
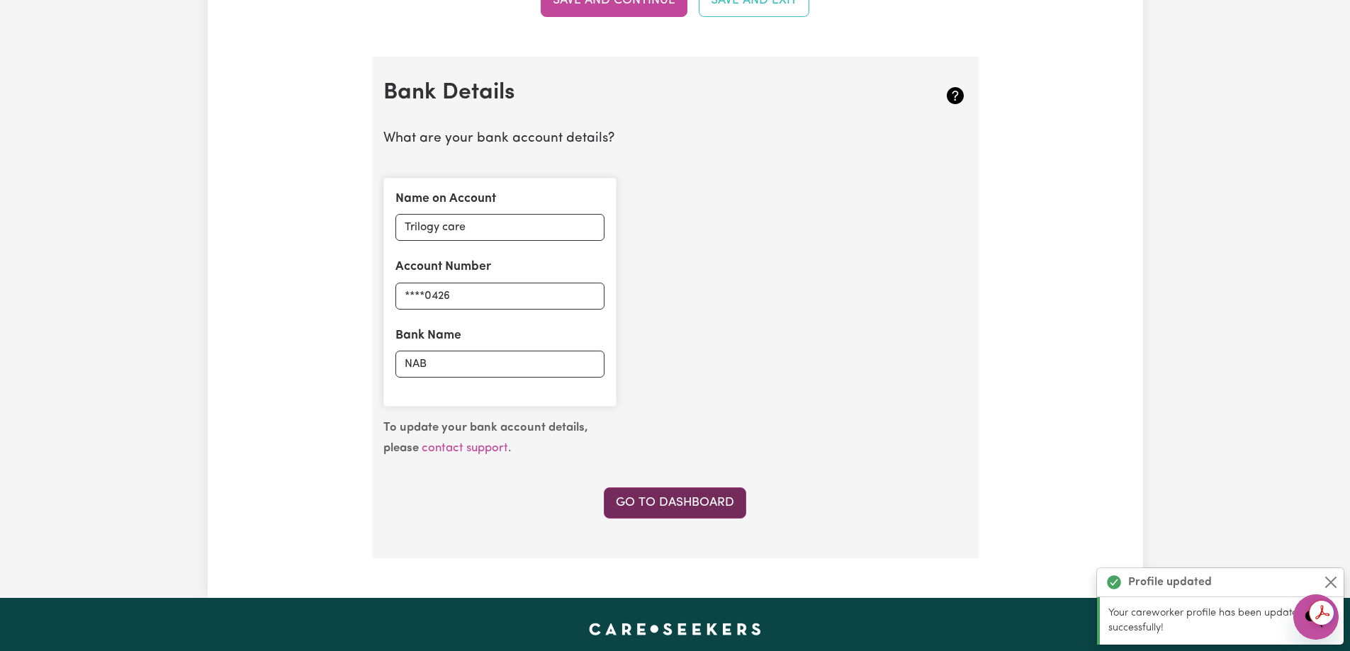
click at [658, 505] on link "Go to Dashboard" at bounding box center [675, 503] width 142 height 31
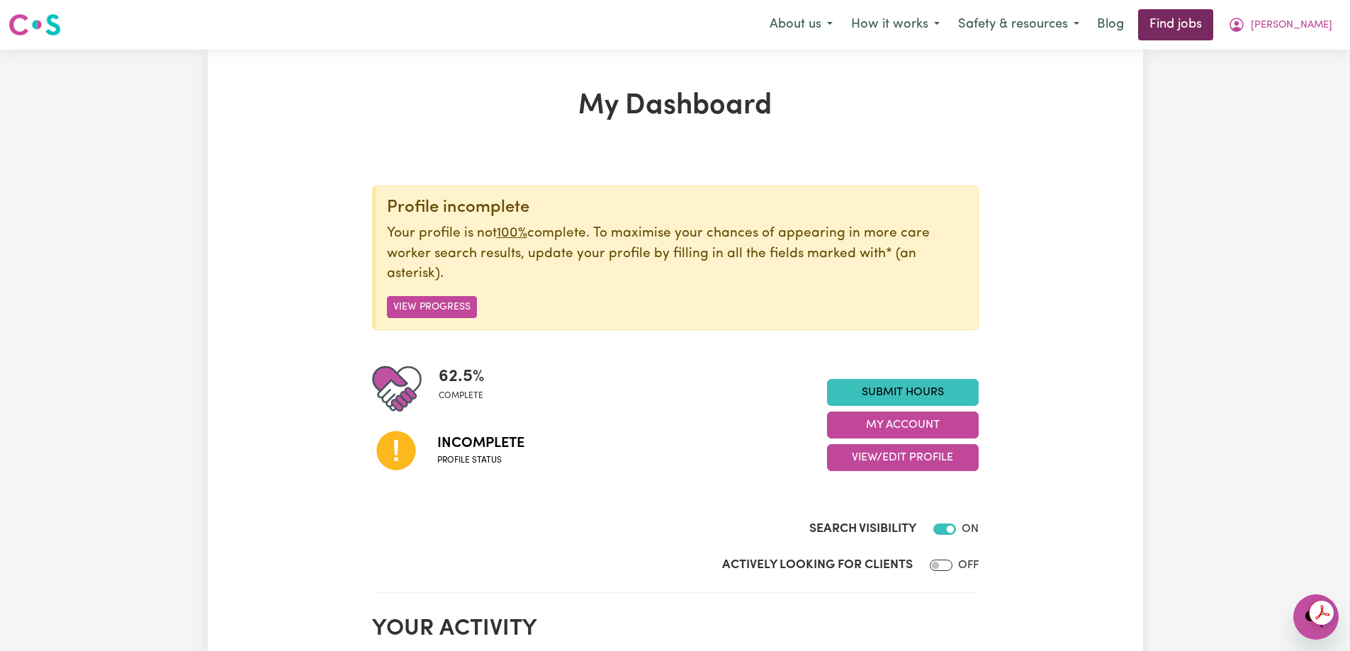
click at [1213, 23] on link "Find jobs" at bounding box center [1175, 24] width 75 height 31
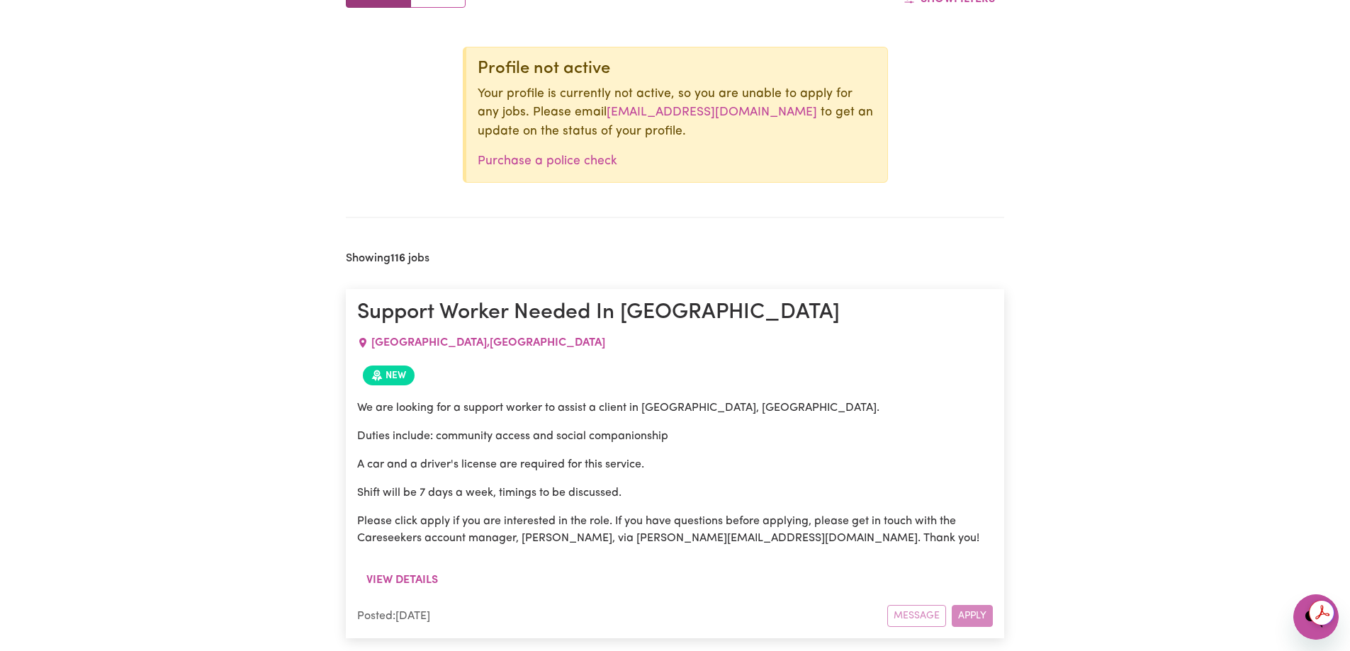
scroll to position [650, 0]
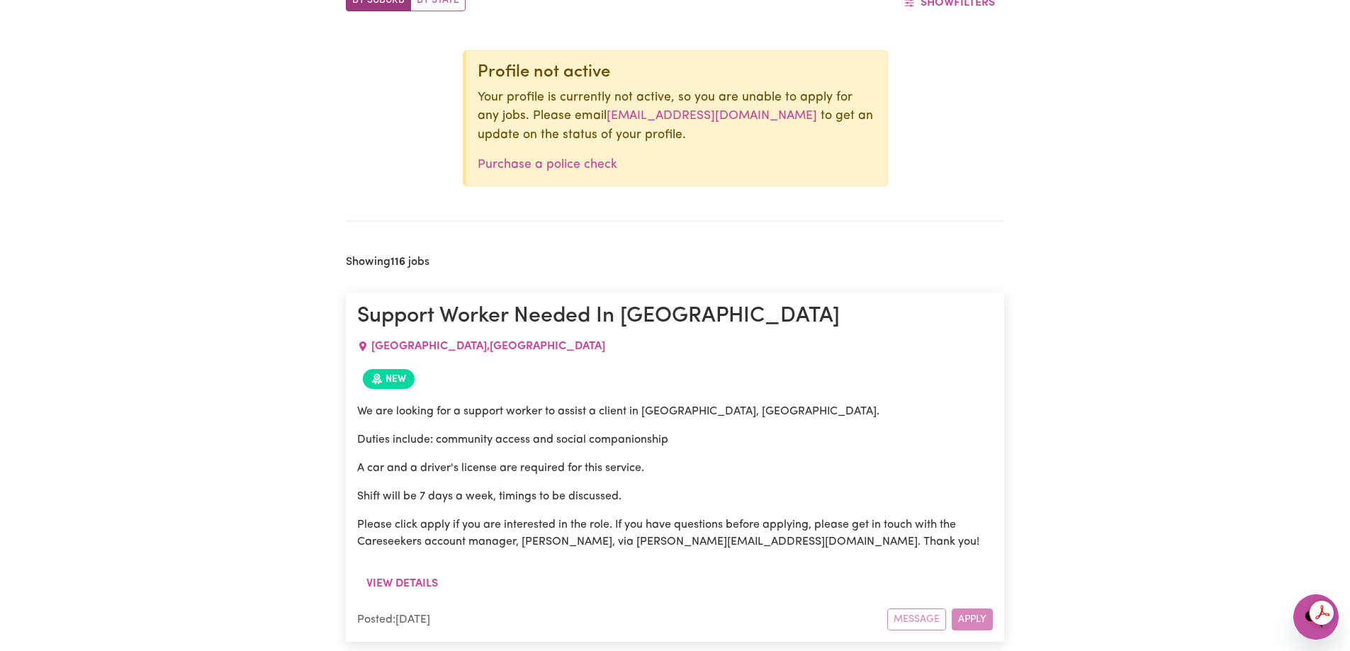
click at [981, 621] on div "Message Apply" at bounding box center [940, 620] width 106 height 22
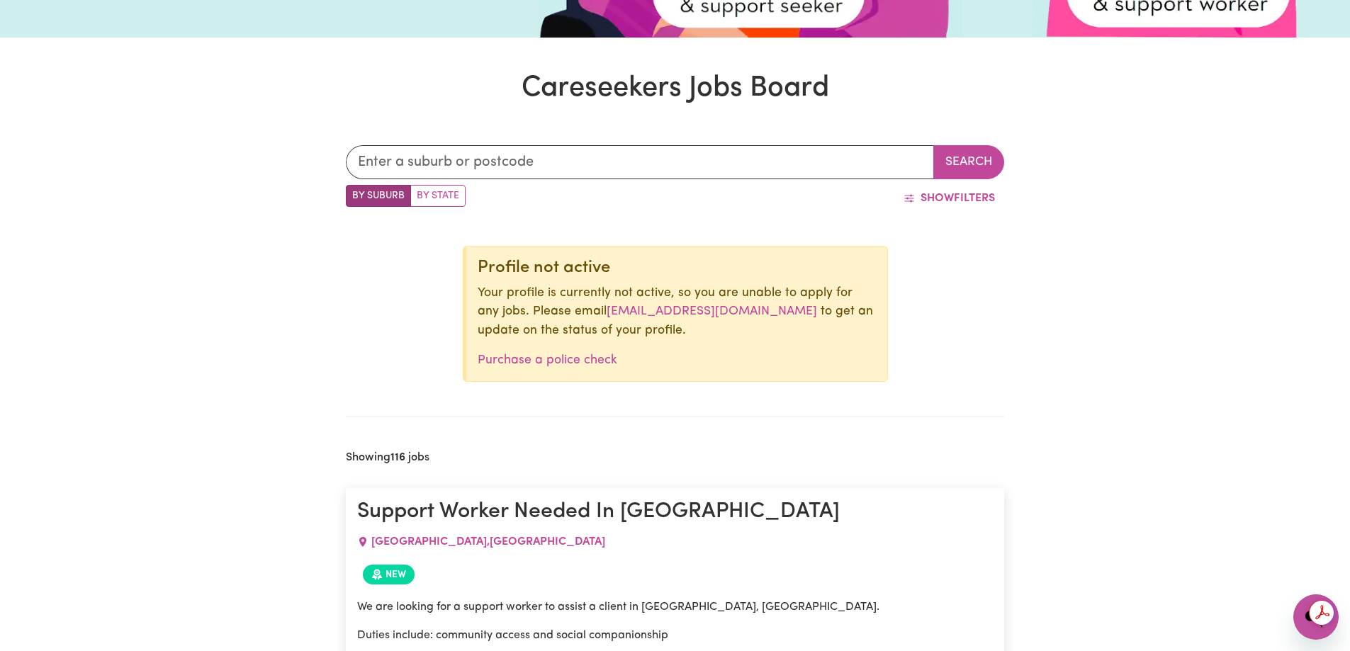
scroll to position [438, 0]
